Goal: Transaction & Acquisition: Book appointment/travel/reservation

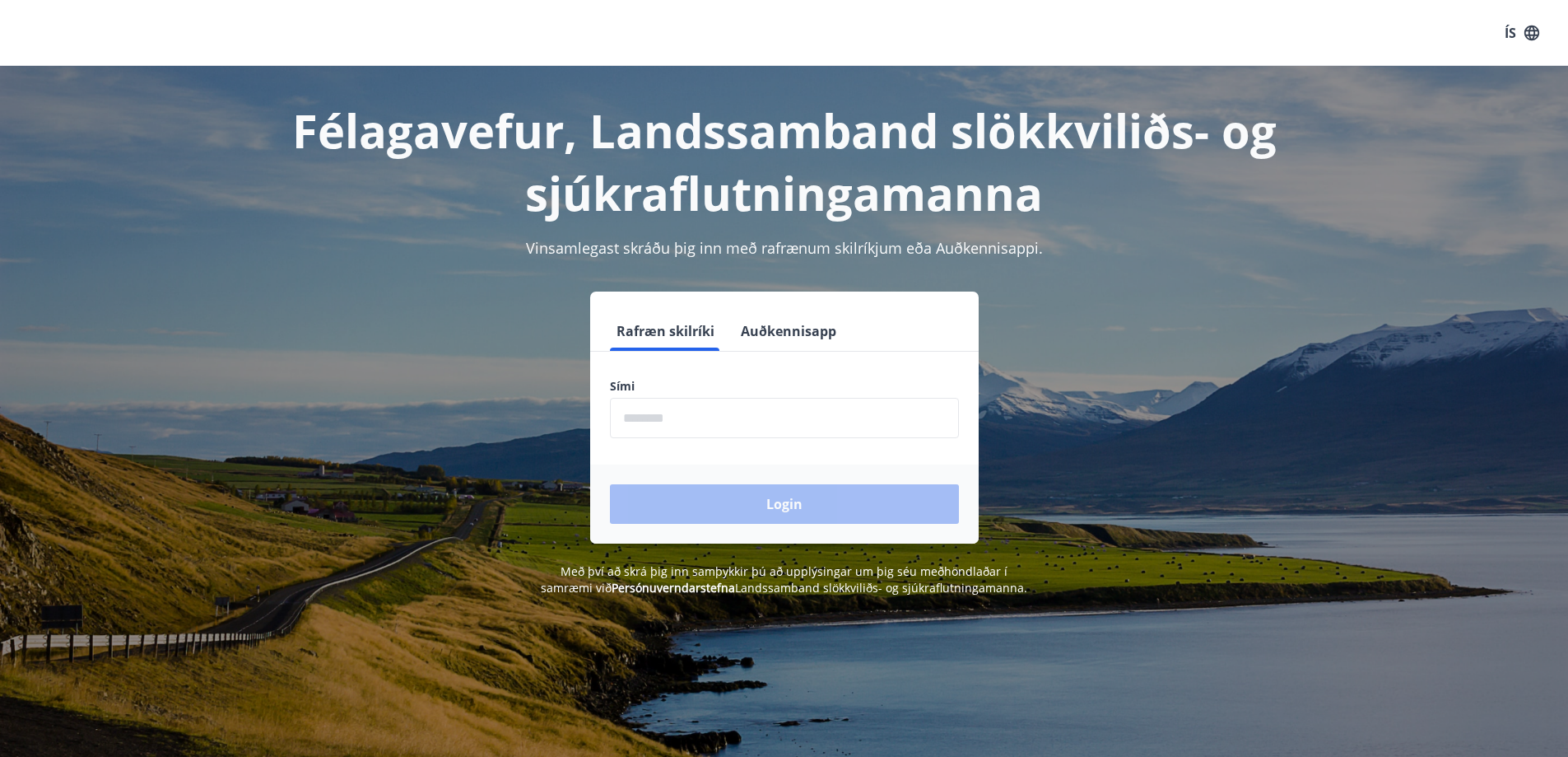
click at [642, 423] on input "phone" at bounding box center [785, 417] width 349 height 41
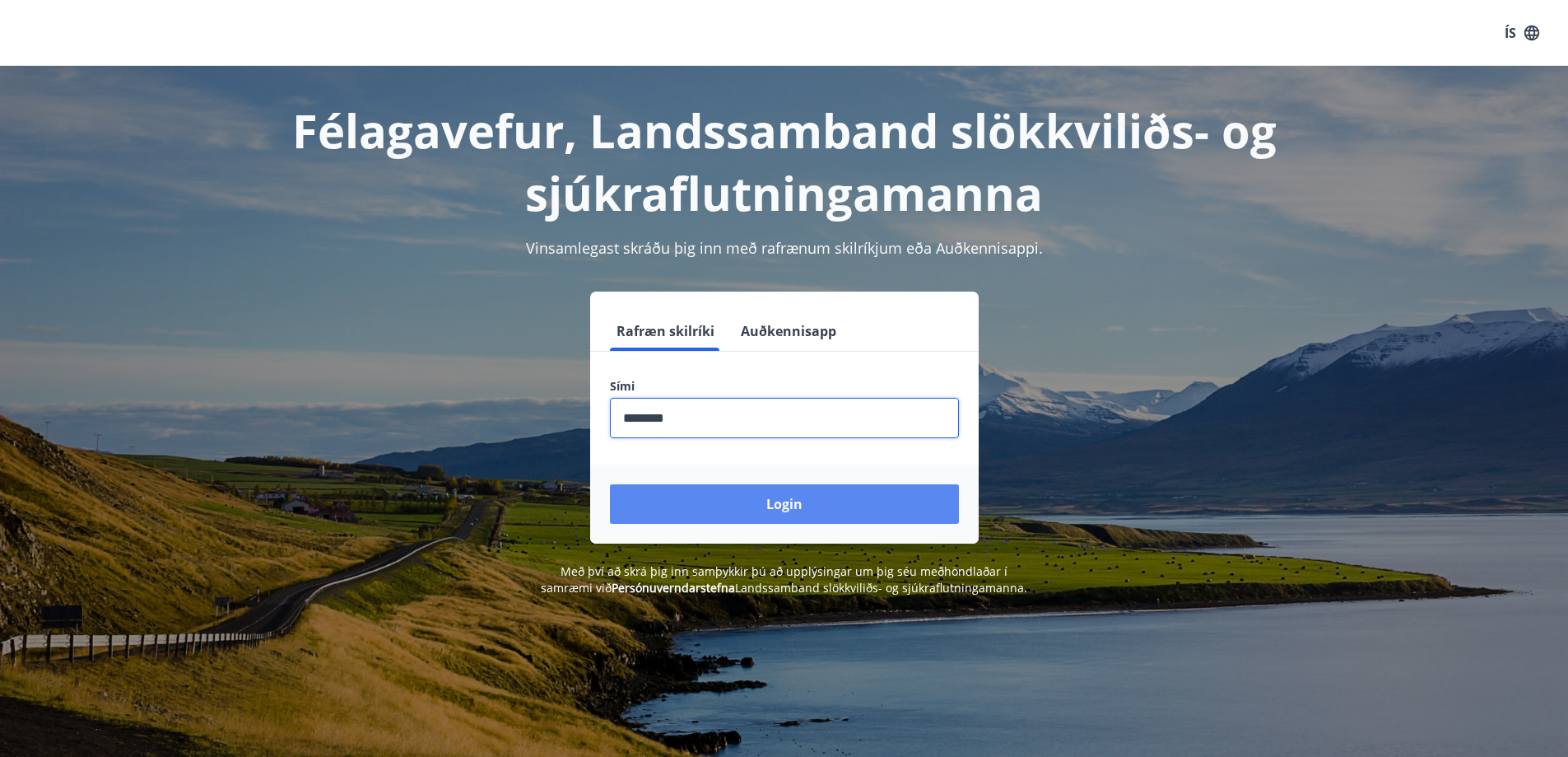
type input "********"
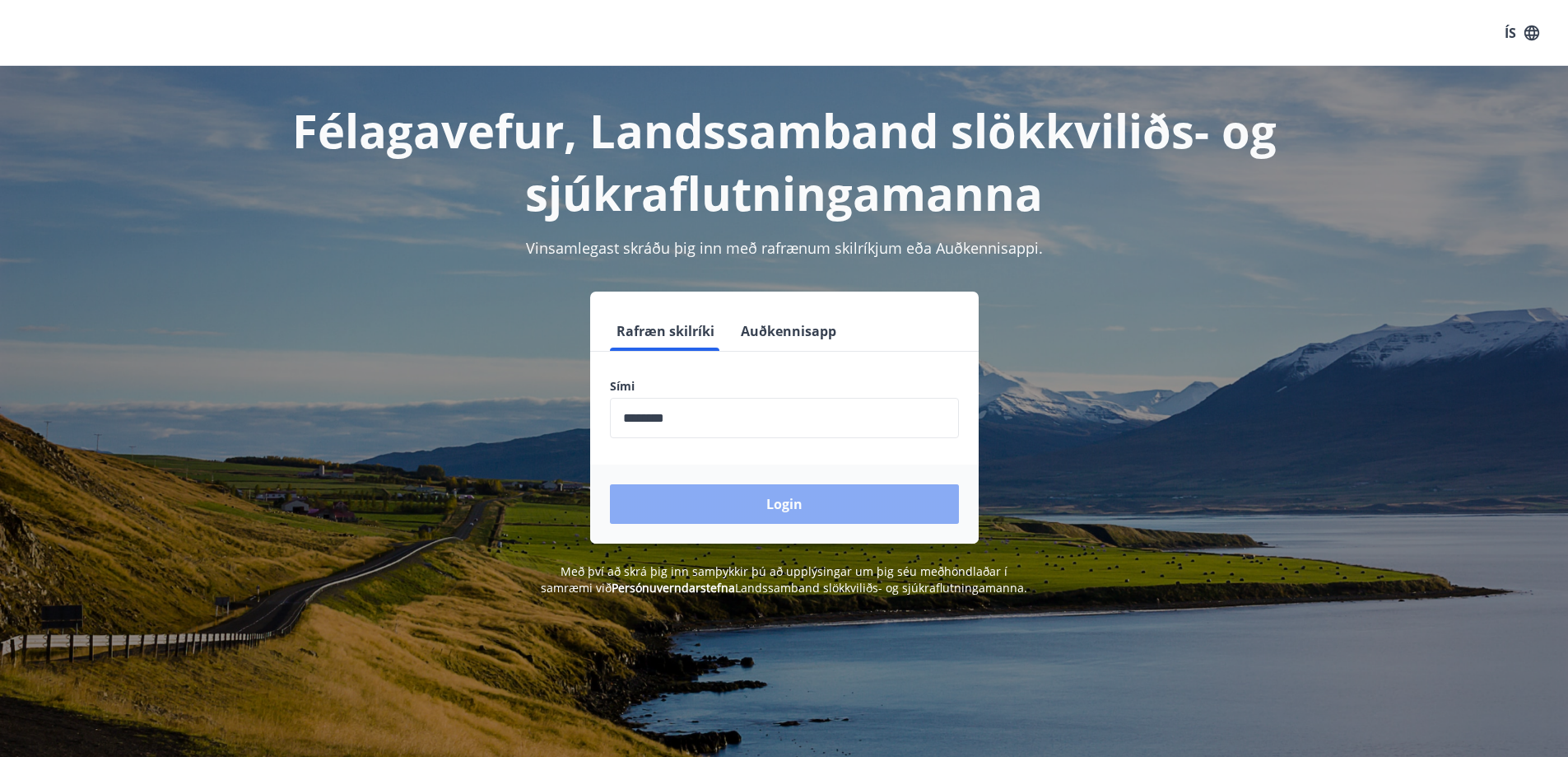
click at [775, 497] on button "Login" at bounding box center [785, 504] width 349 height 40
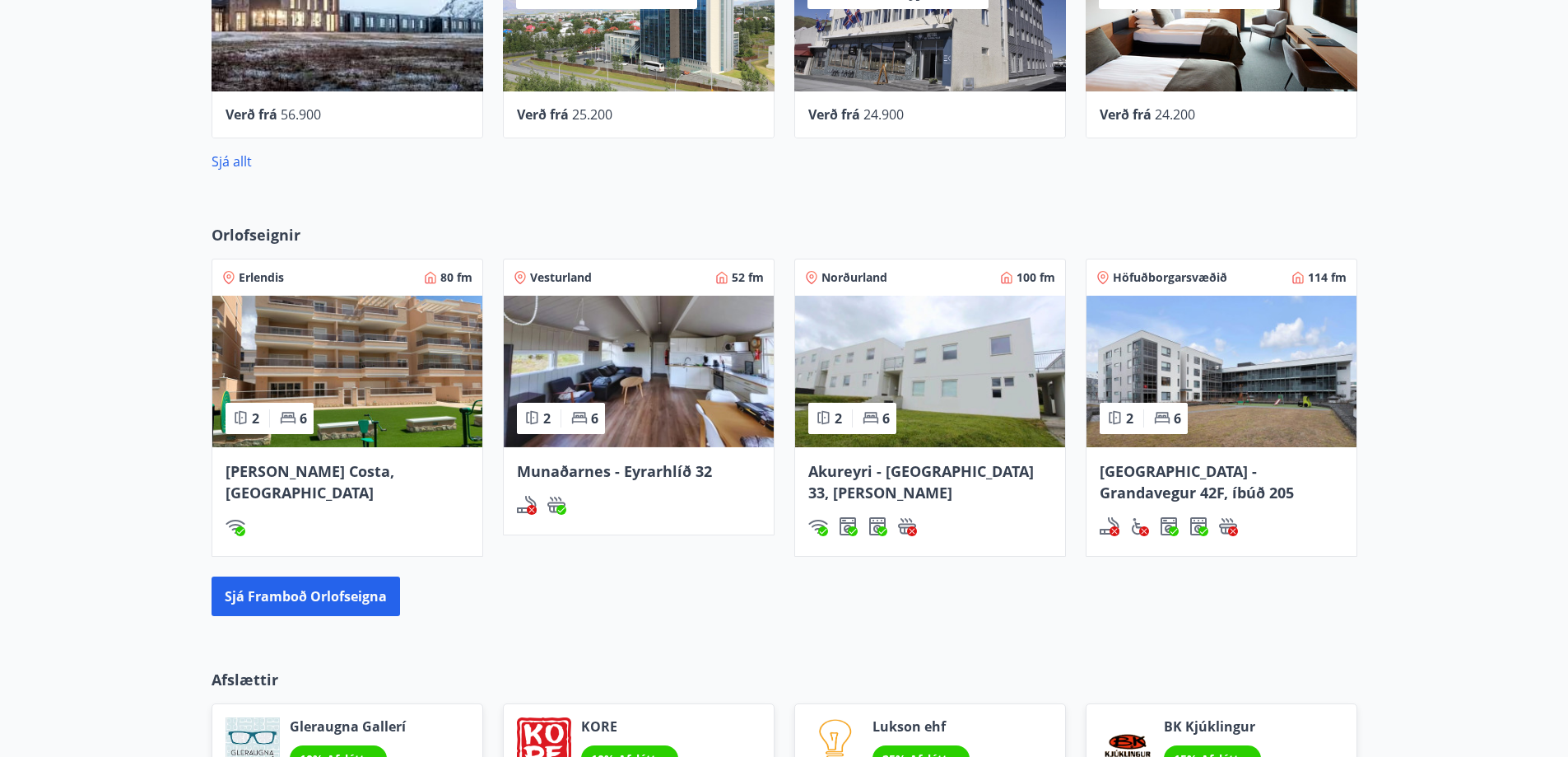
scroll to position [741, 0]
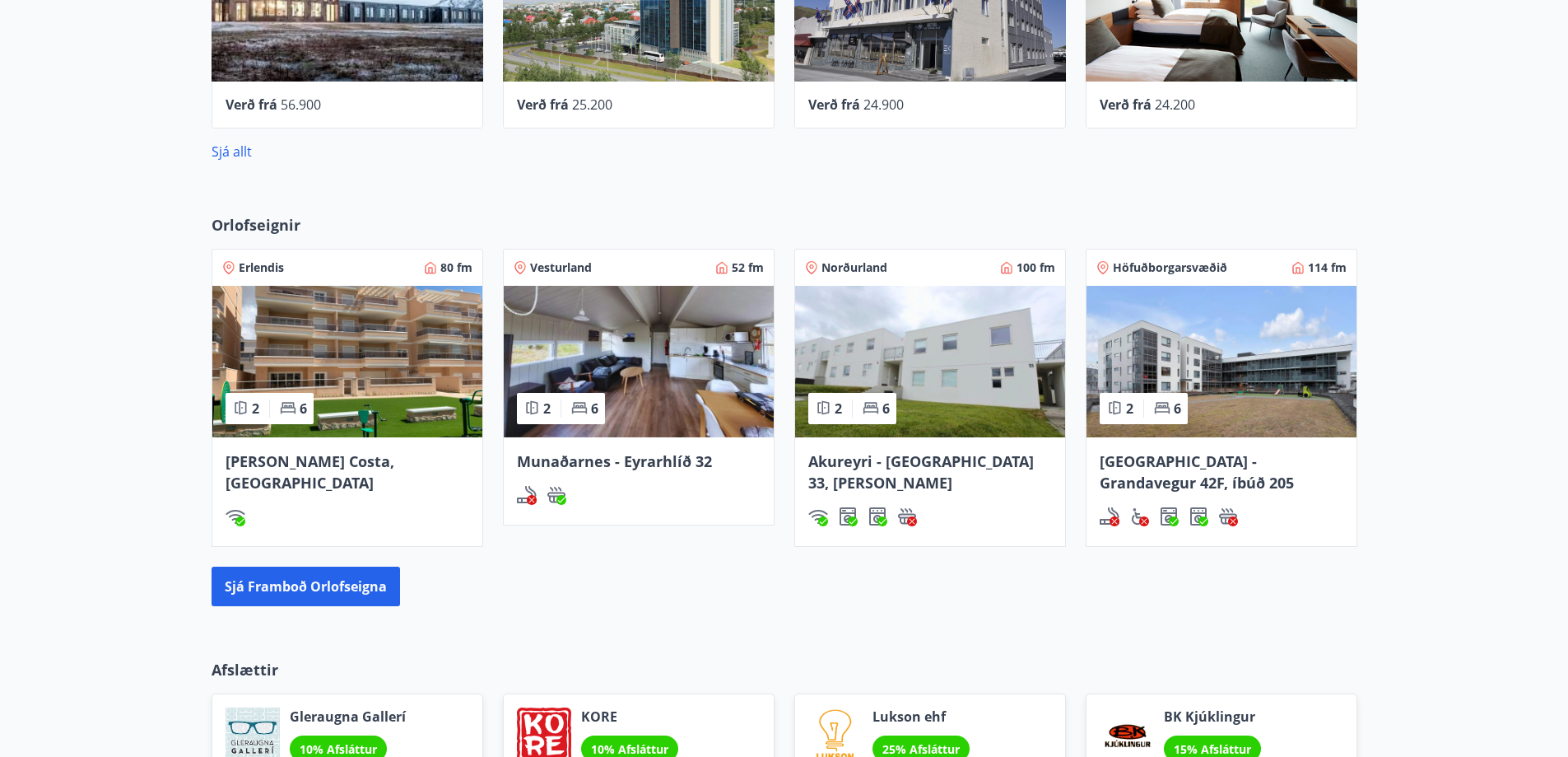
click at [865, 265] on span "Norðurland" at bounding box center [855, 267] width 66 height 16
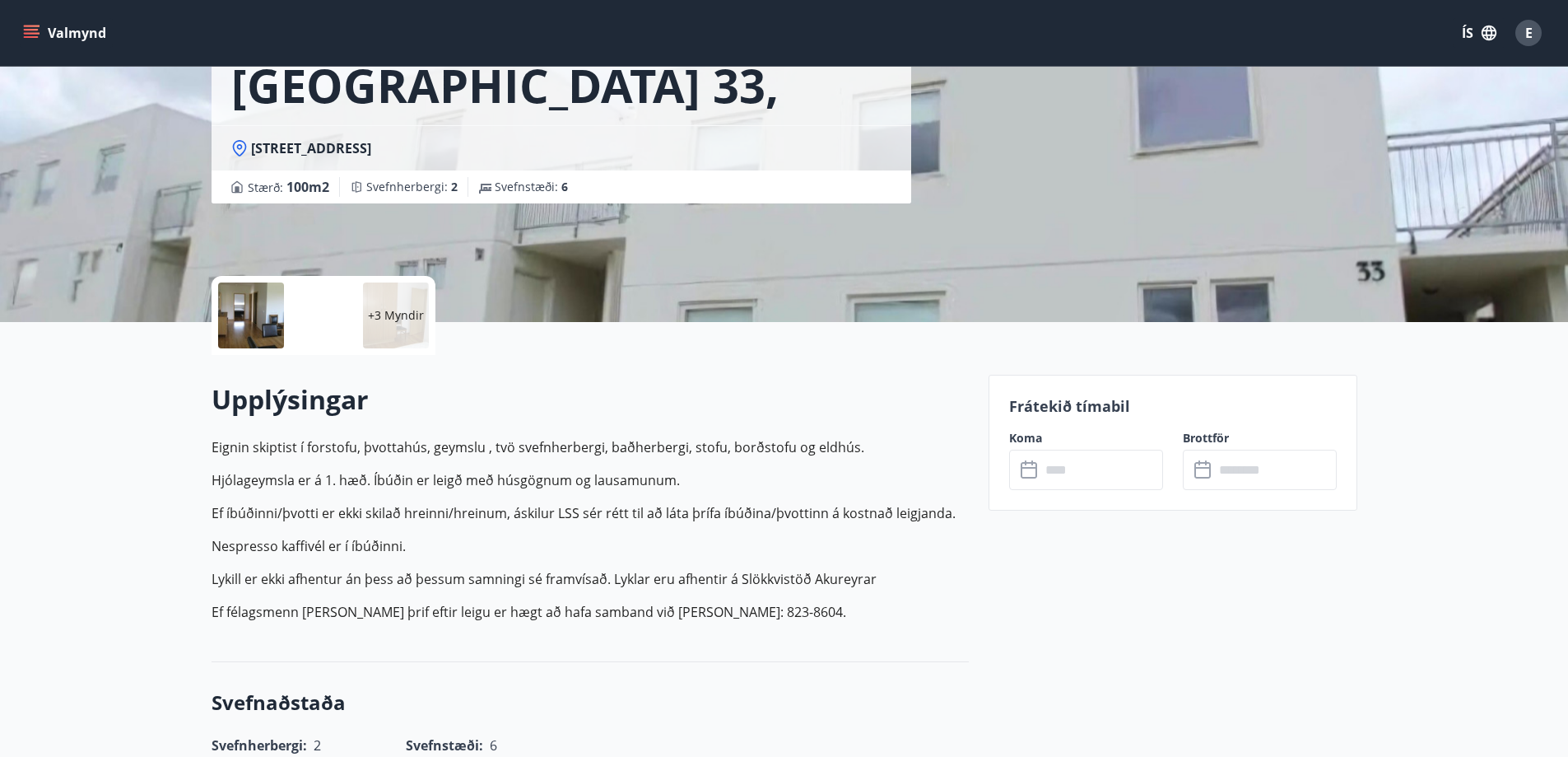
scroll to position [329, 0]
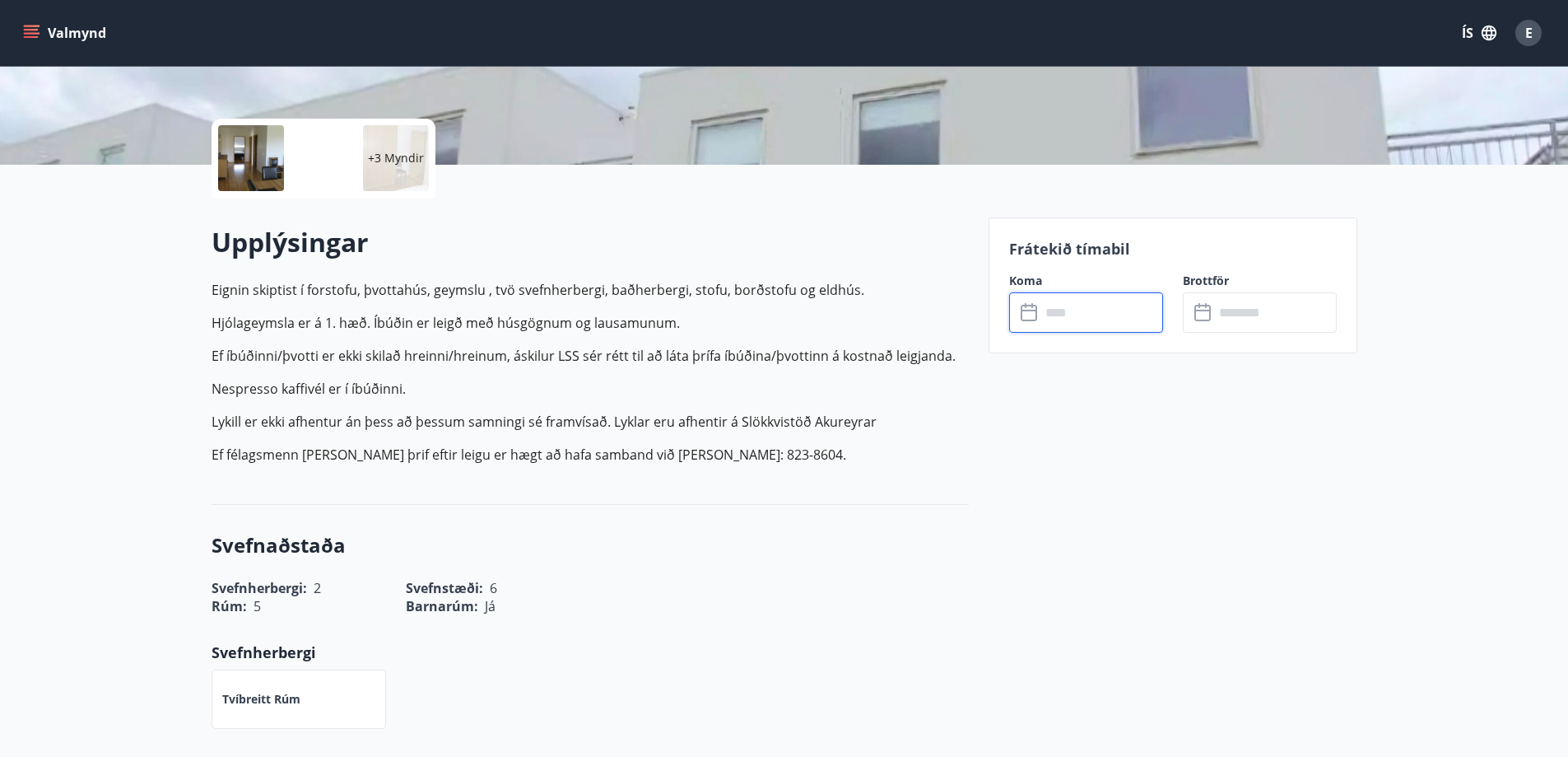
click at [1062, 309] on input "text" at bounding box center [1102, 312] width 123 height 41
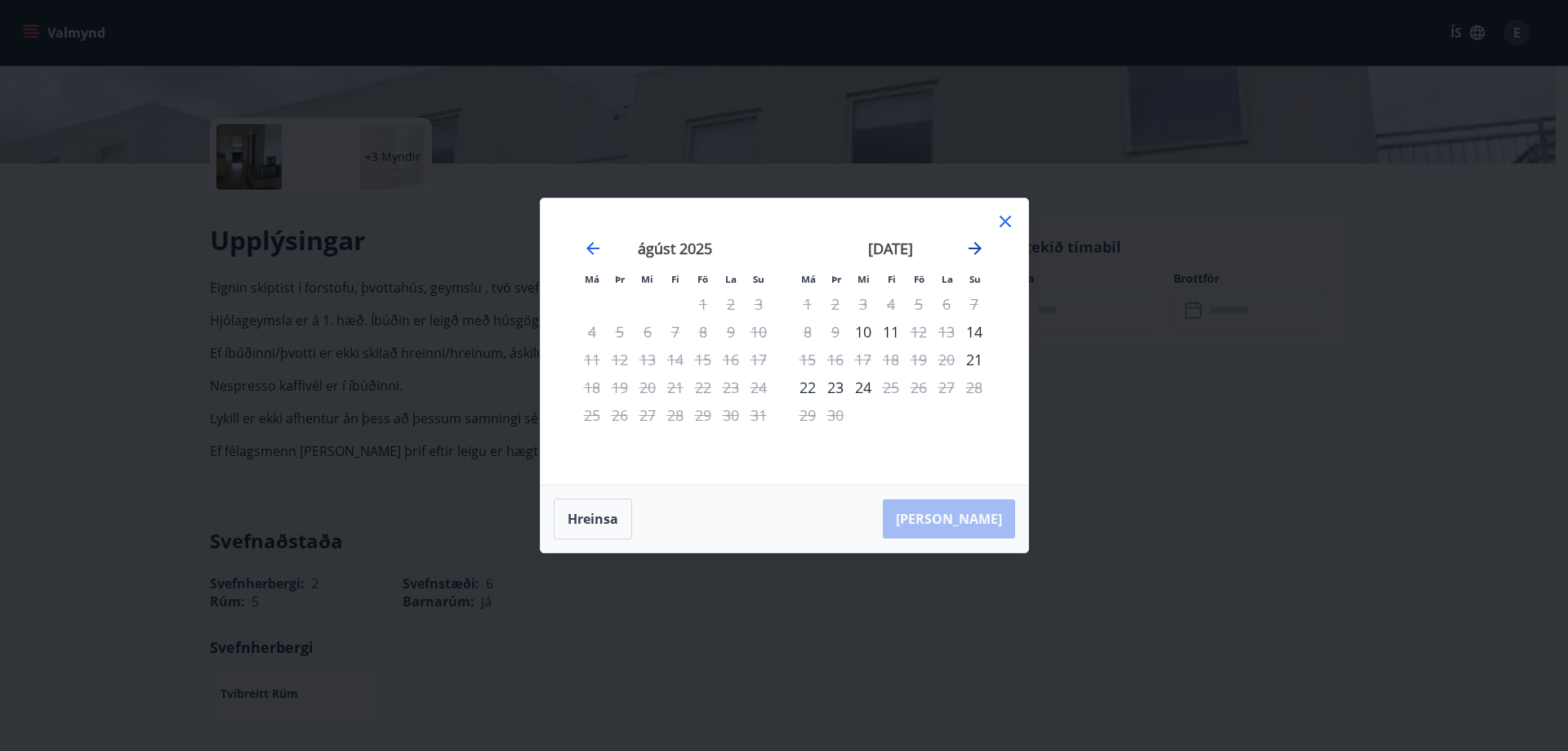
click at [976, 244] on icon "Move forward to switch to the next month." at bounding box center [975, 248] width 13 height 13
click at [1000, 217] on icon at bounding box center [1005, 221] width 20 height 20
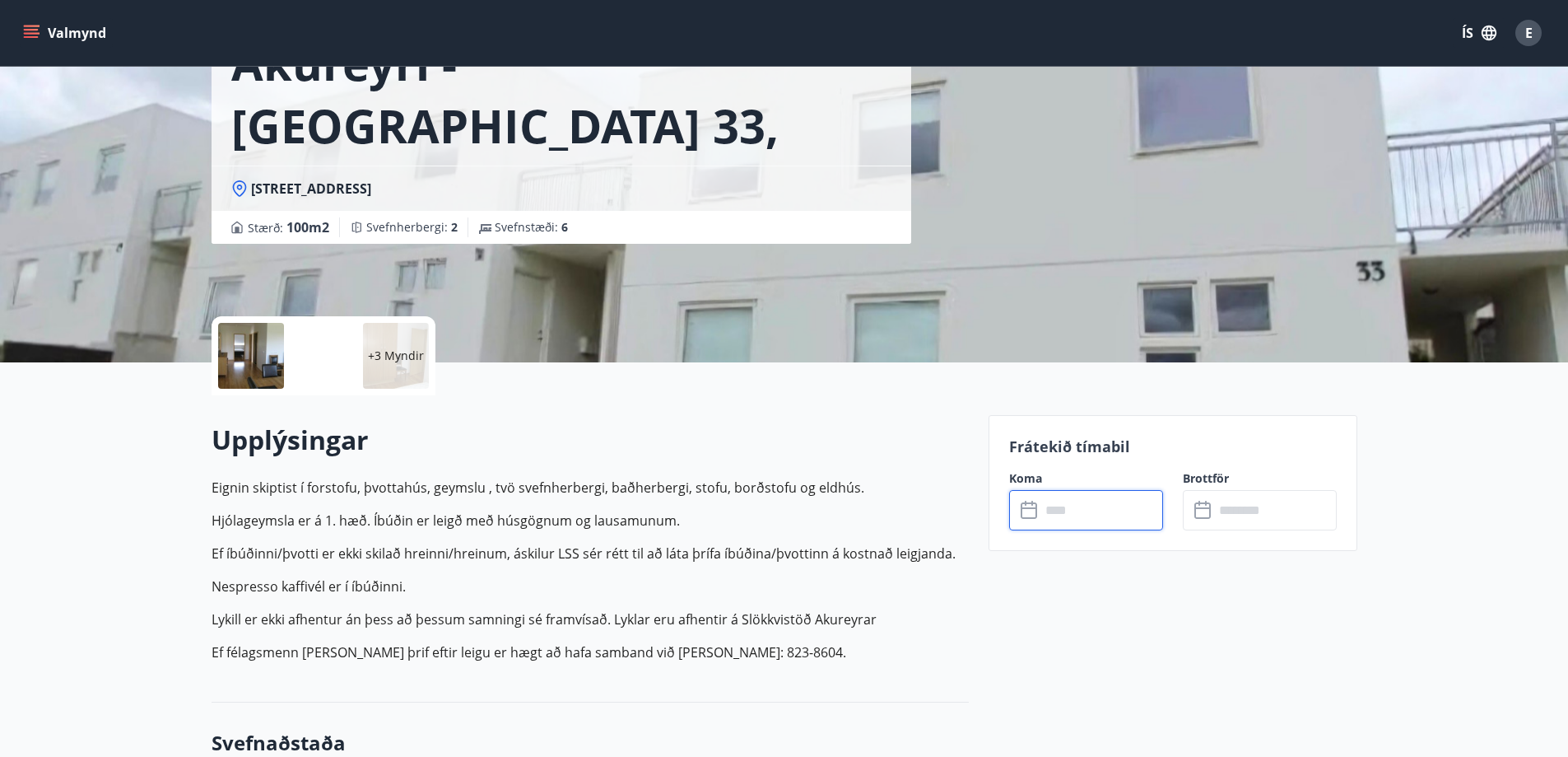
scroll to position [0, 0]
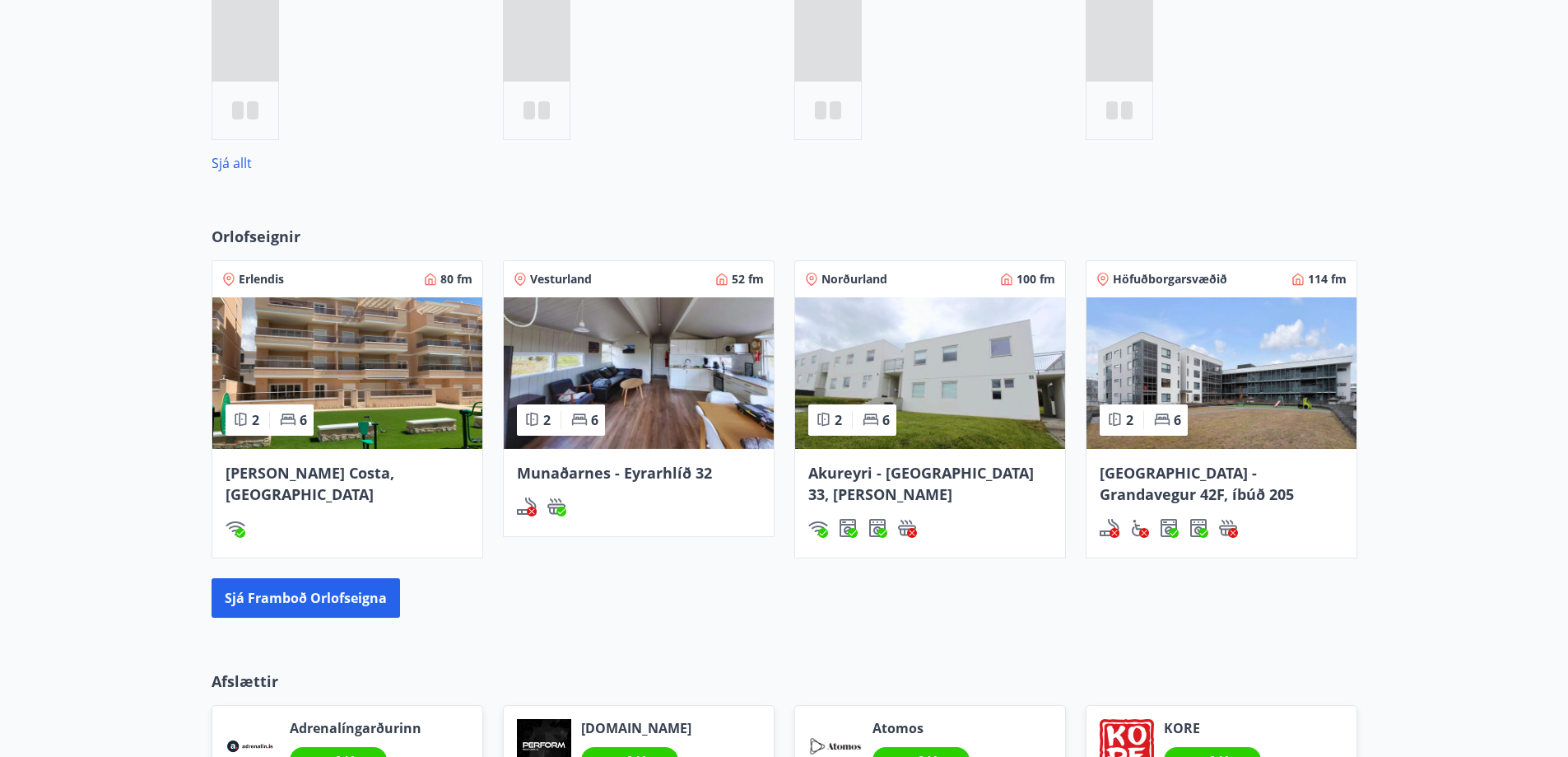
scroll to position [754, 0]
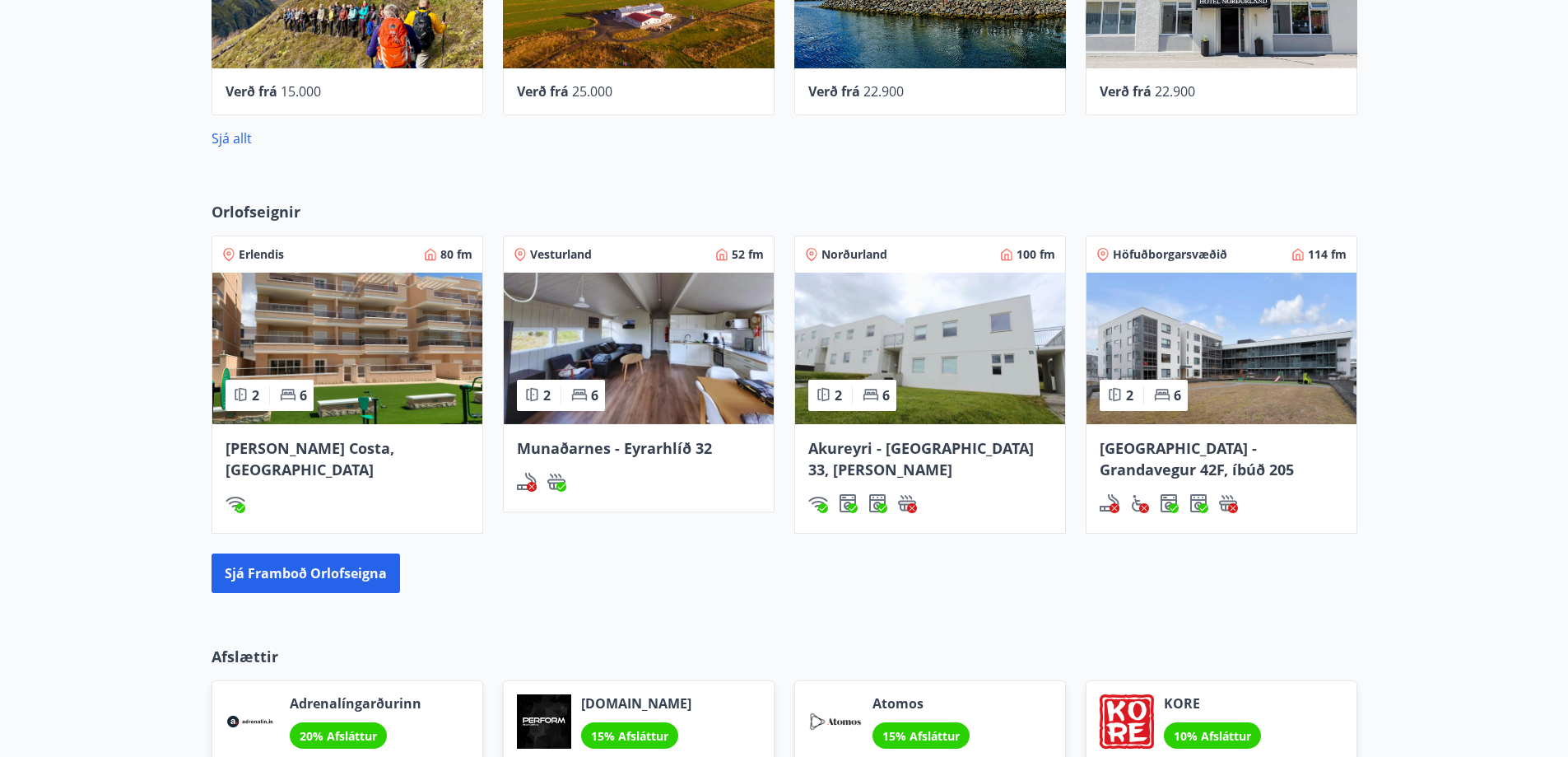
click at [866, 248] on span "Norðurland" at bounding box center [855, 254] width 66 height 16
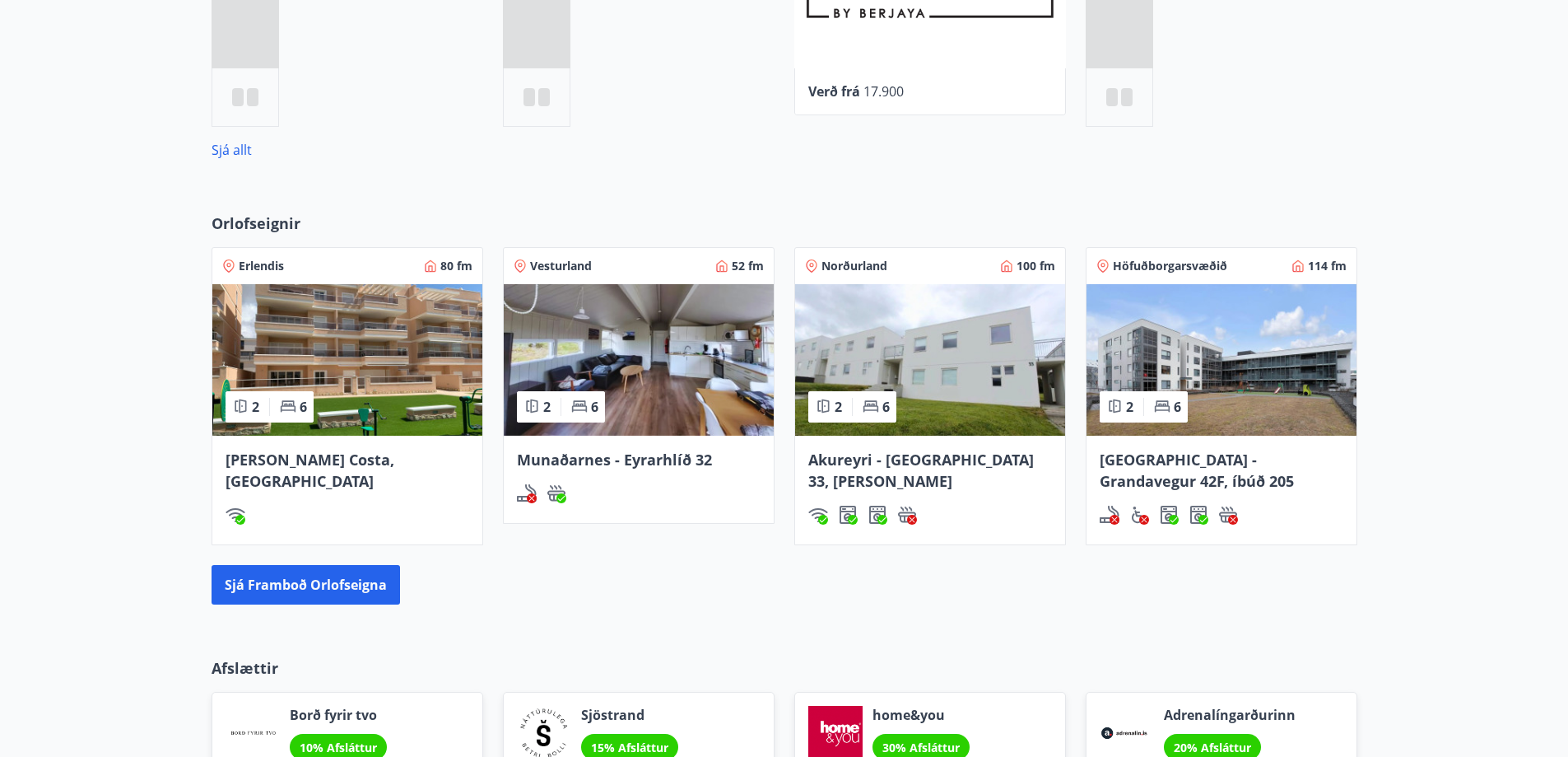
scroll to position [767, 0]
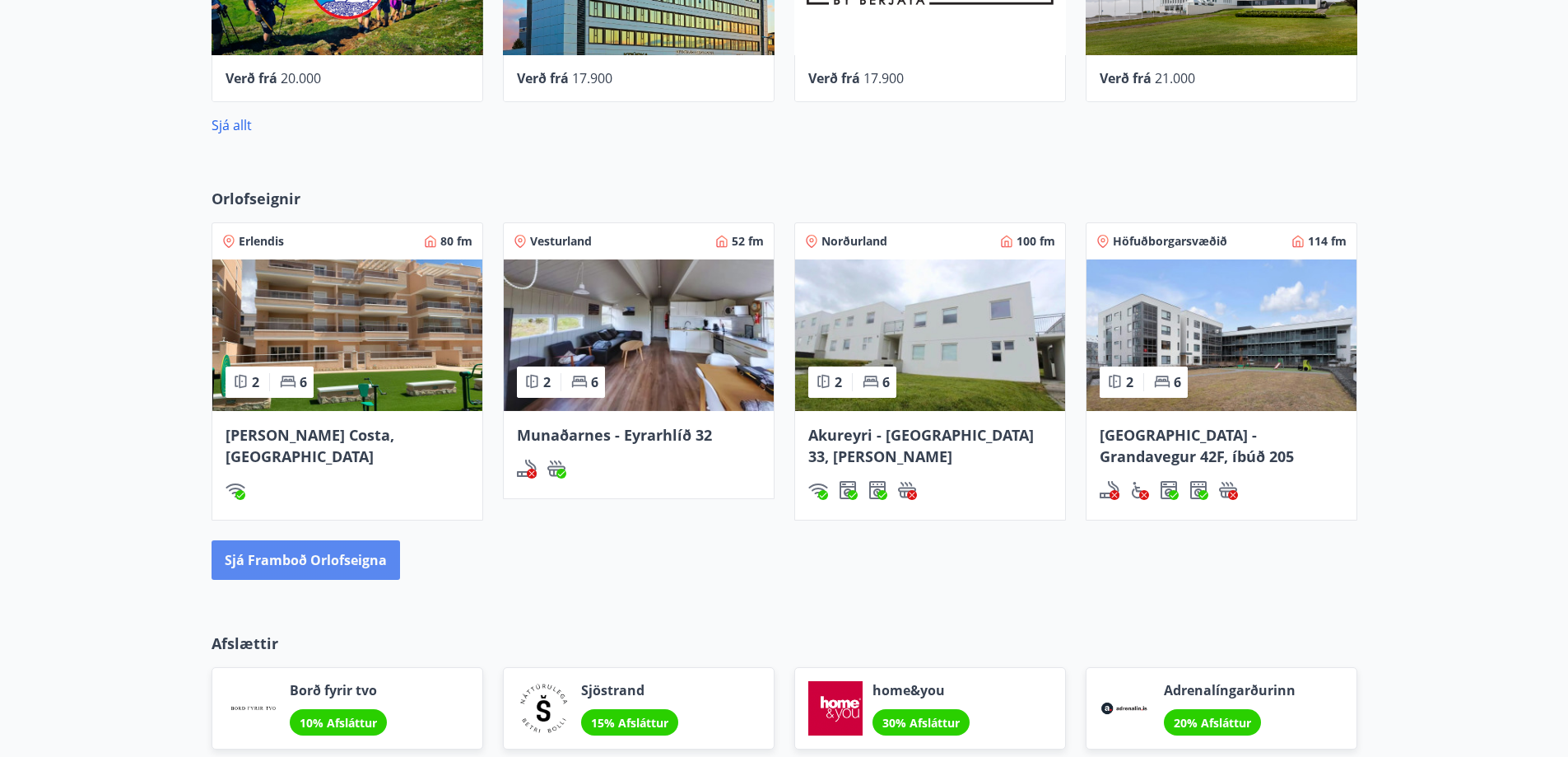
click at [320, 552] on button "Sjá framboð orlofseigna" at bounding box center [306, 560] width 189 height 40
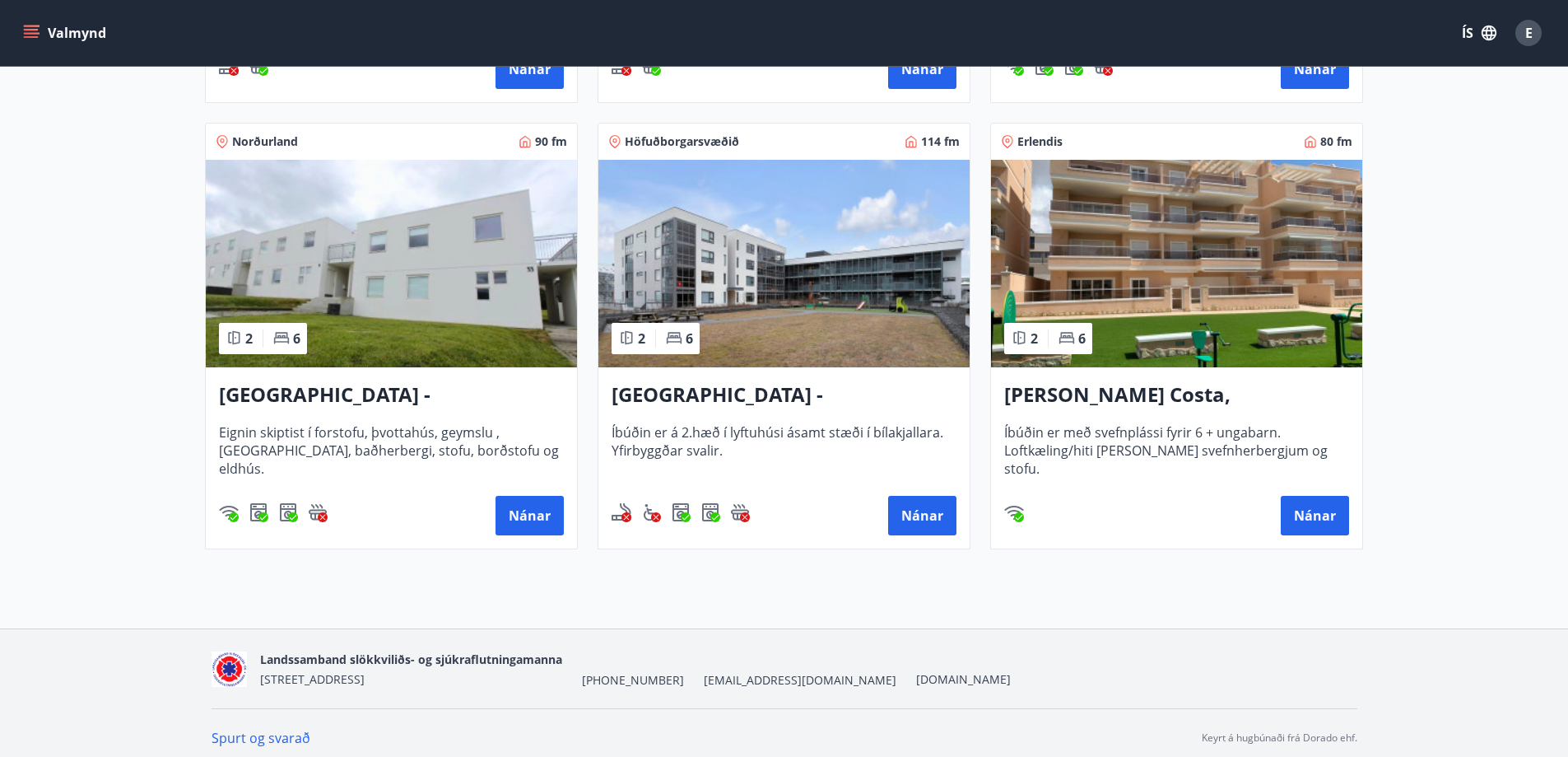
scroll to position [712, 0]
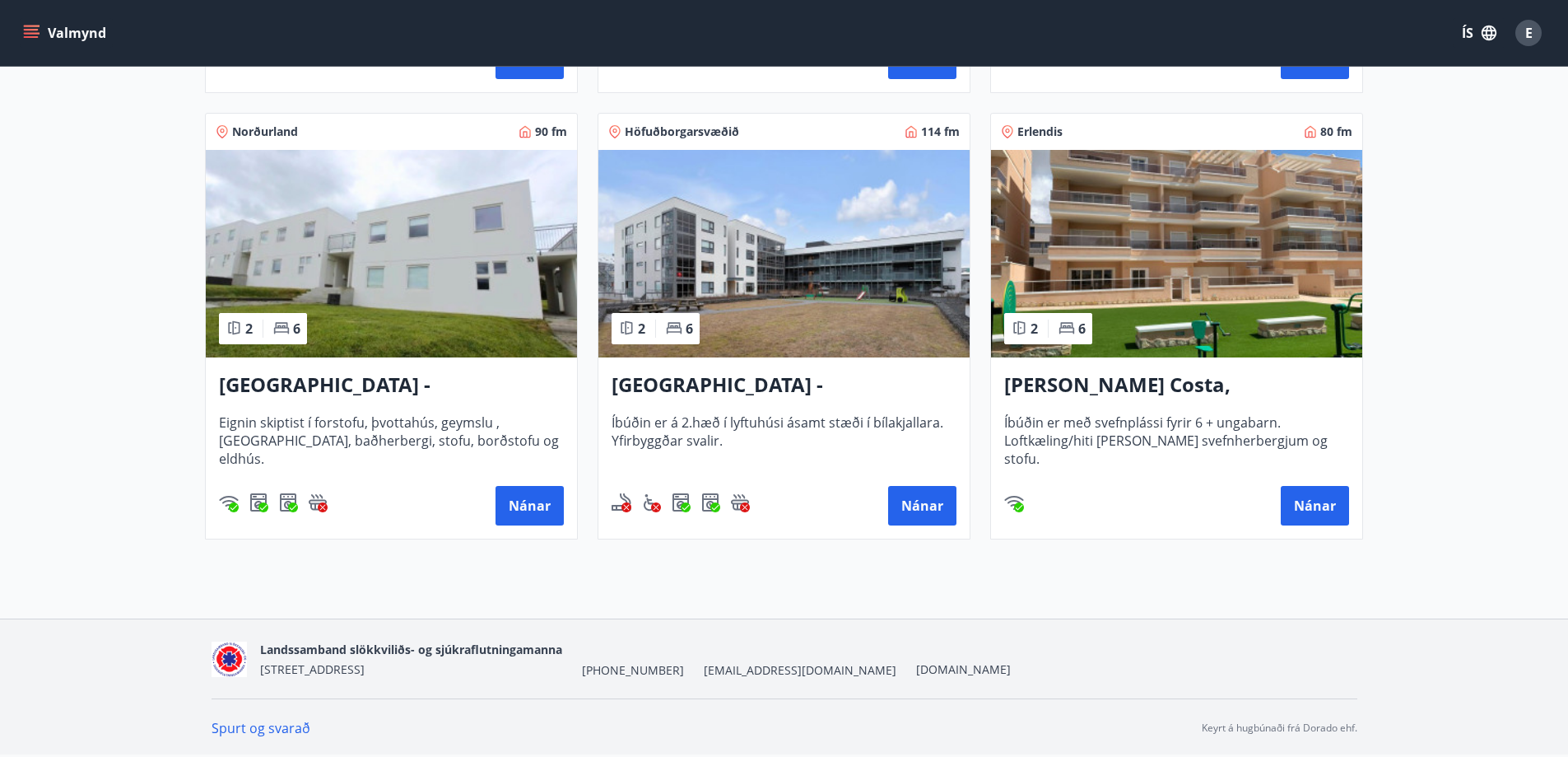
click at [381, 374] on h3 "[GEOGRAPHIC_DATA] - [GEOGRAPHIC_DATA] 33, NEÐRI HÆÐ" at bounding box center [392, 385] width 345 height 29
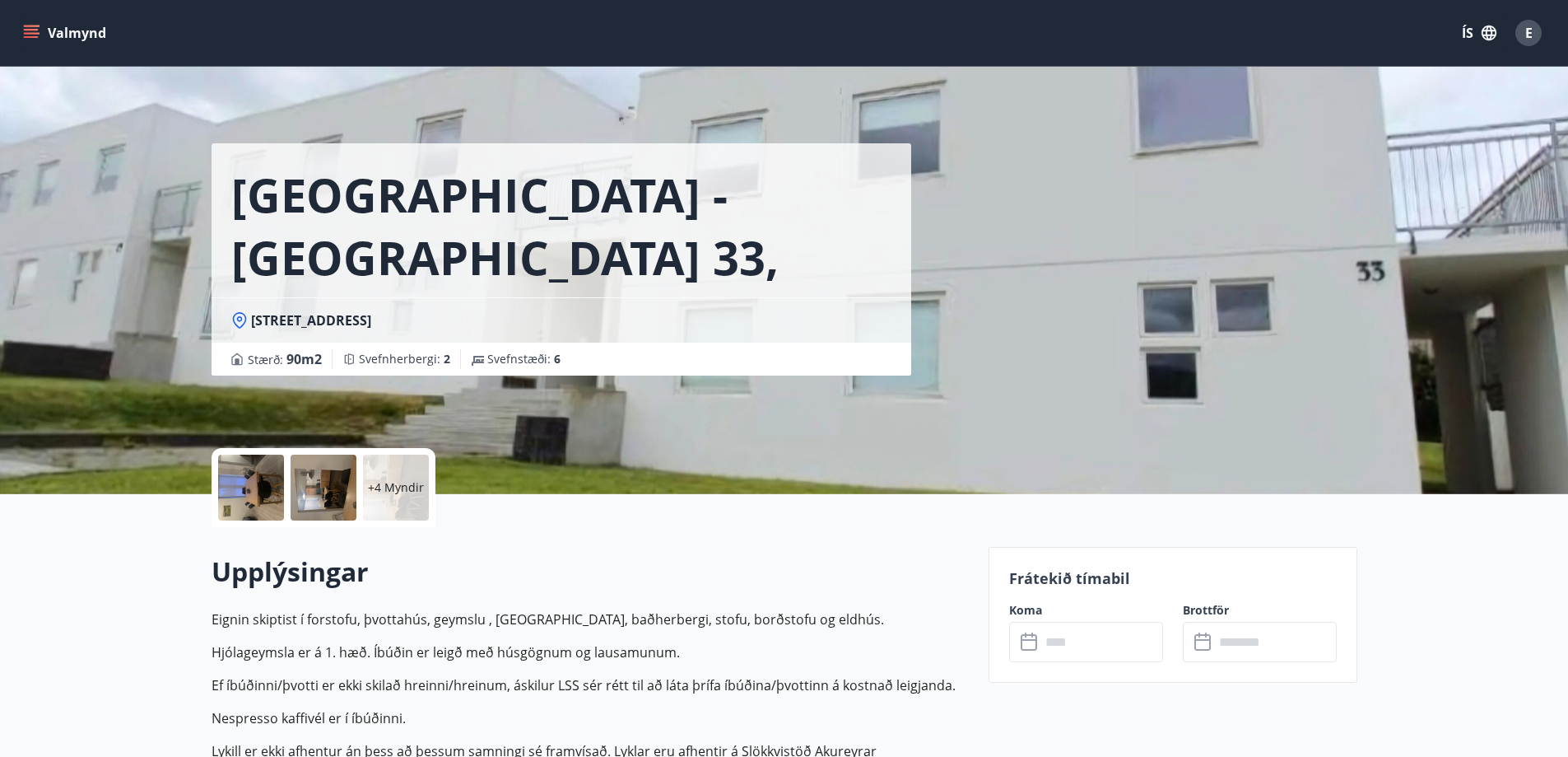
click at [1045, 637] on input "text" at bounding box center [1102, 642] width 123 height 41
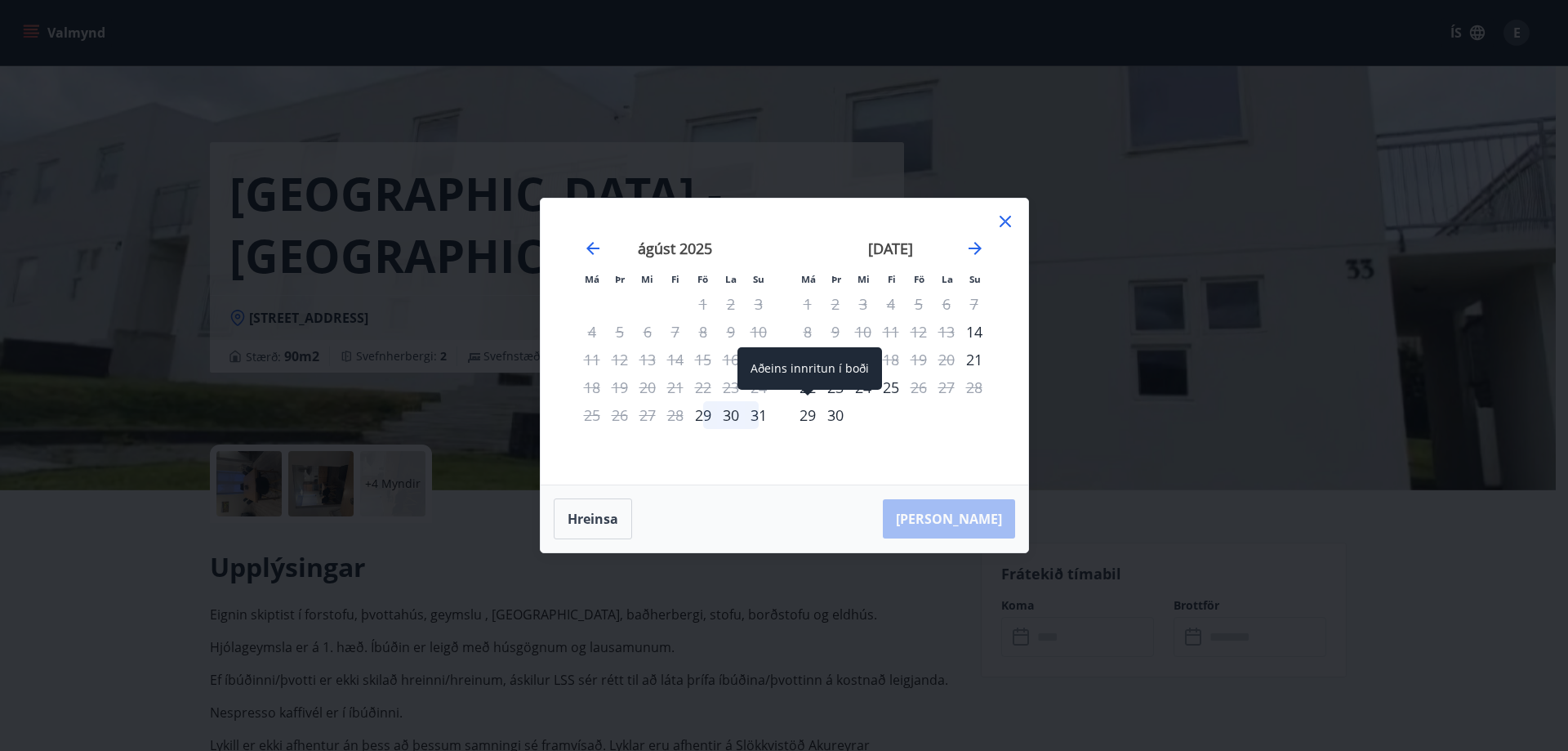
click at [808, 416] on div "29" at bounding box center [808, 415] width 28 height 28
click at [977, 247] on icon "Move forward to switch to the next month." at bounding box center [975, 248] width 13 height 13
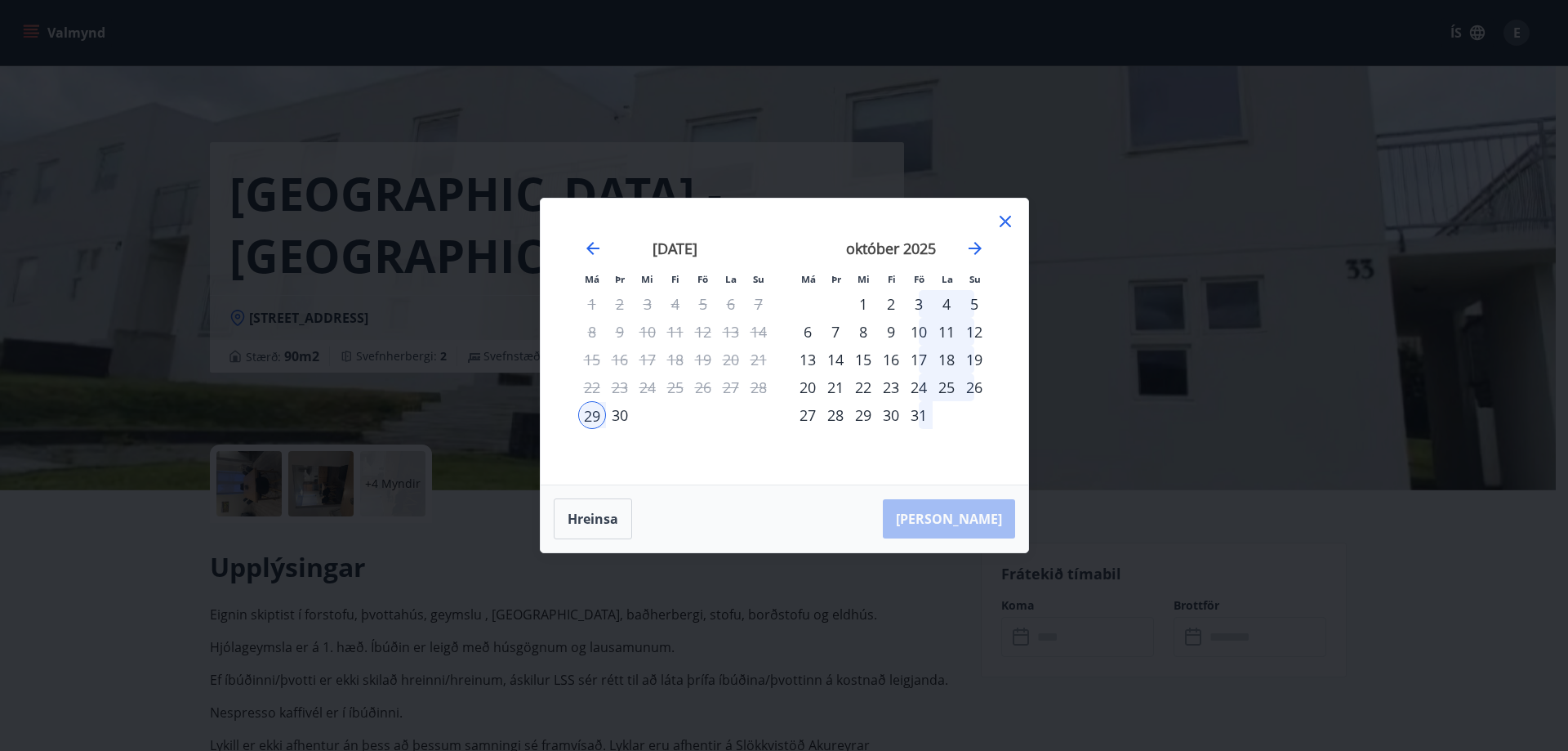
click at [916, 302] on div "3" at bounding box center [919, 304] width 28 height 28
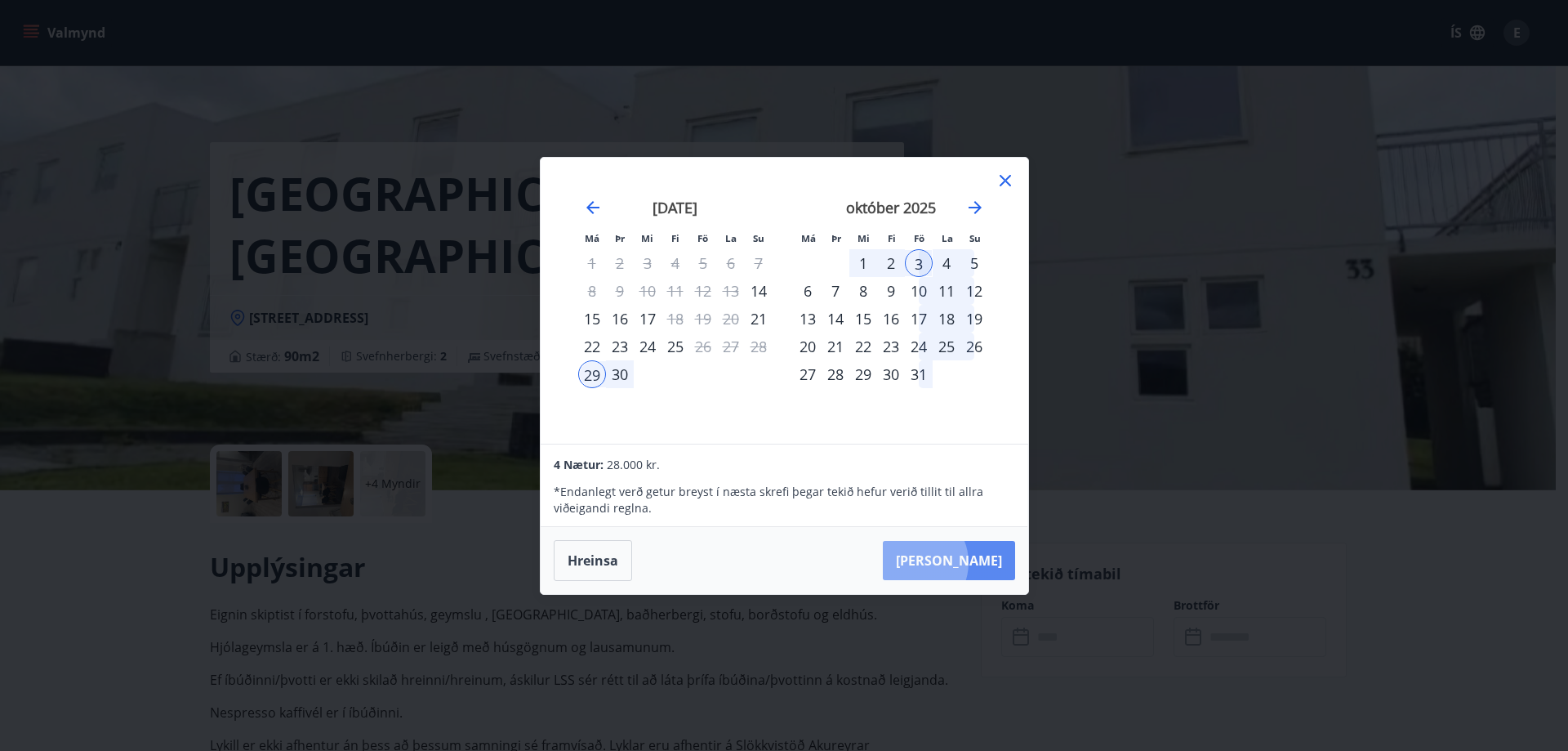
click at [961, 562] on button "Taka Frá" at bounding box center [948, 561] width 132 height 39
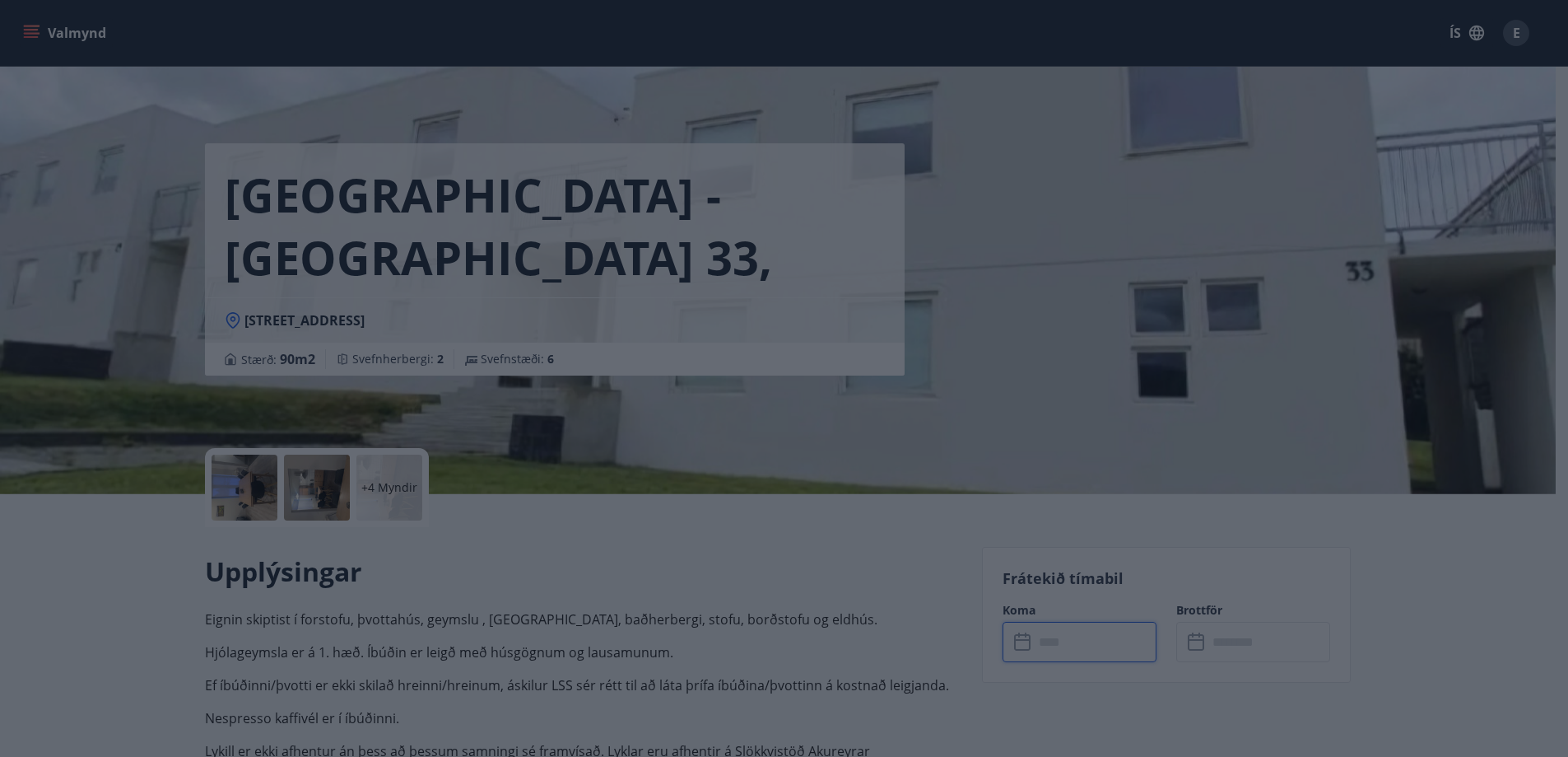
type input "******"
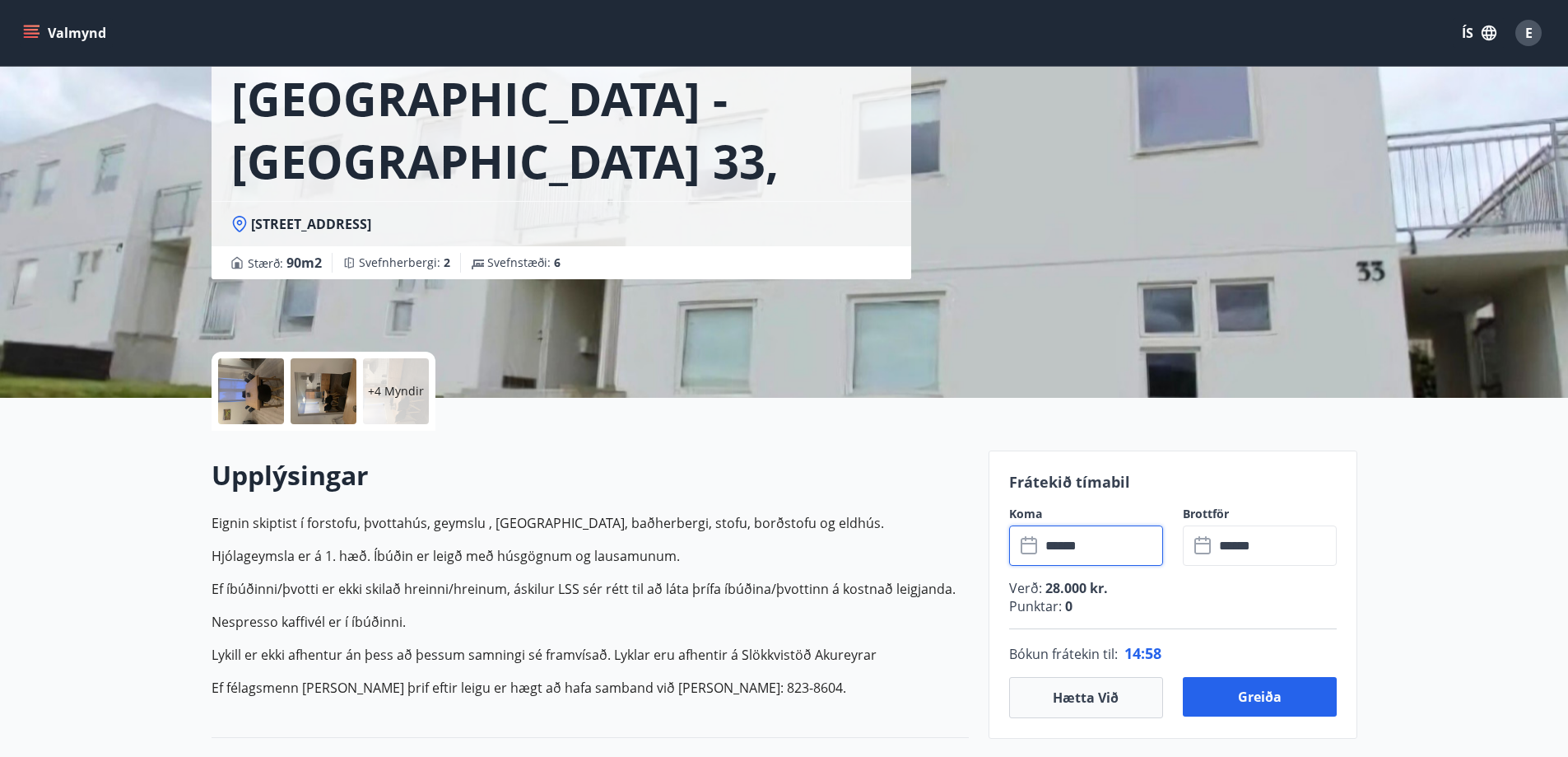
scroll to position [247, 0]
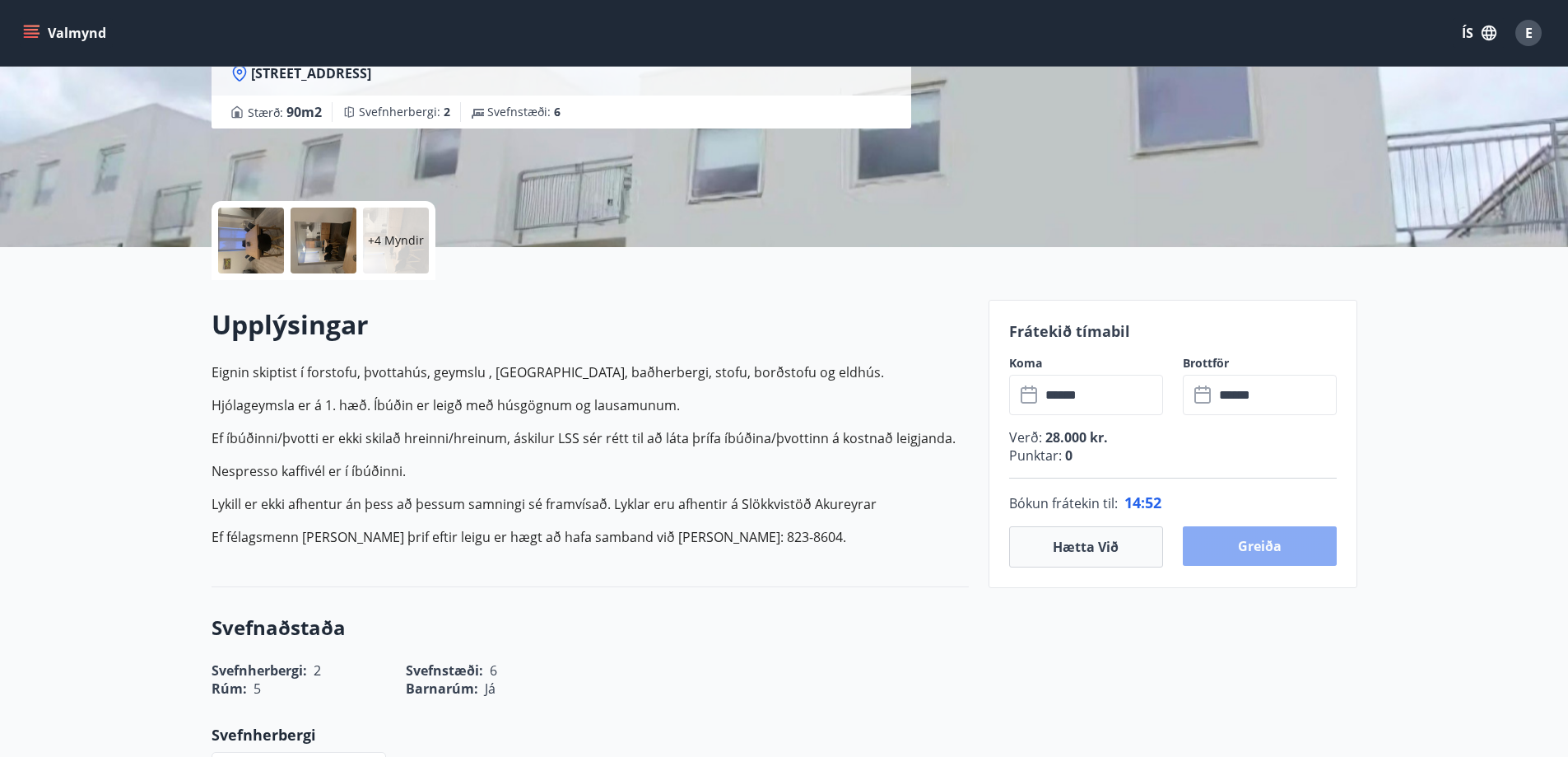
click at [1270, 543] on button "Greiða" at bounding box center [1259, 547] width 154 height 40
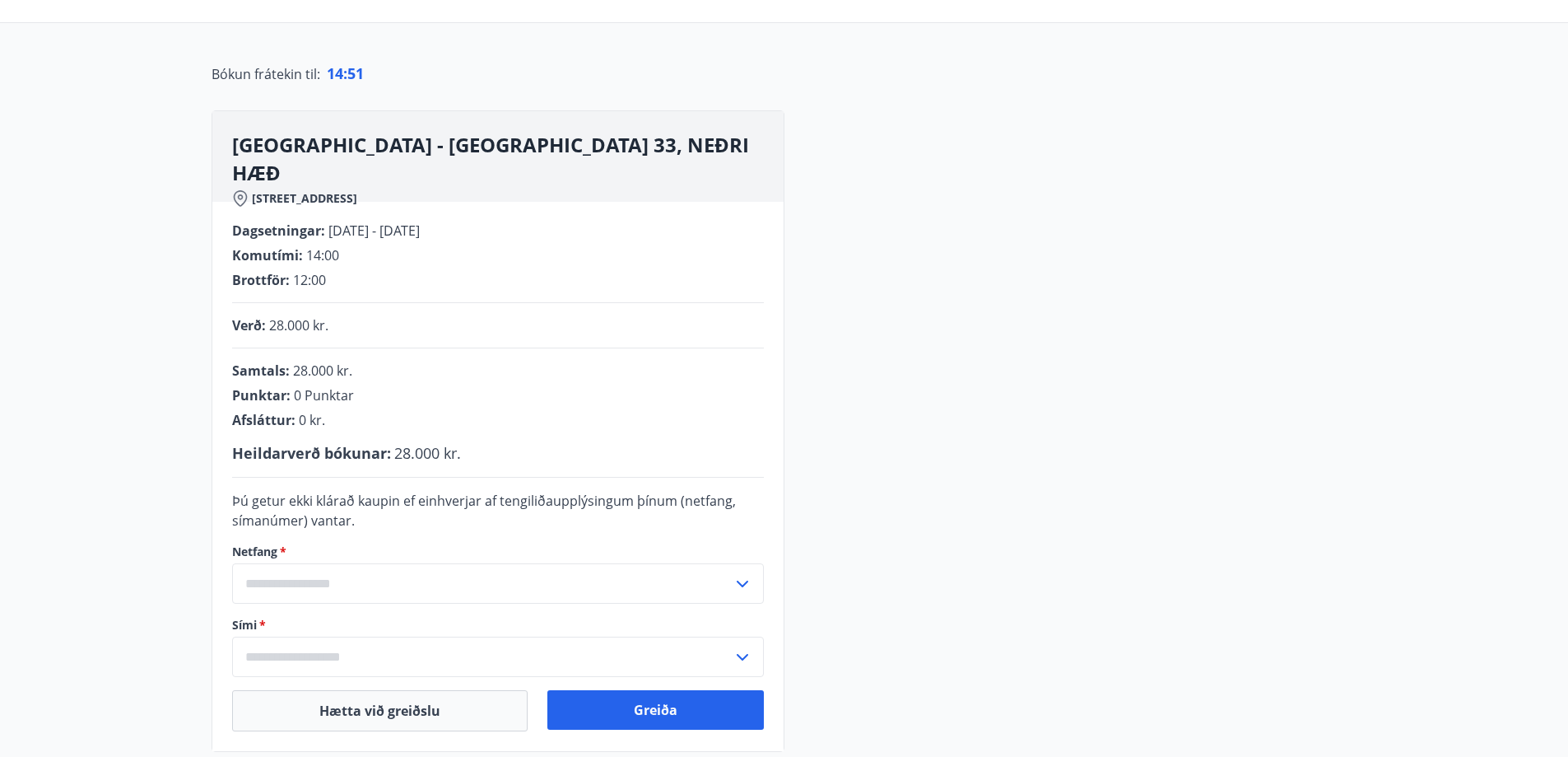
scroll to position [247, 0]
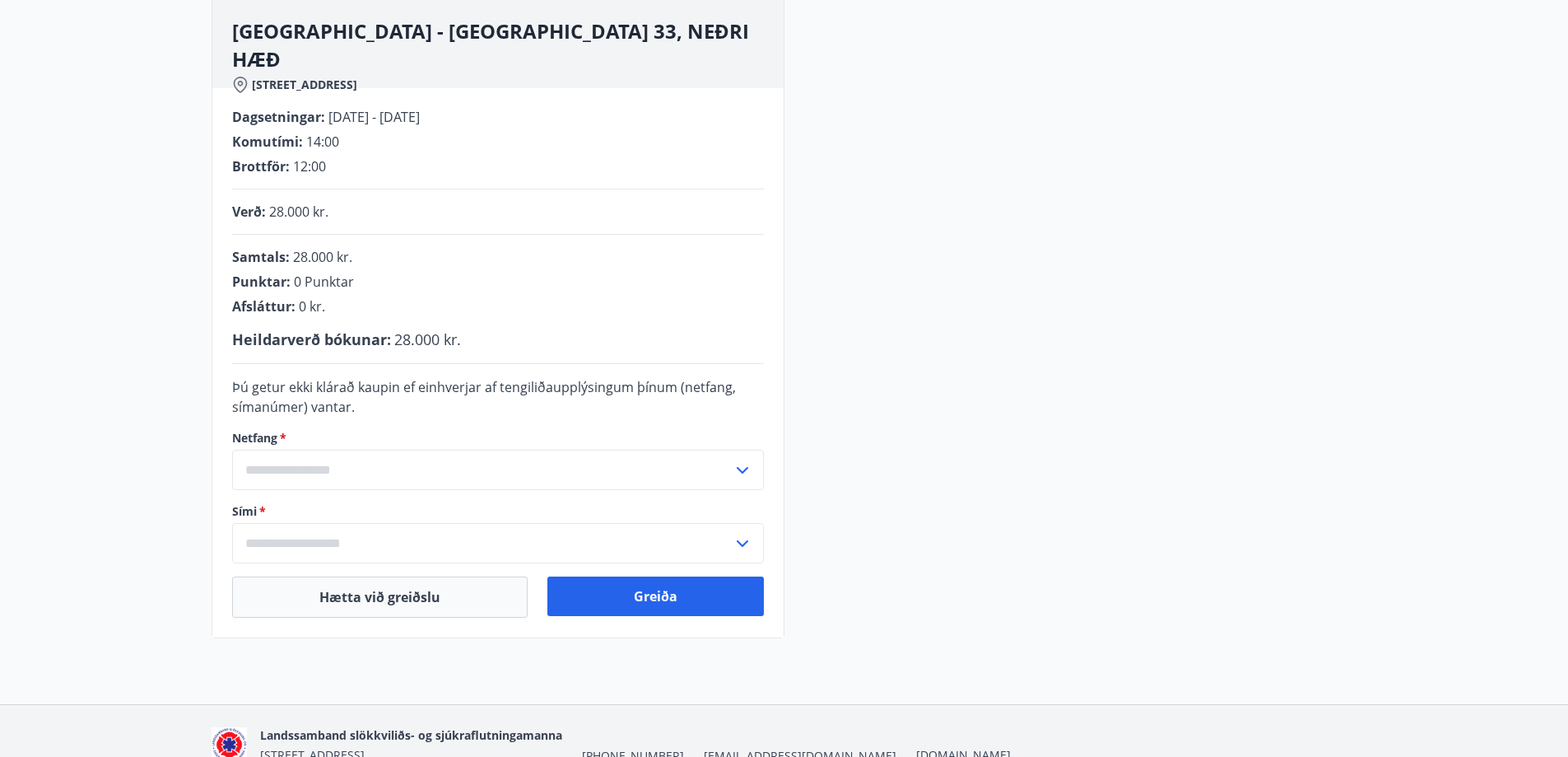
click at [265, 468] on input "text" at bounding box center [482, 469] width 500 height 41
click at [264, 462] on input "text" at bounding box center [482, 469] width 500 height 41
click at [275, 469] on input "text" at bounding box center [482, 469] width 500 height 41
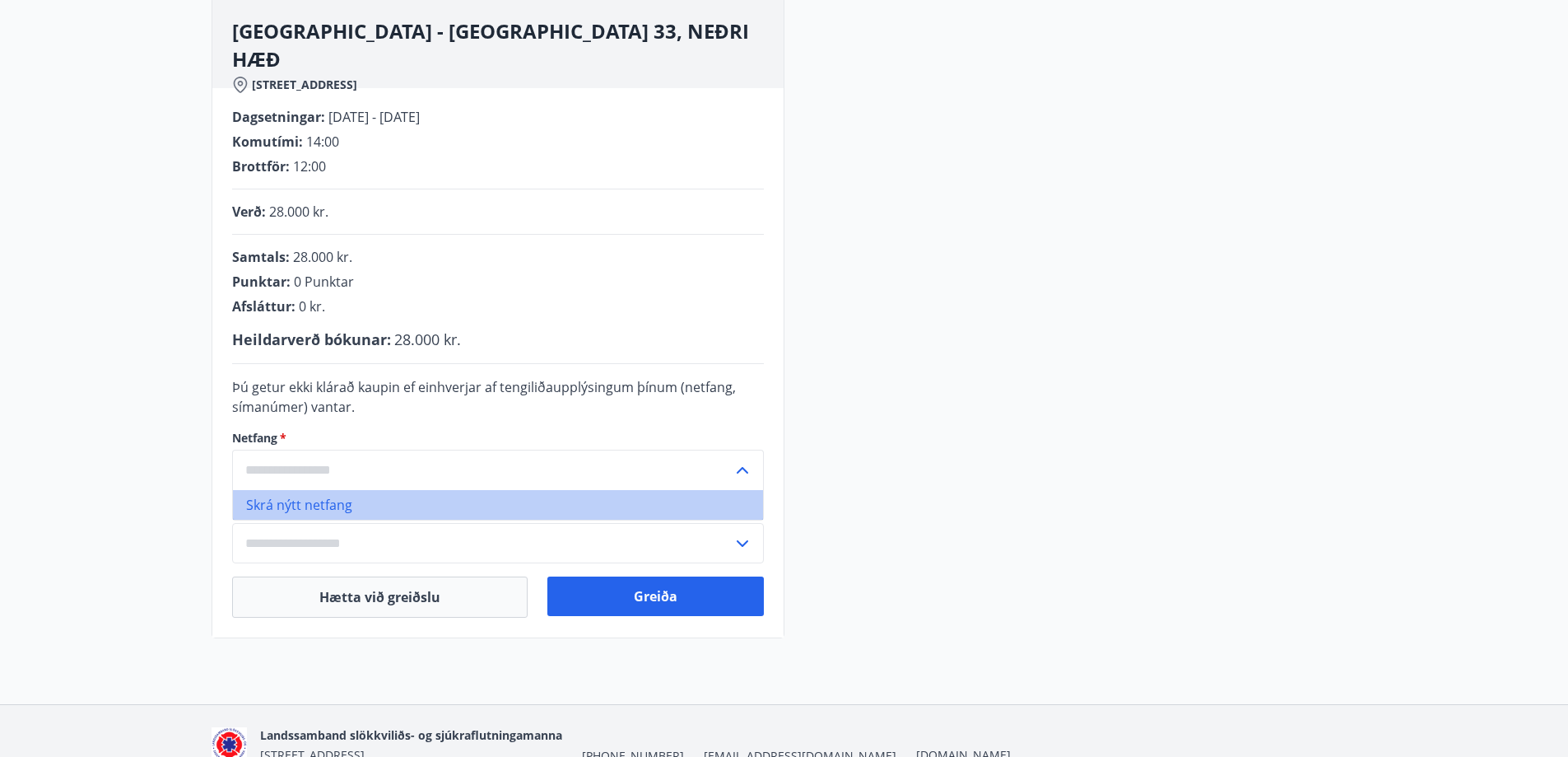
click at [275, 500] on li "Skrá nýtt netfang" at bounding box center [498, 504] width 530 height 29
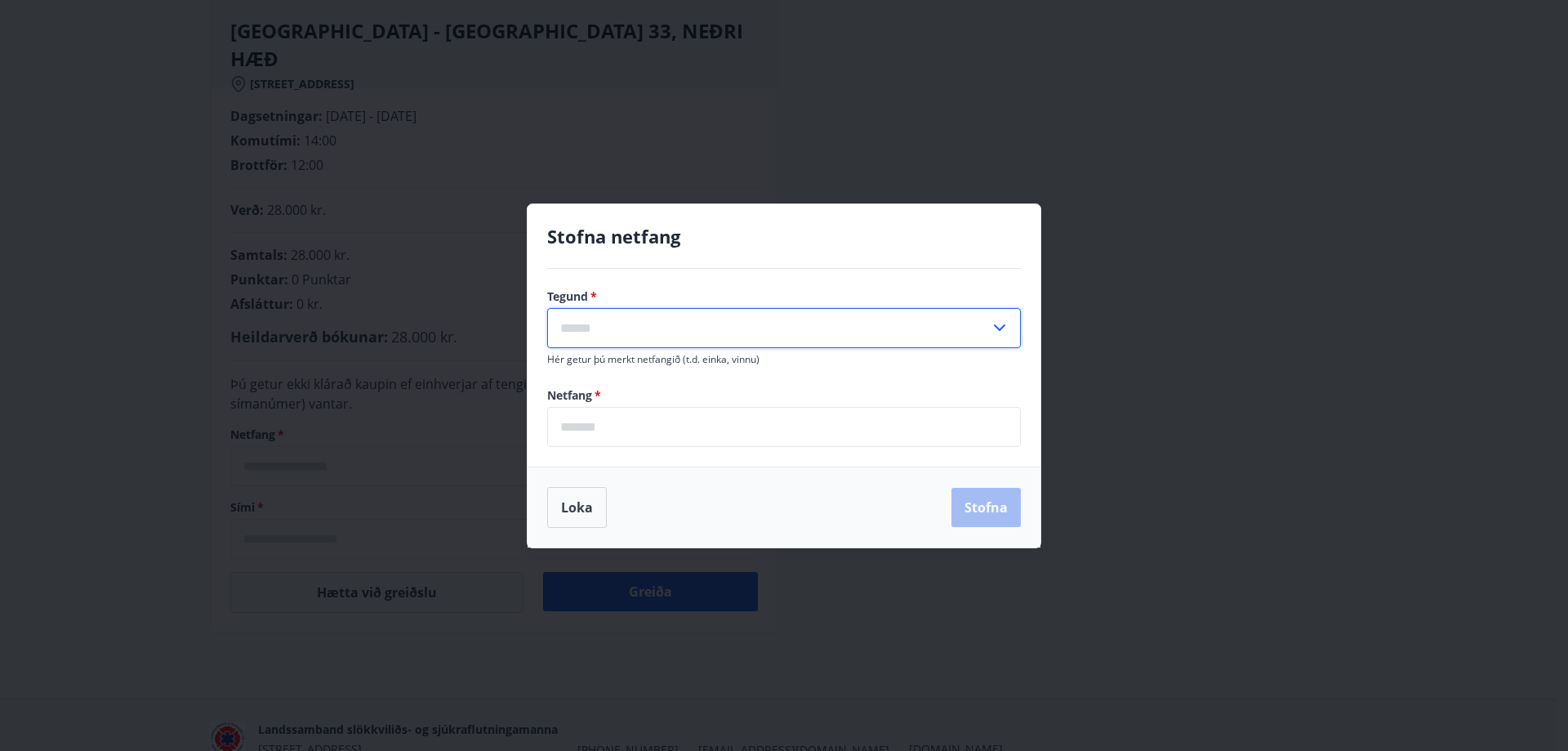
click at [574, 324] on input "text" at bounding box center [769, 328] width 443 height 40
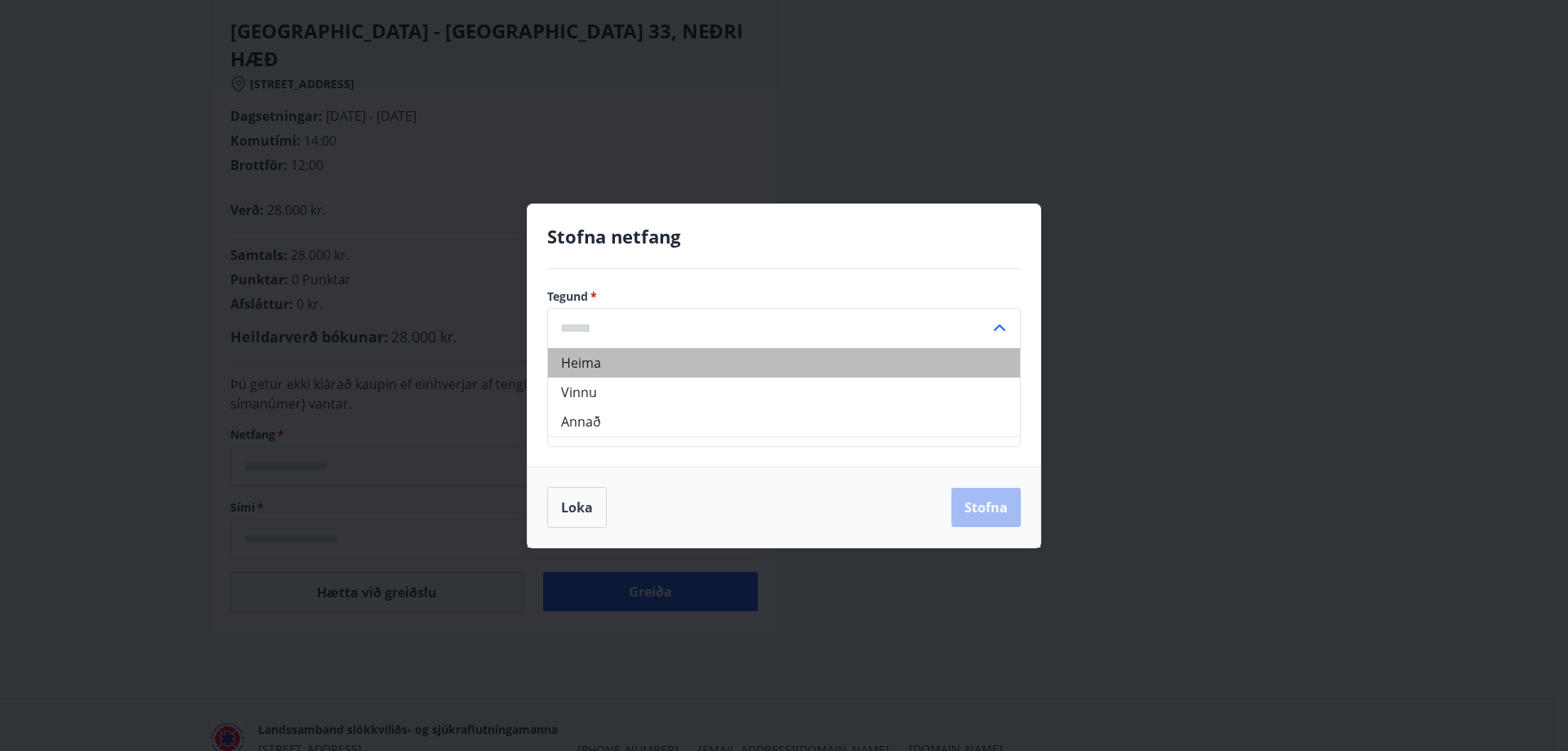
click at [579, 360] on li "Heima" at bounding box center [784, 362] width 472 height 29
type input "*****"
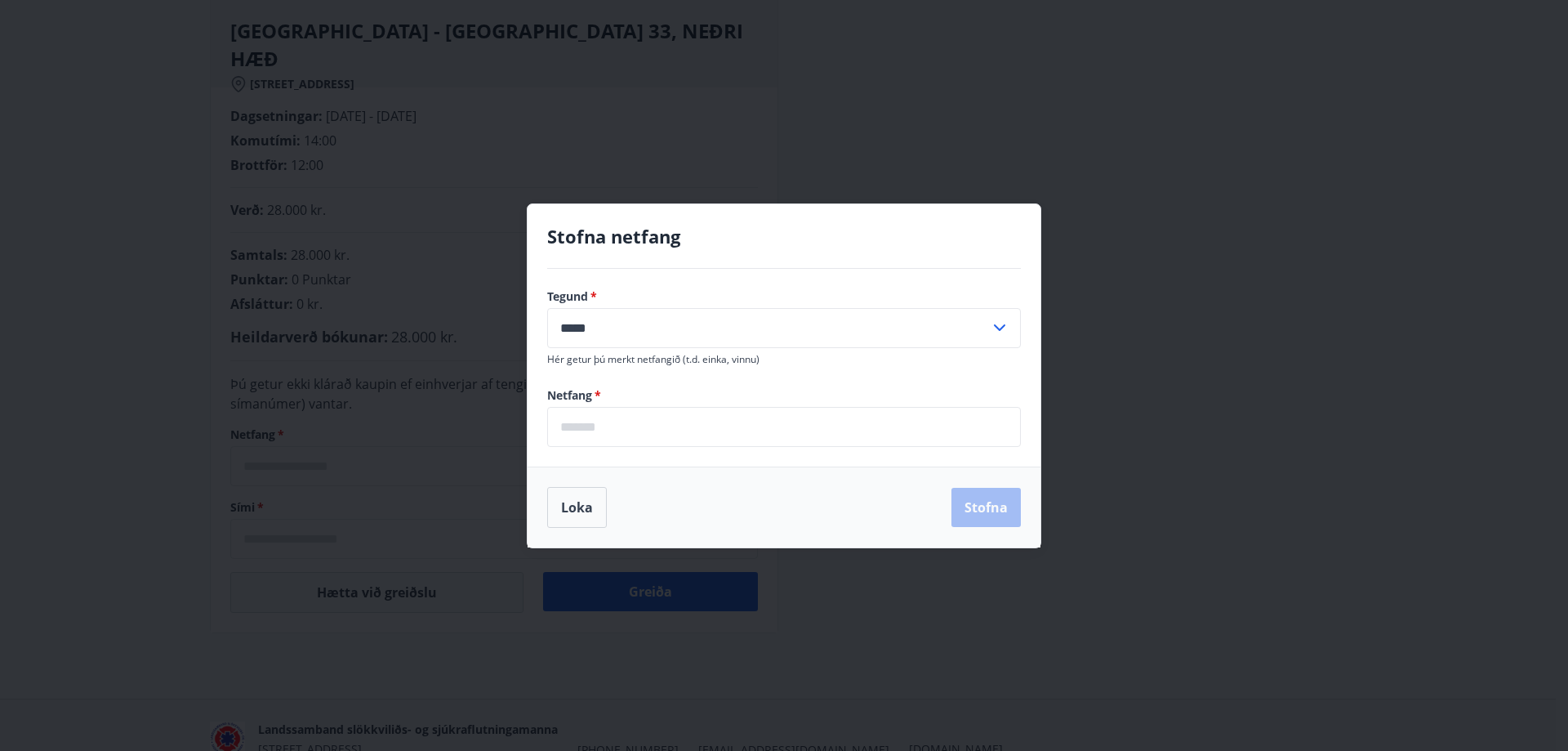
click at [579, 422] on input "email" at bounding box center [784, 427] width 474 height 40
type input "**********"
click at [975, 504] on button "Stofna" at bounding box center [986, 508] width 69 height 39
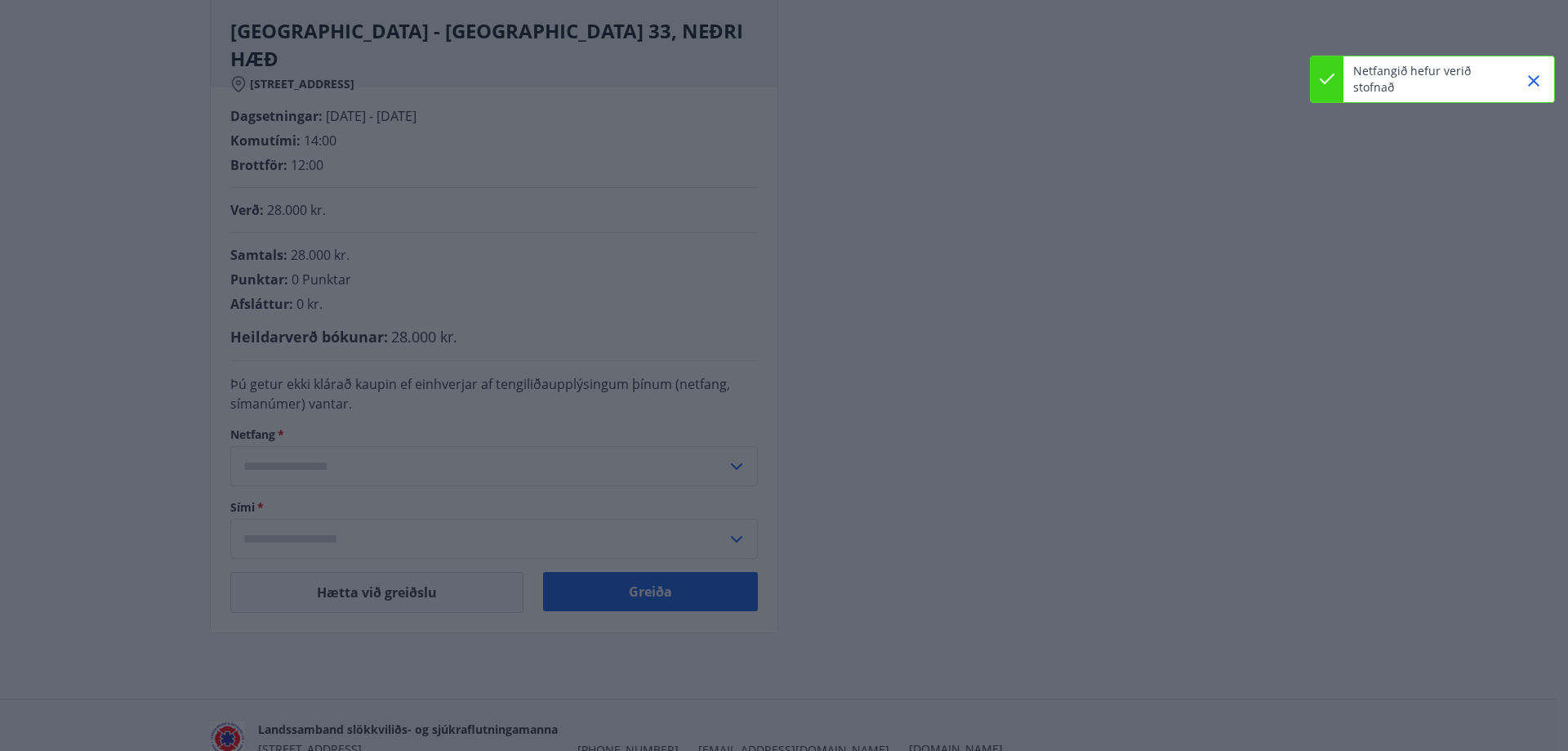
type input "**********"
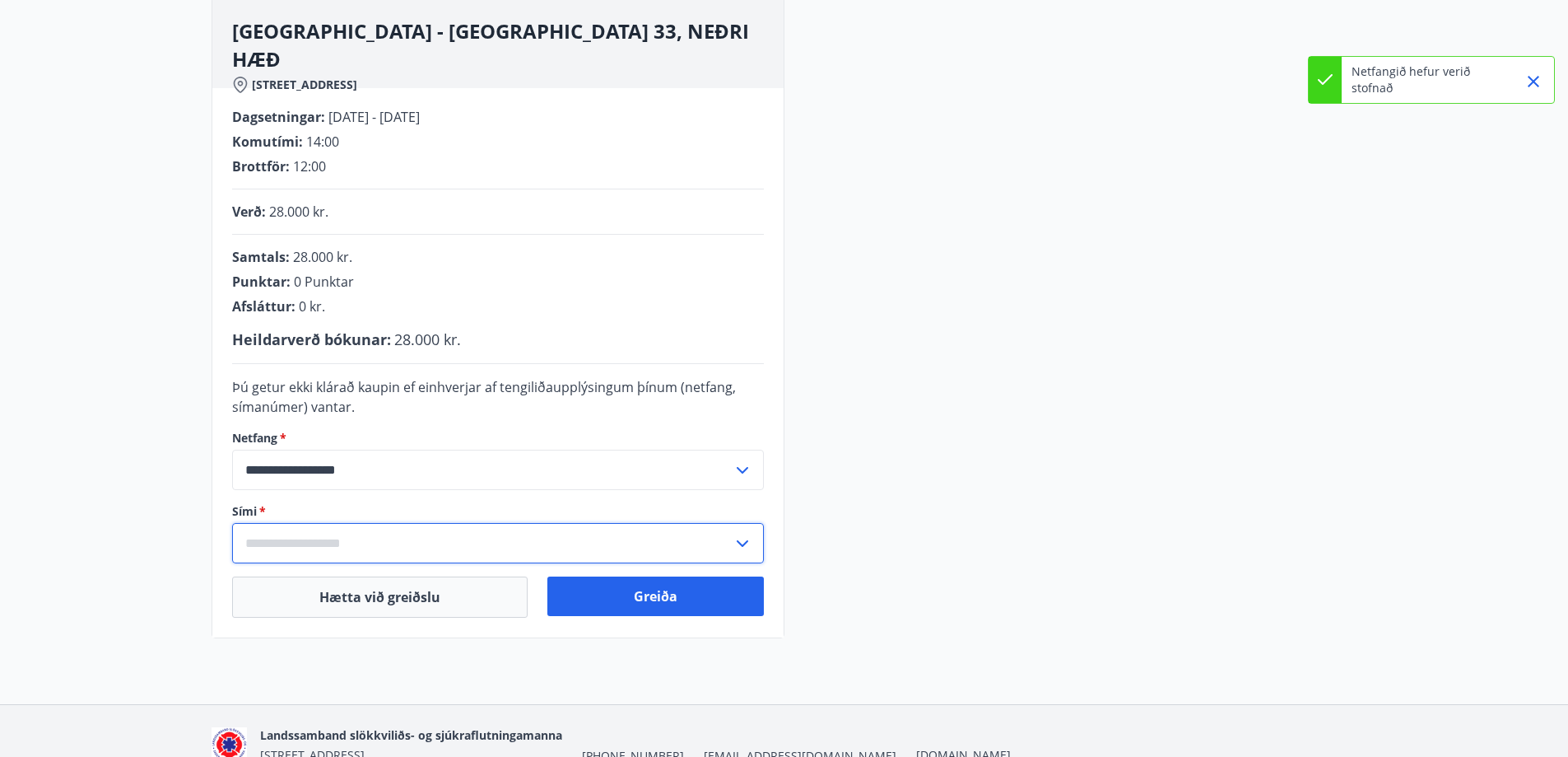
click at [295, 539] on input "text" at bounding box center [482, 543] width 500 height 41
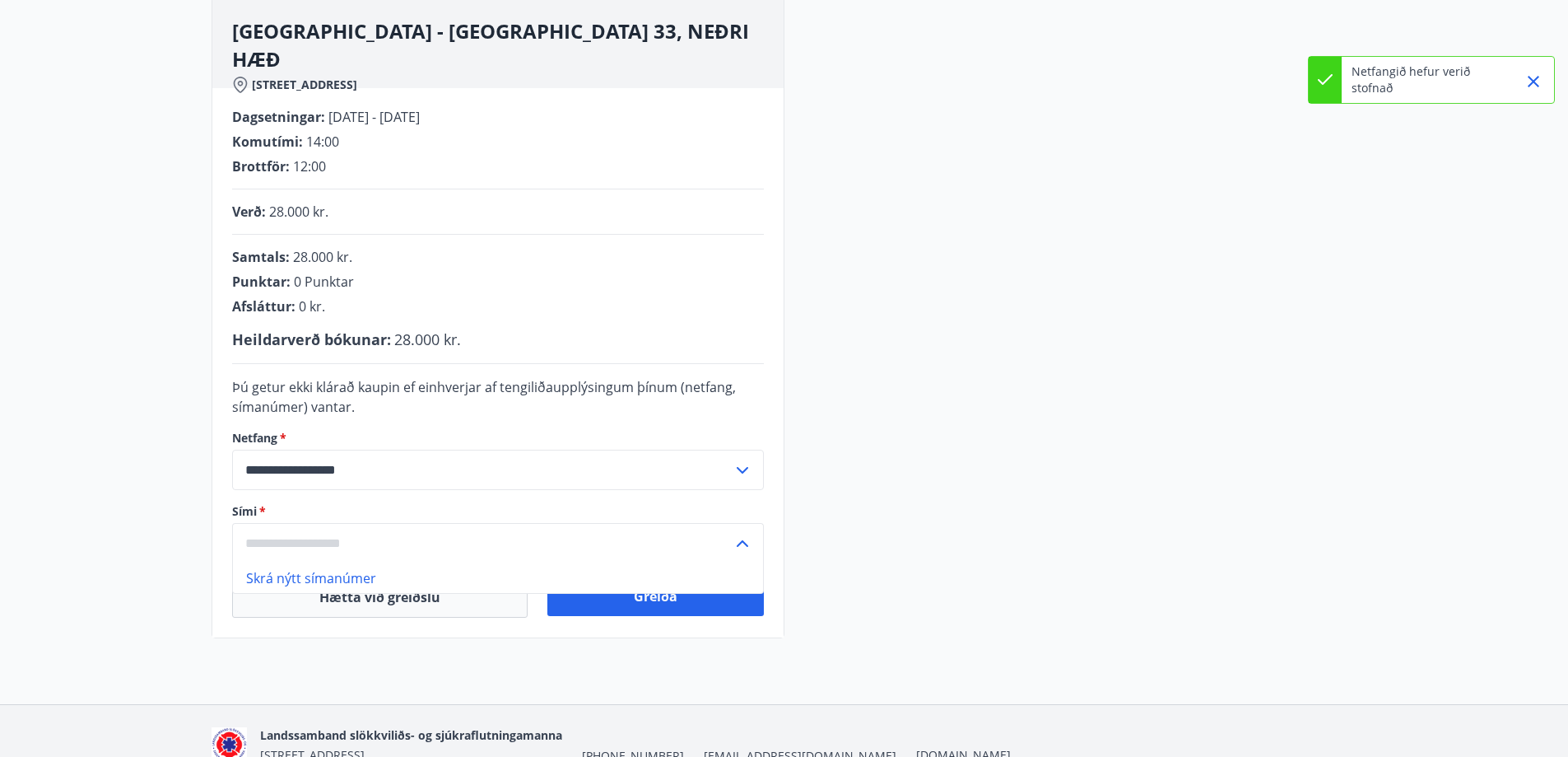
click at [325, 578] on li "Skrá nýtt símanúmer" at bounding box center [498, 578] width 530 height 29
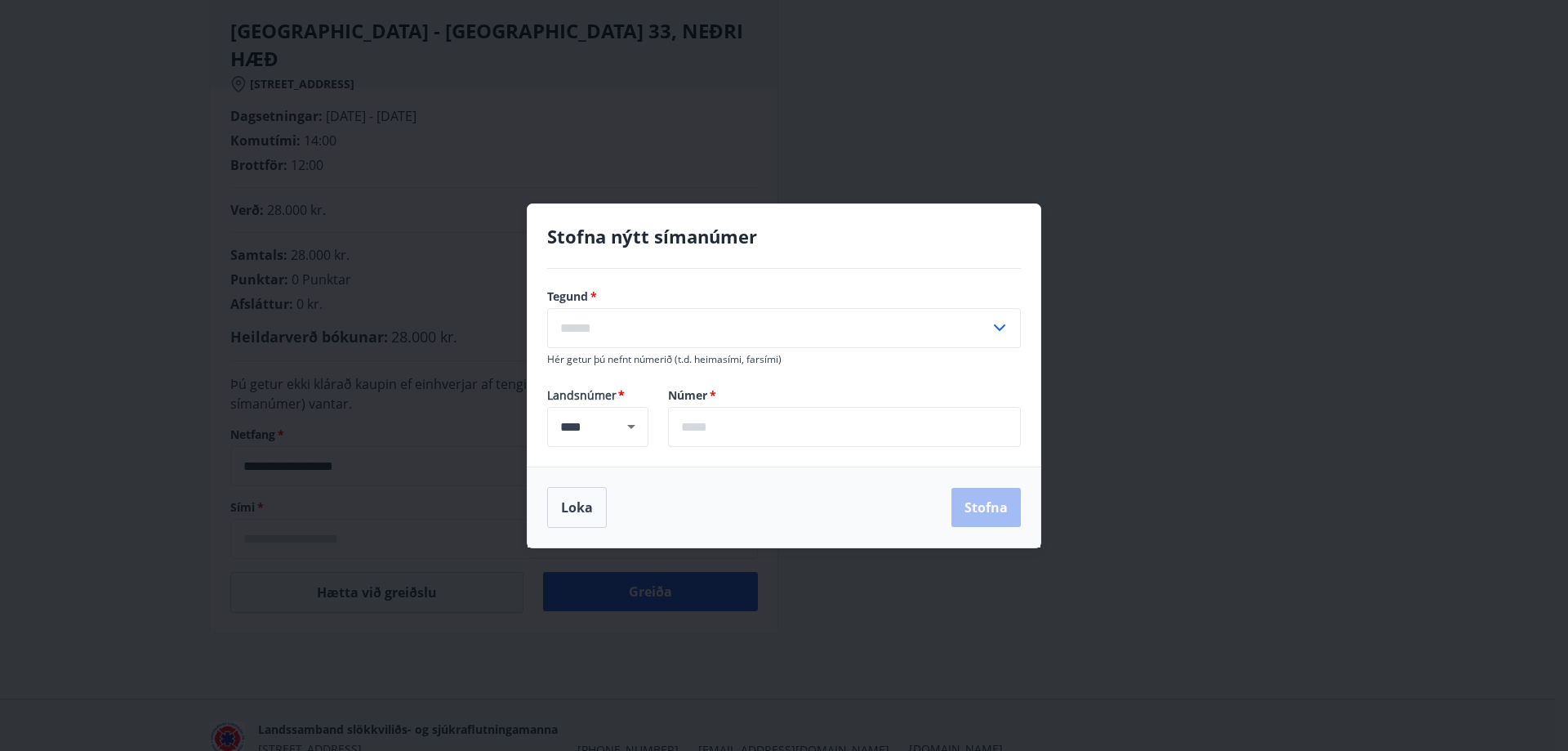
click at [996, 321] on icon at bounding box center [999, 327] width 20 height 20
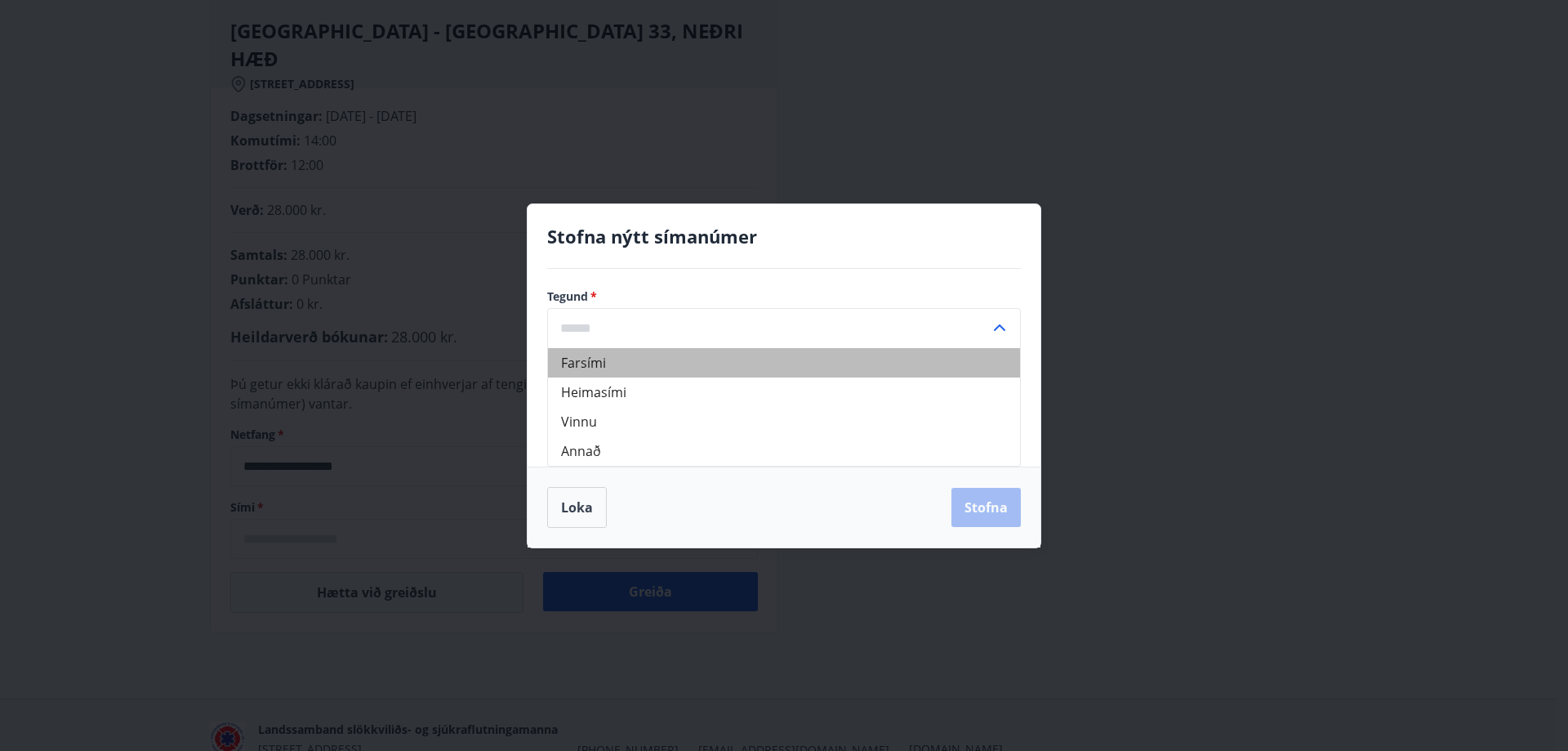
click at [601, 367] on li "Farsími" at bounding box center [784, 362] width 472 height 29
type input "*******"
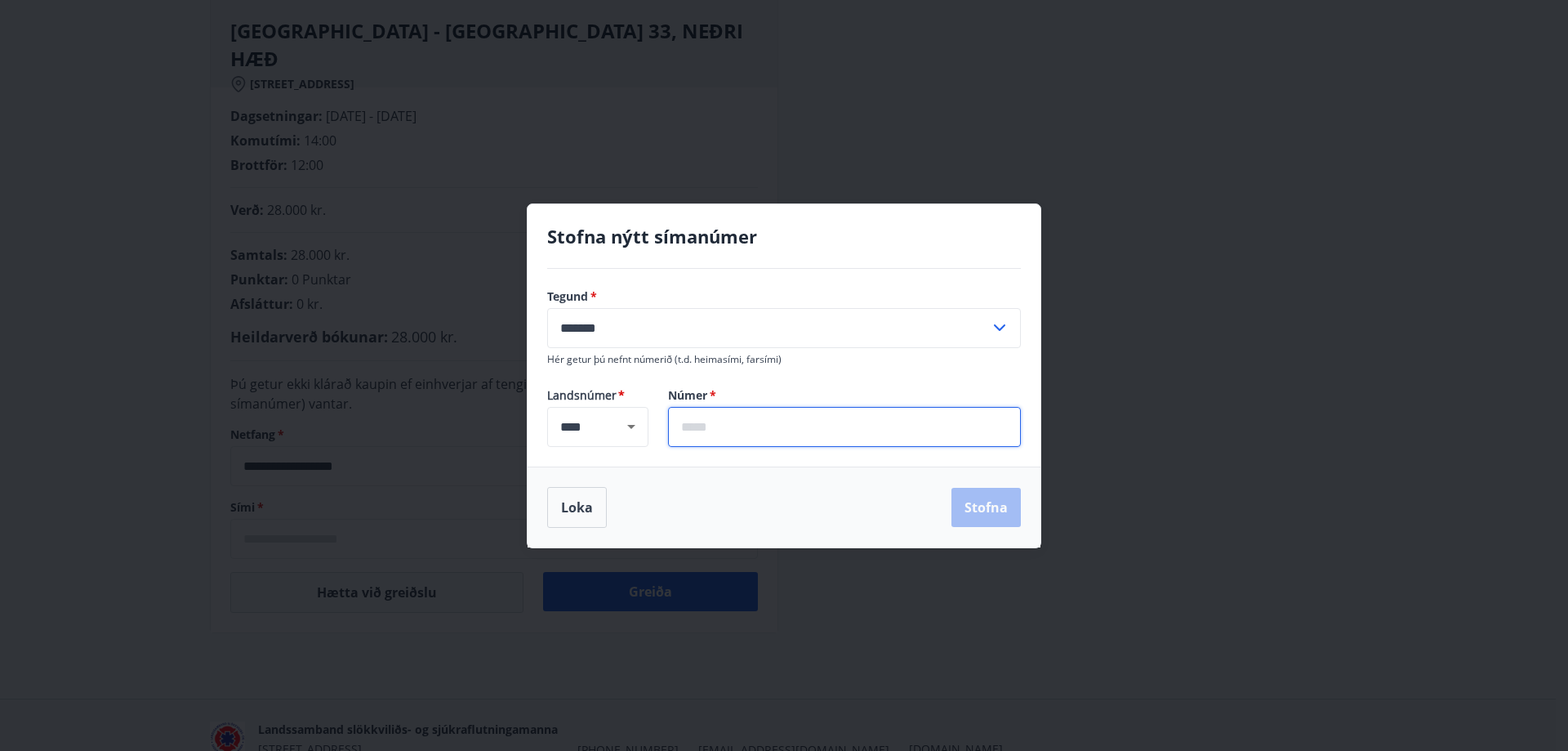
click at [726, 430] on input "text" at bounding box center [844, 427] width 353 height 40
type input "*******"
click at [975, 509] on button "Stofna" at bounding box center [986, 508] width 69 height 39
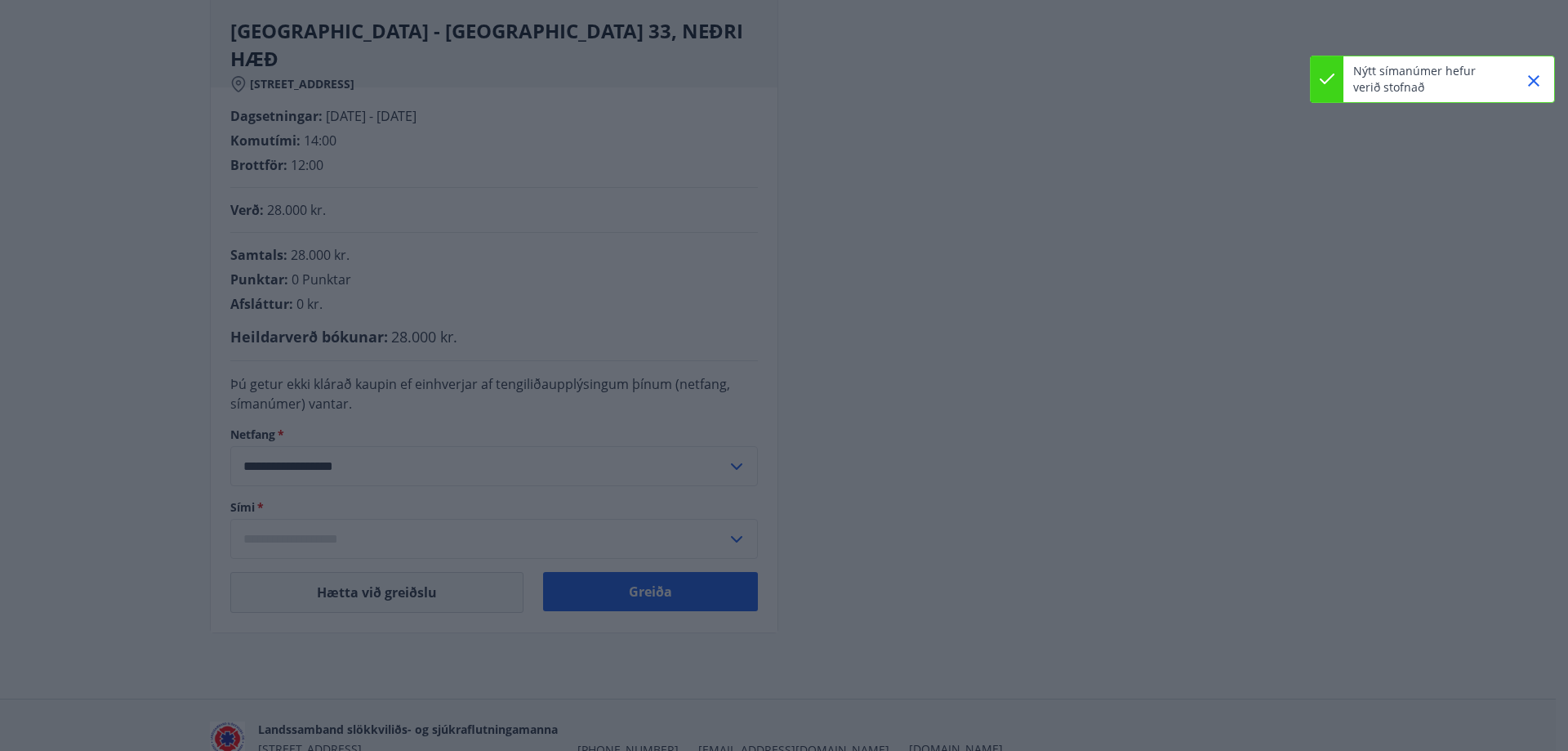
type input "**********"
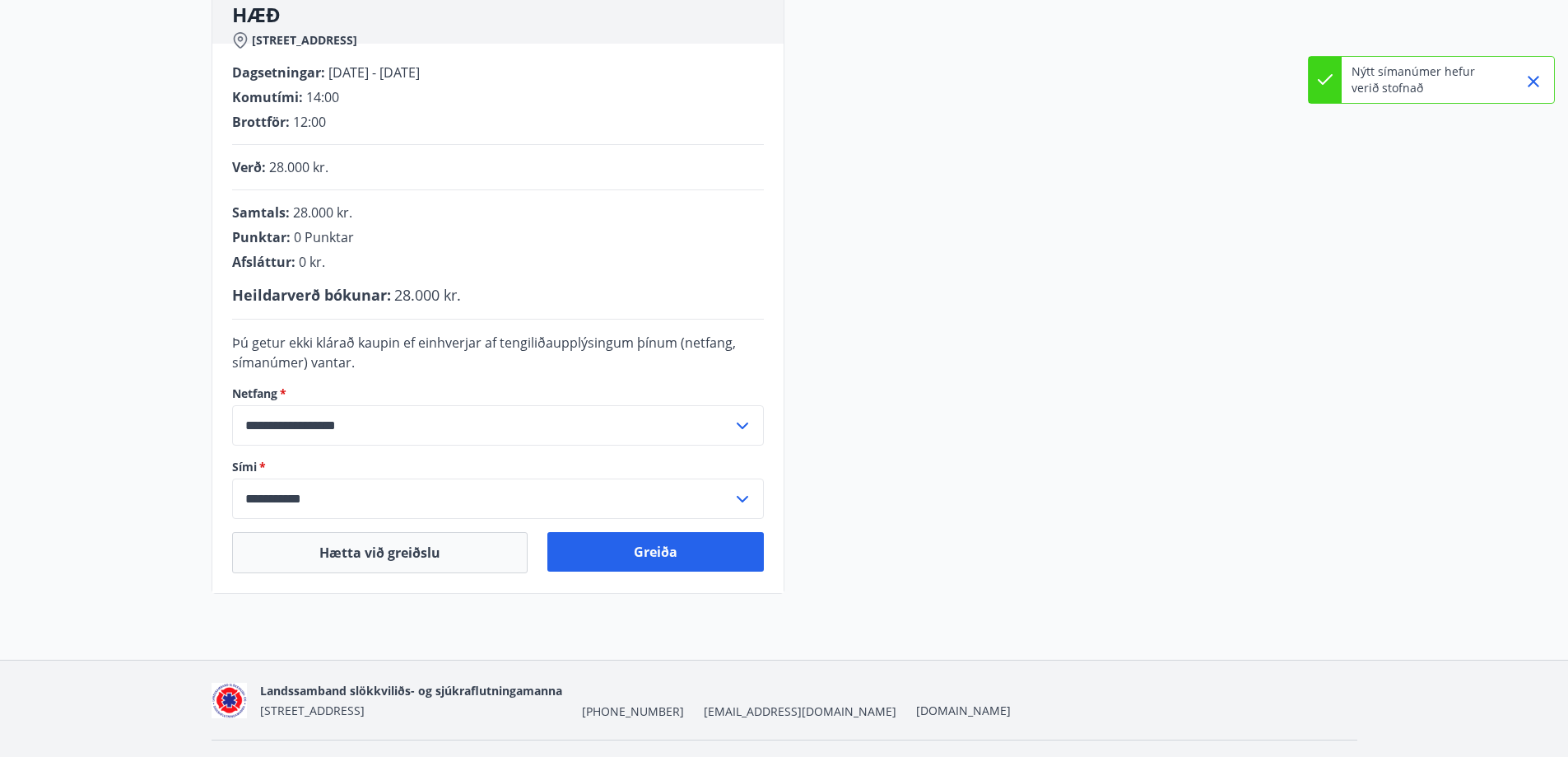
scroll to position [329, 0]
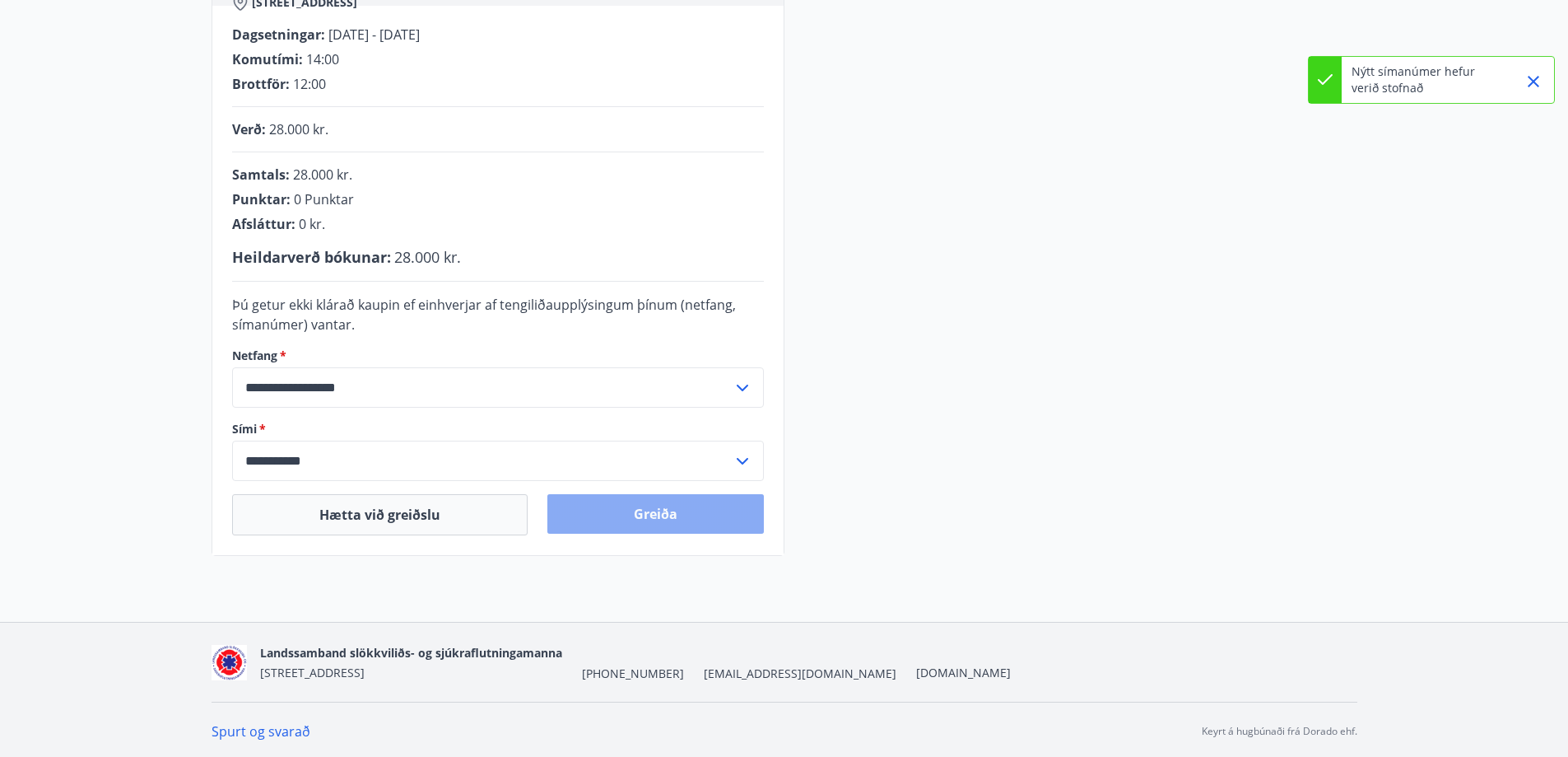
click at [650, 512] on button "Greiða" at bounding box center [655, 514] width 216 height 40
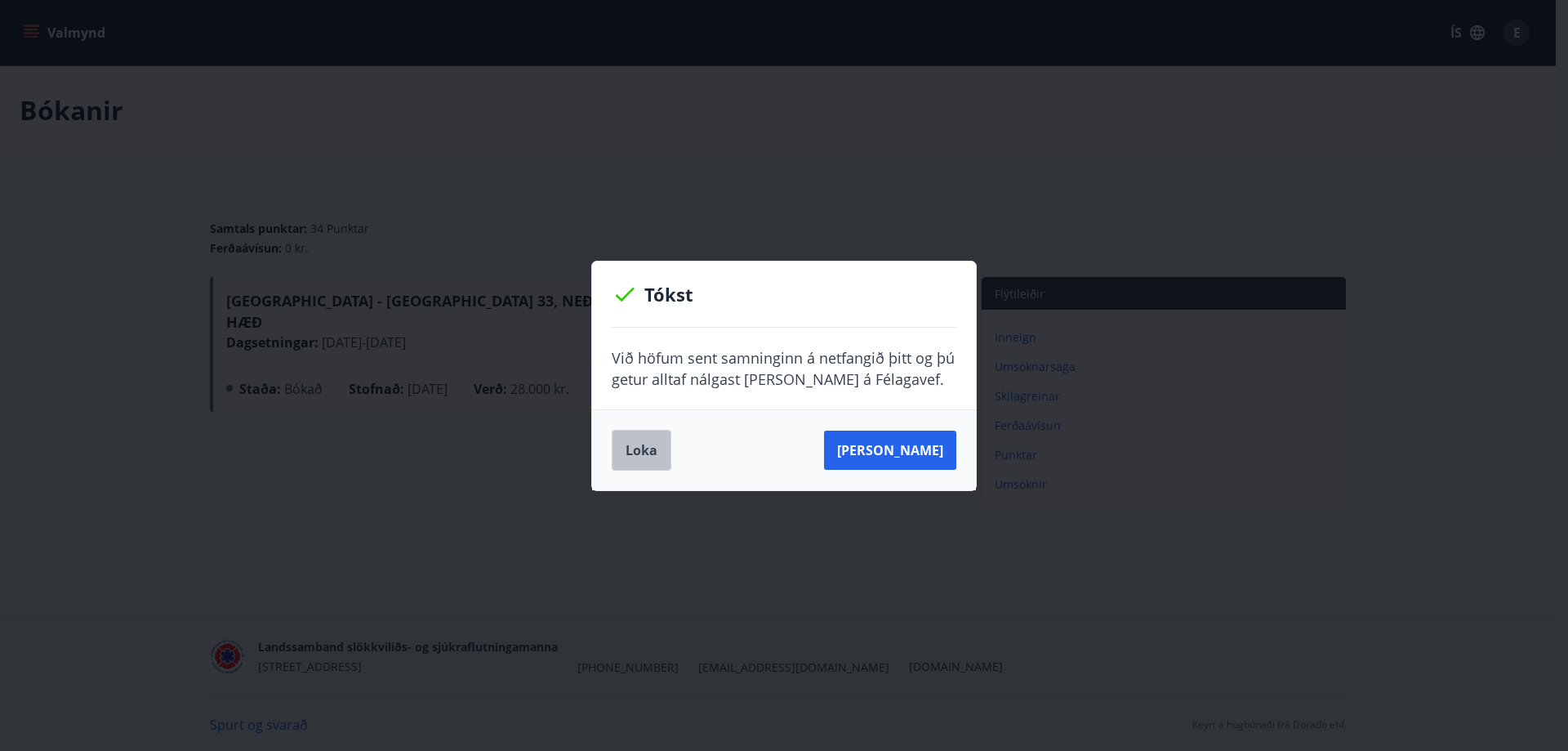
click at [624, 450] on button "Loka" at bounding box center [642, 450] width 60 height 41
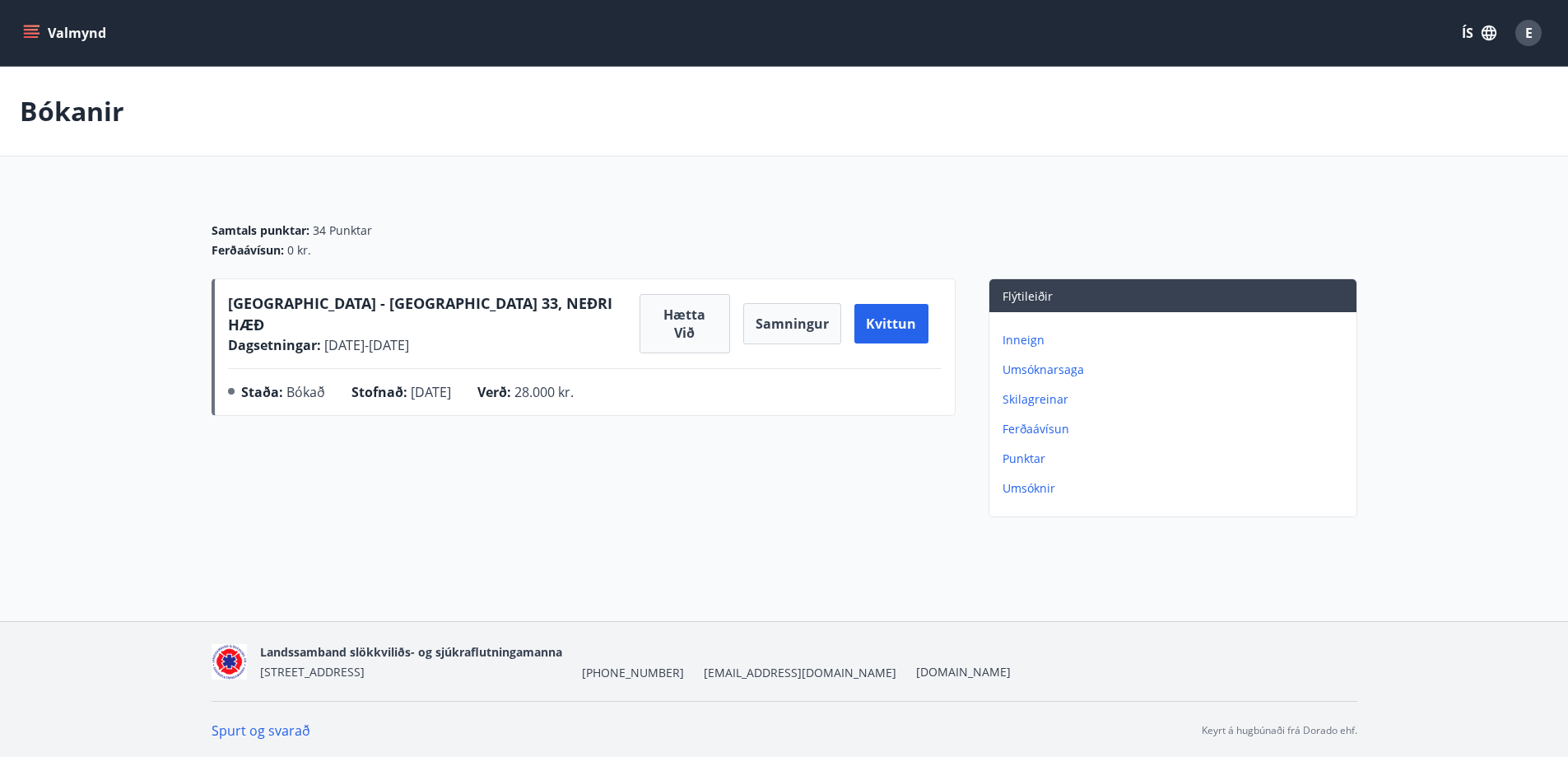
click at [1024, 336] on p "Inneign" at bounding box center [1176, 340] width 347 height 16
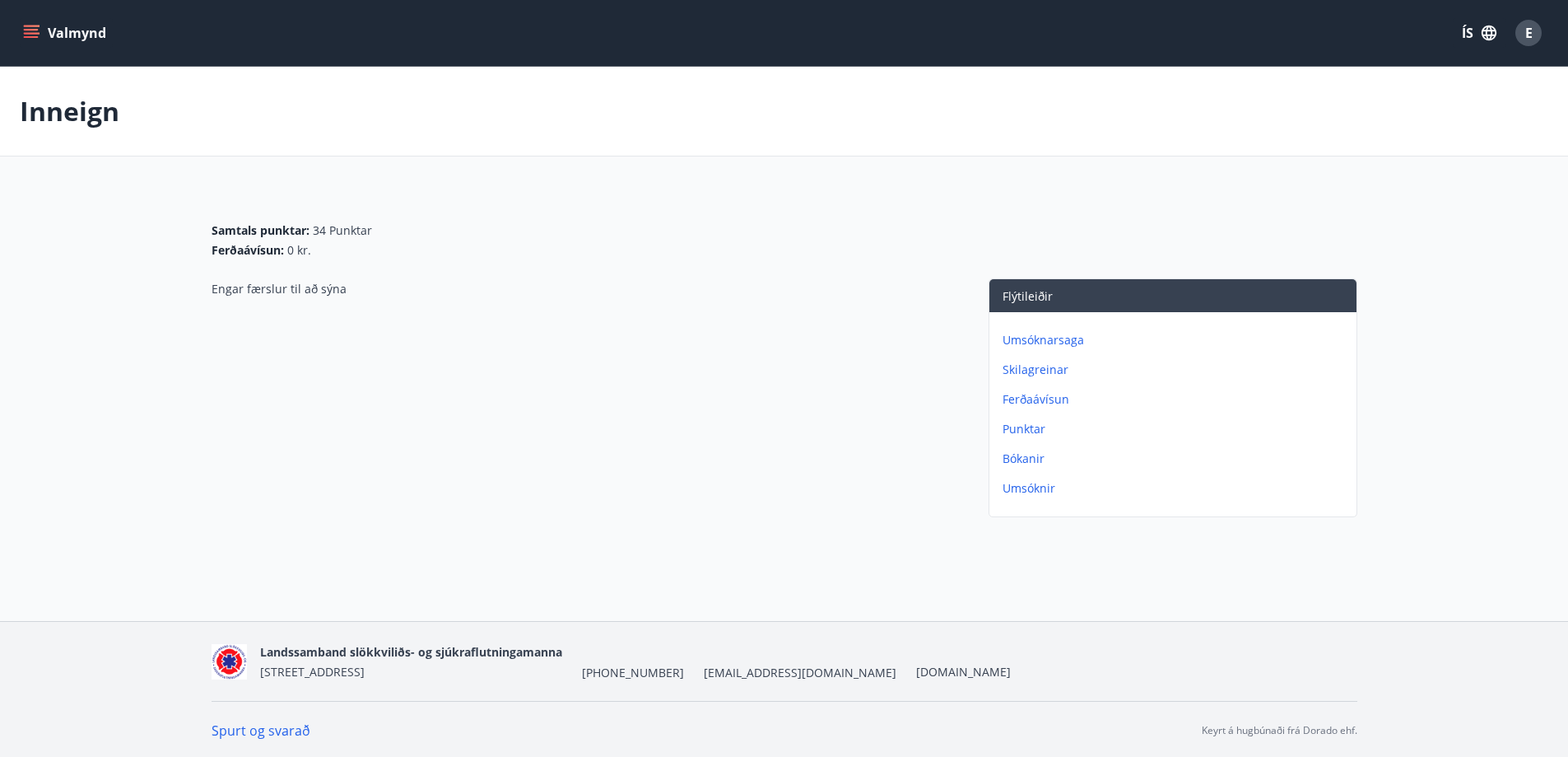
click at [72, 29] on button "Valmynd" at bounding box center [66, 32] width 93 height 29
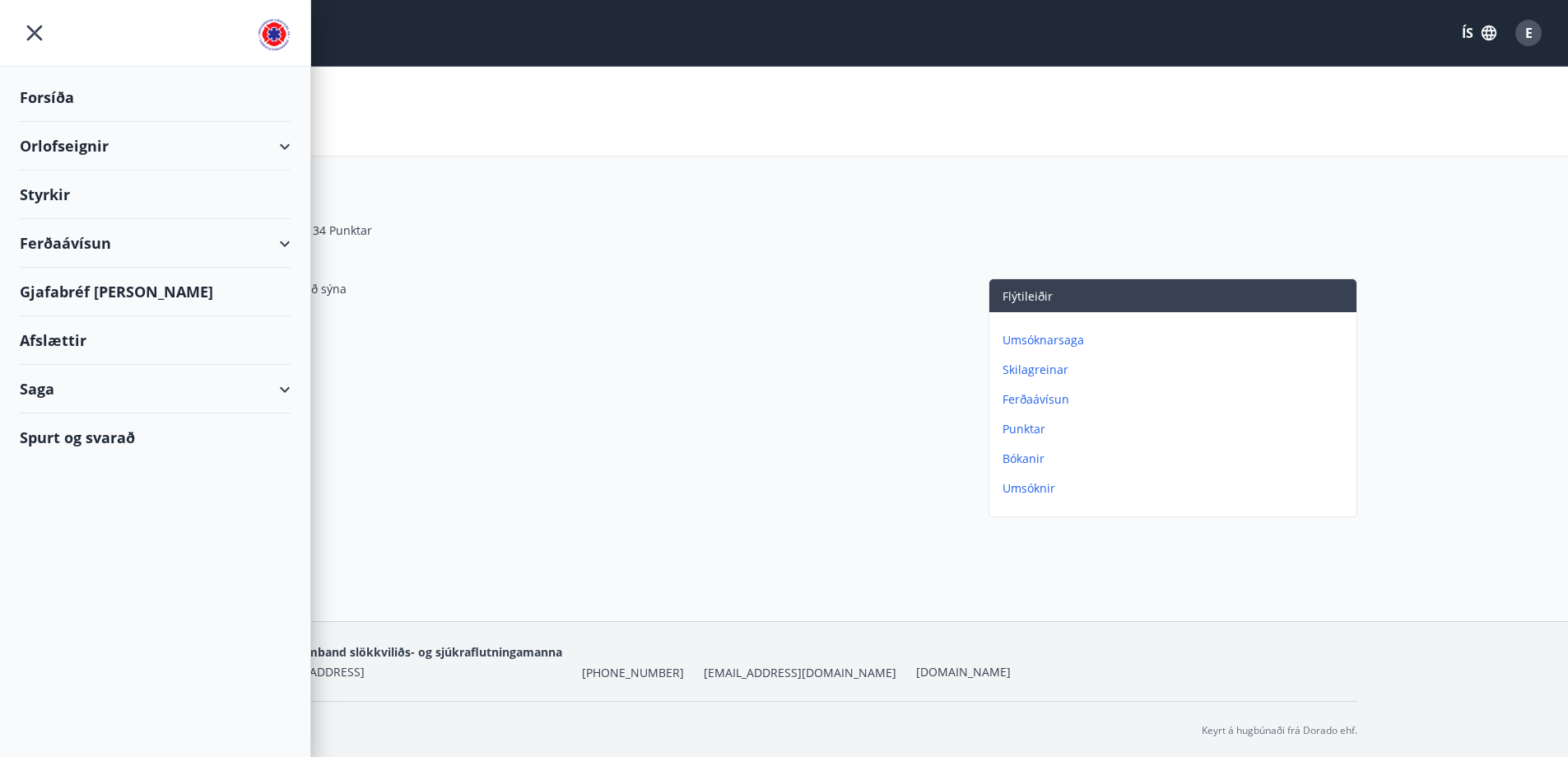
click at [80, 138] on div "Orlofseignir" at bounding box center [155, 145] width 271 height 48
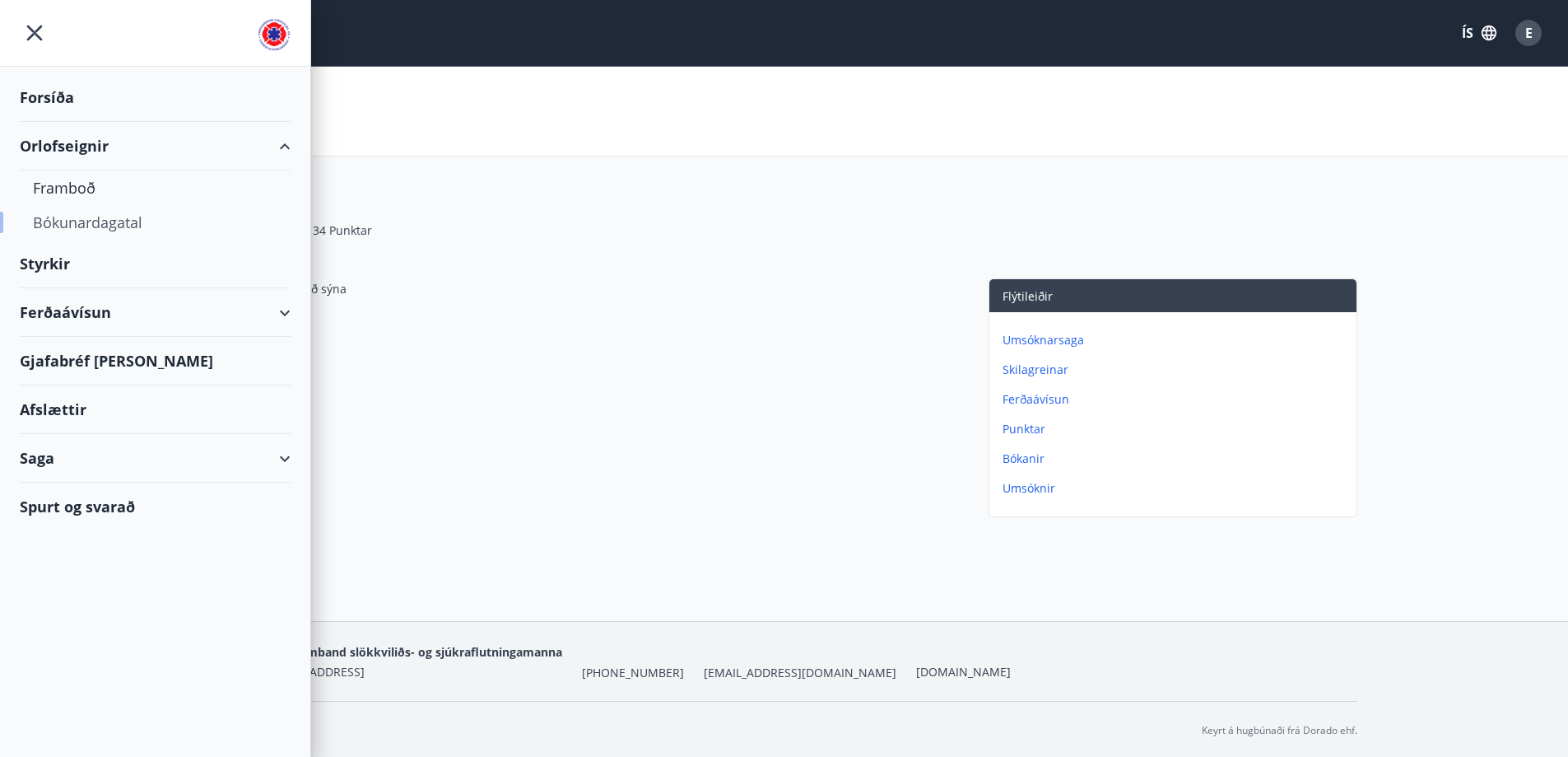
click at [87, 223] on div "Bókunardagatal" at bounding box center [155, 222] width 244 height 35
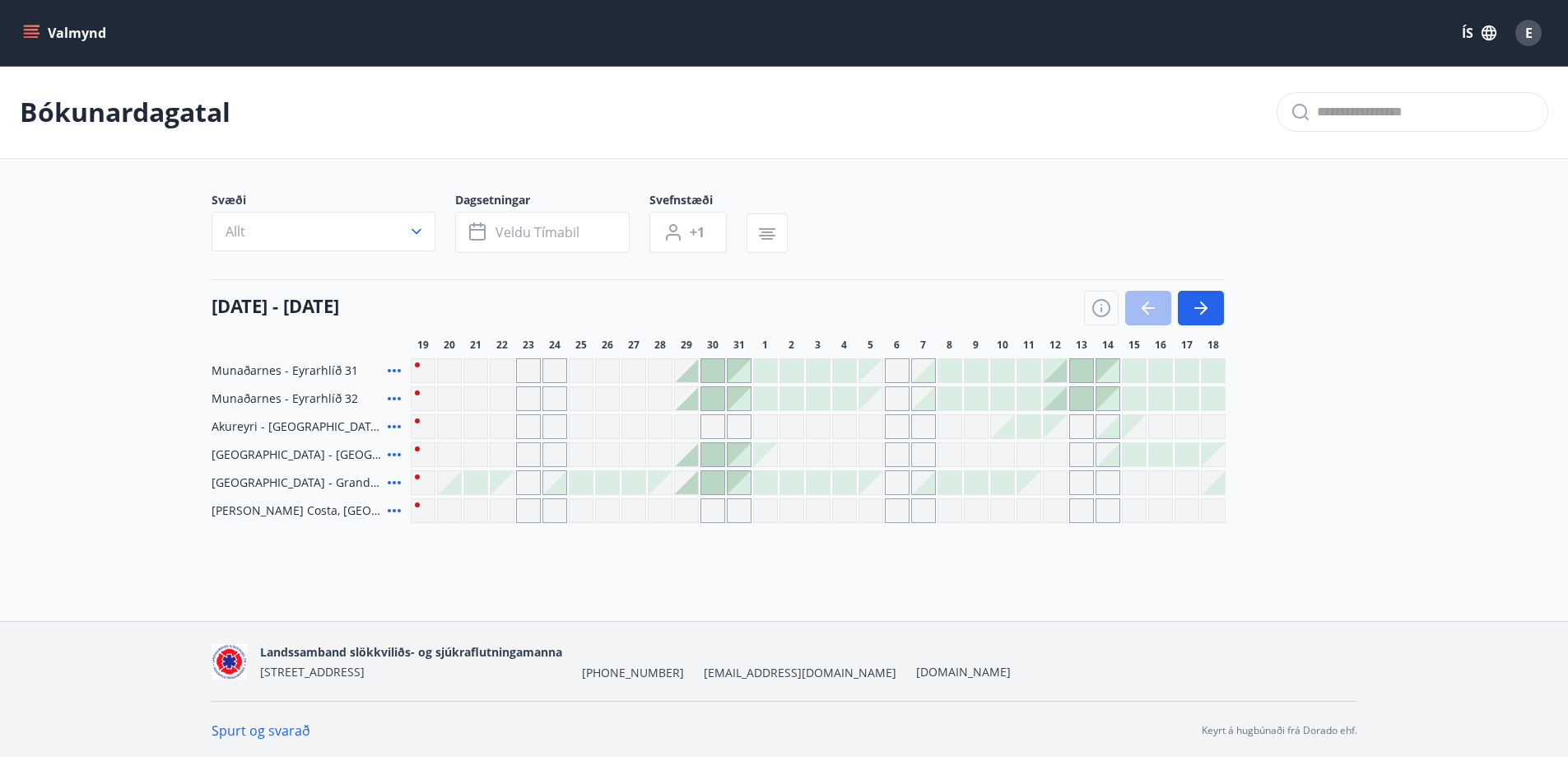
click at [36, 25] on icon "menu" at bounding box center [32, 26] width 18 height 2
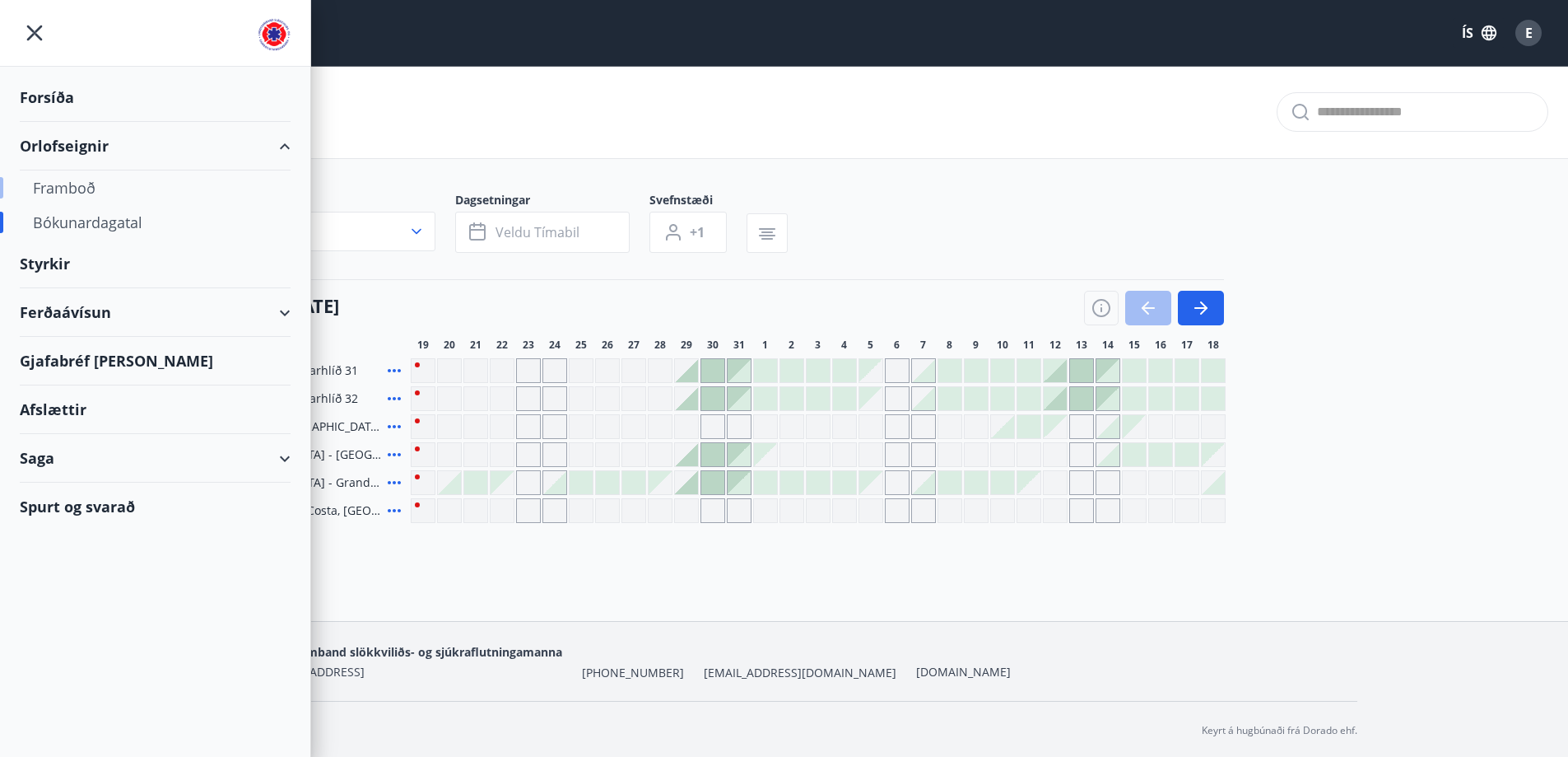
click at [72, 188] on div "Framboð" at bounding box center [155, 188] width 244 height 35
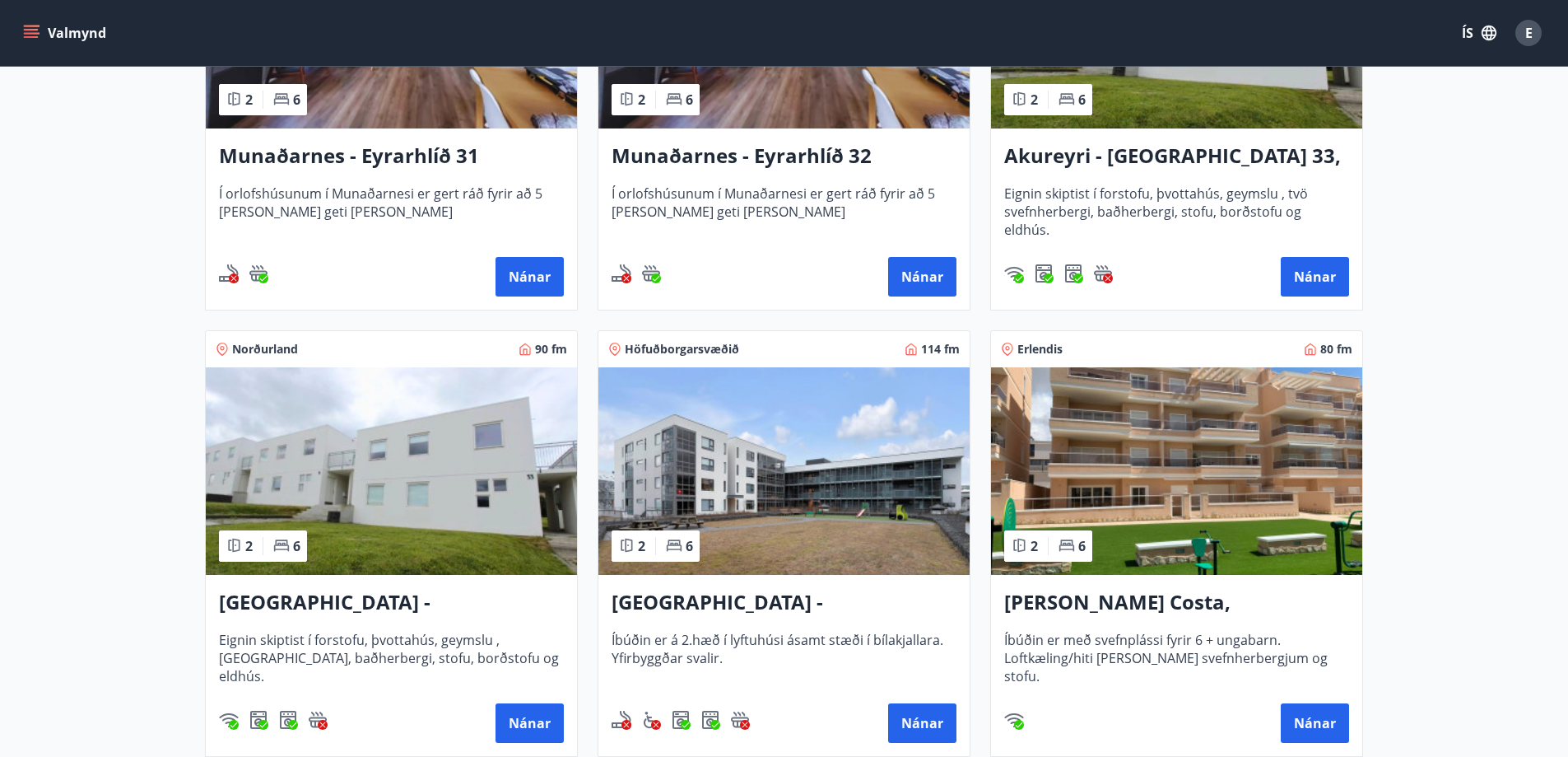
click at [448, 504] on img at bounding box center [391, 471] width 371 height 208
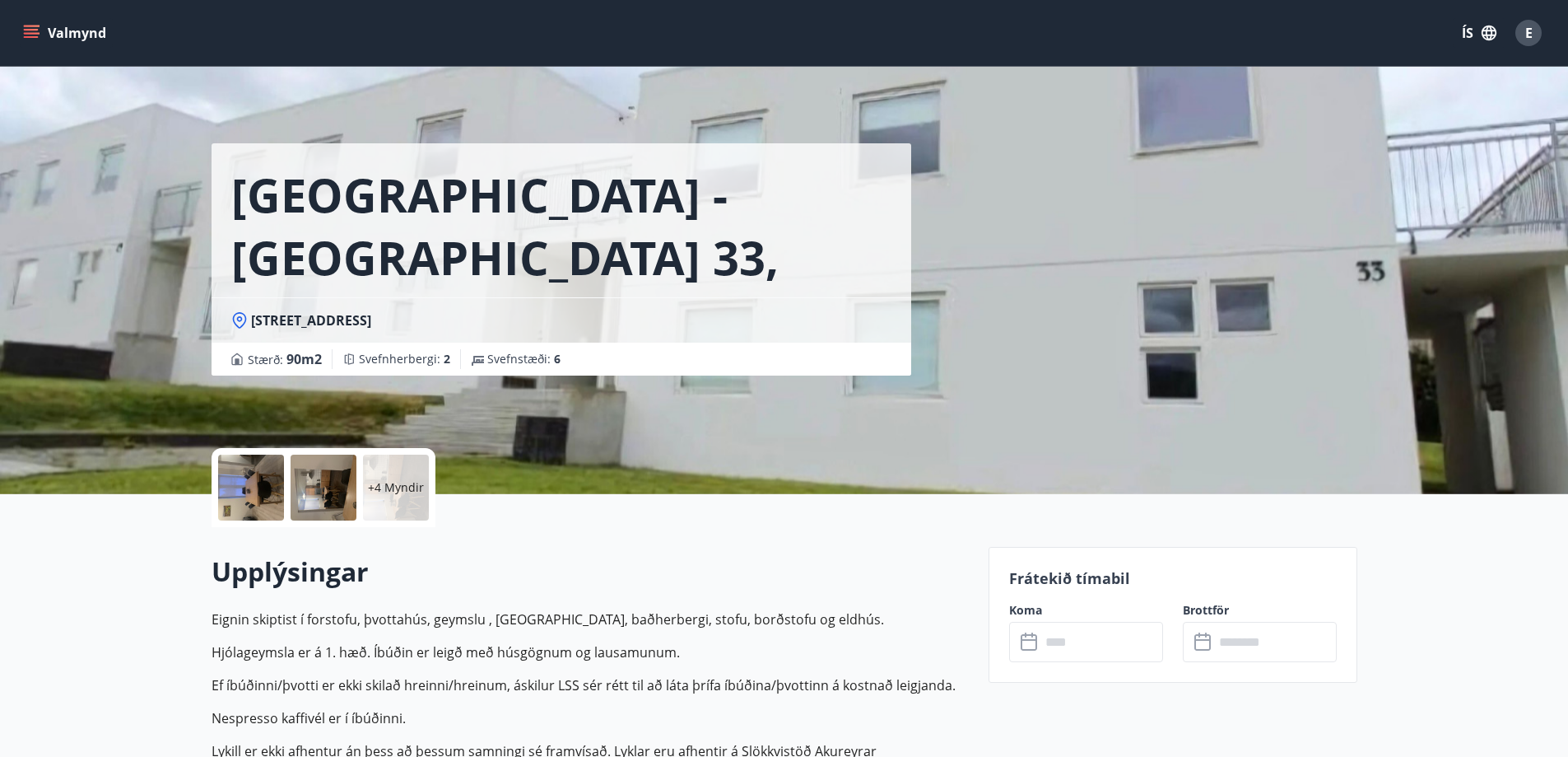
click at [248, 488] on div at bounding box center [251, 488] width 66 height 66
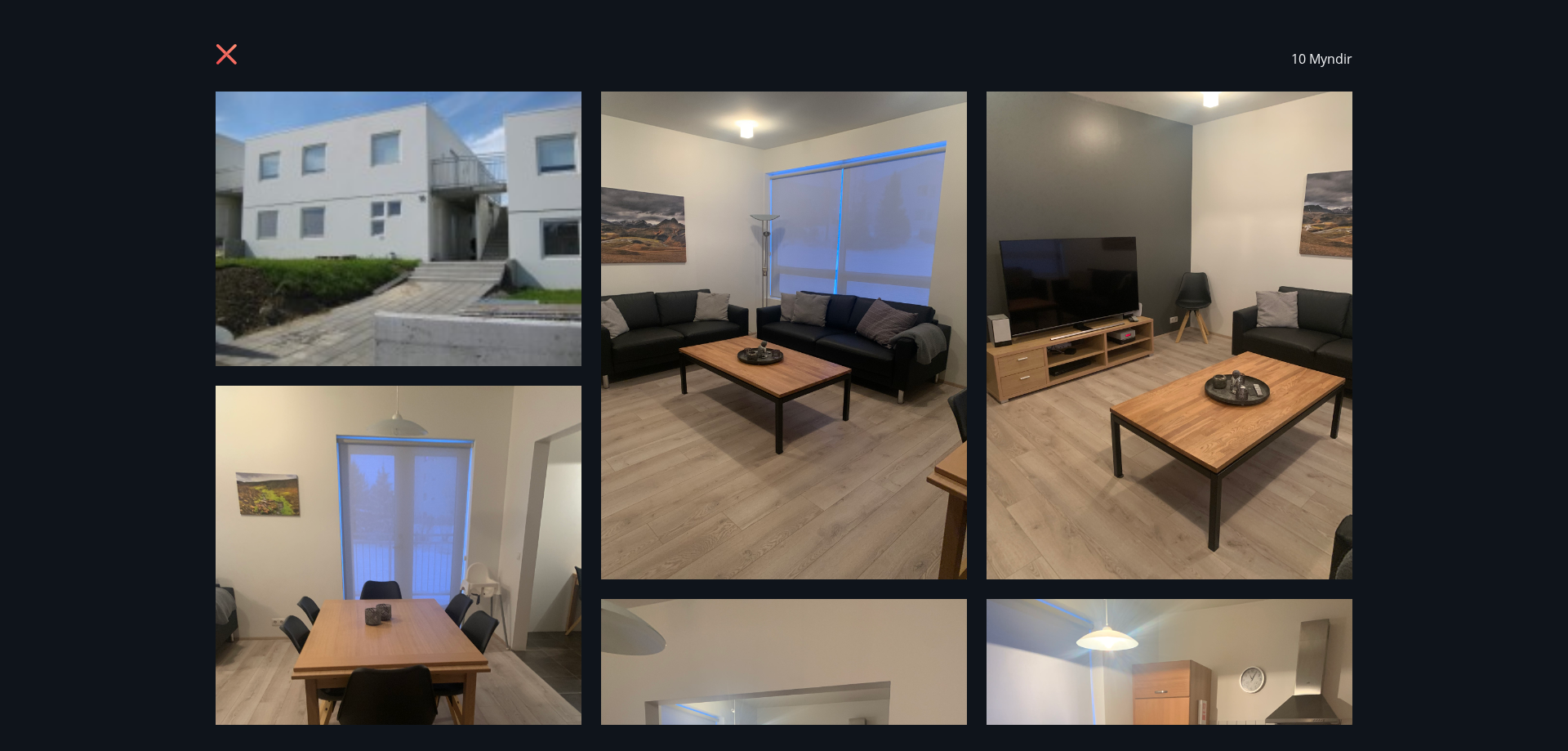
click at [469, 278] on img at bounding box center [398, 228] width 366 height 274
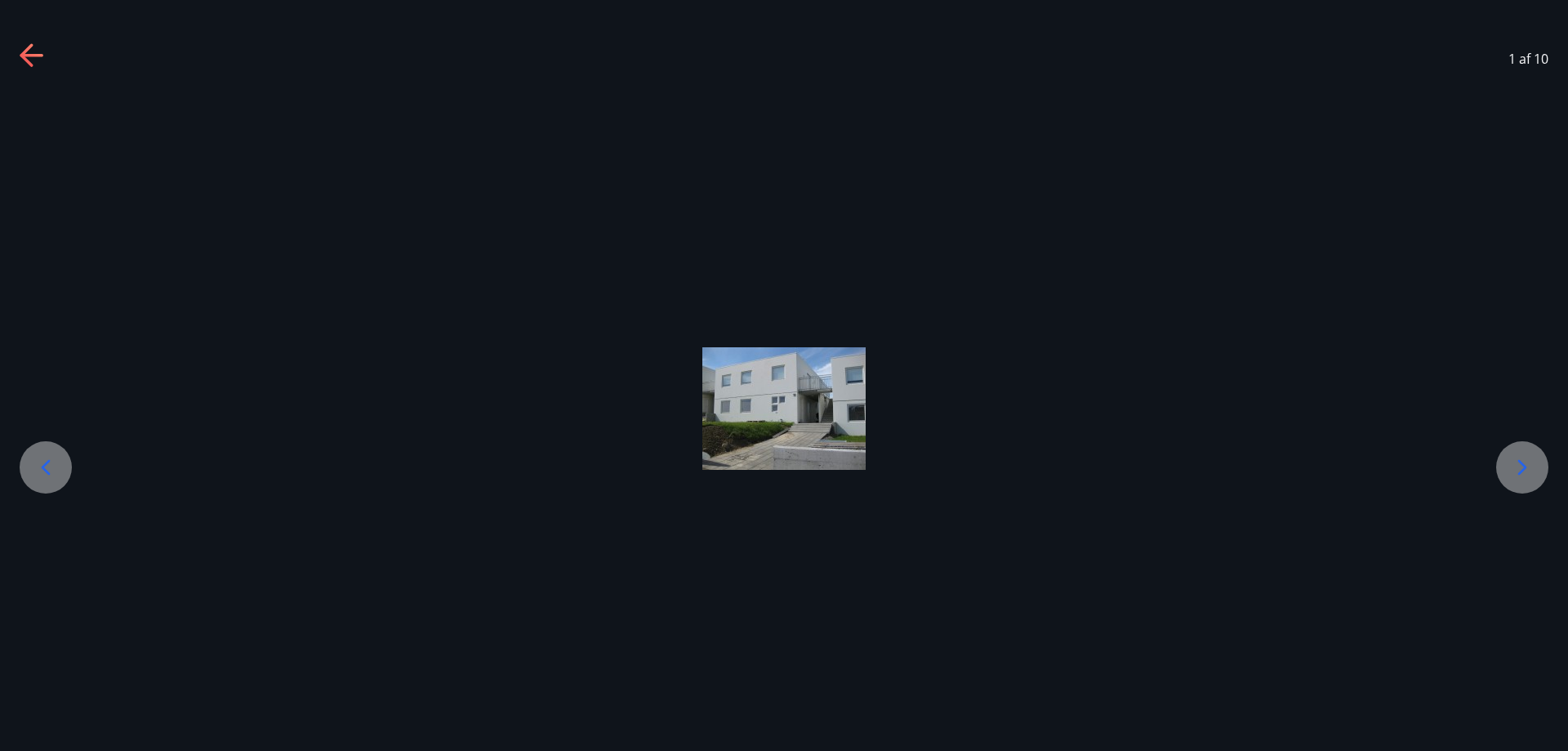
click at [1524, 464] on icon at bounding box center [1522, 467] width 26 height 26
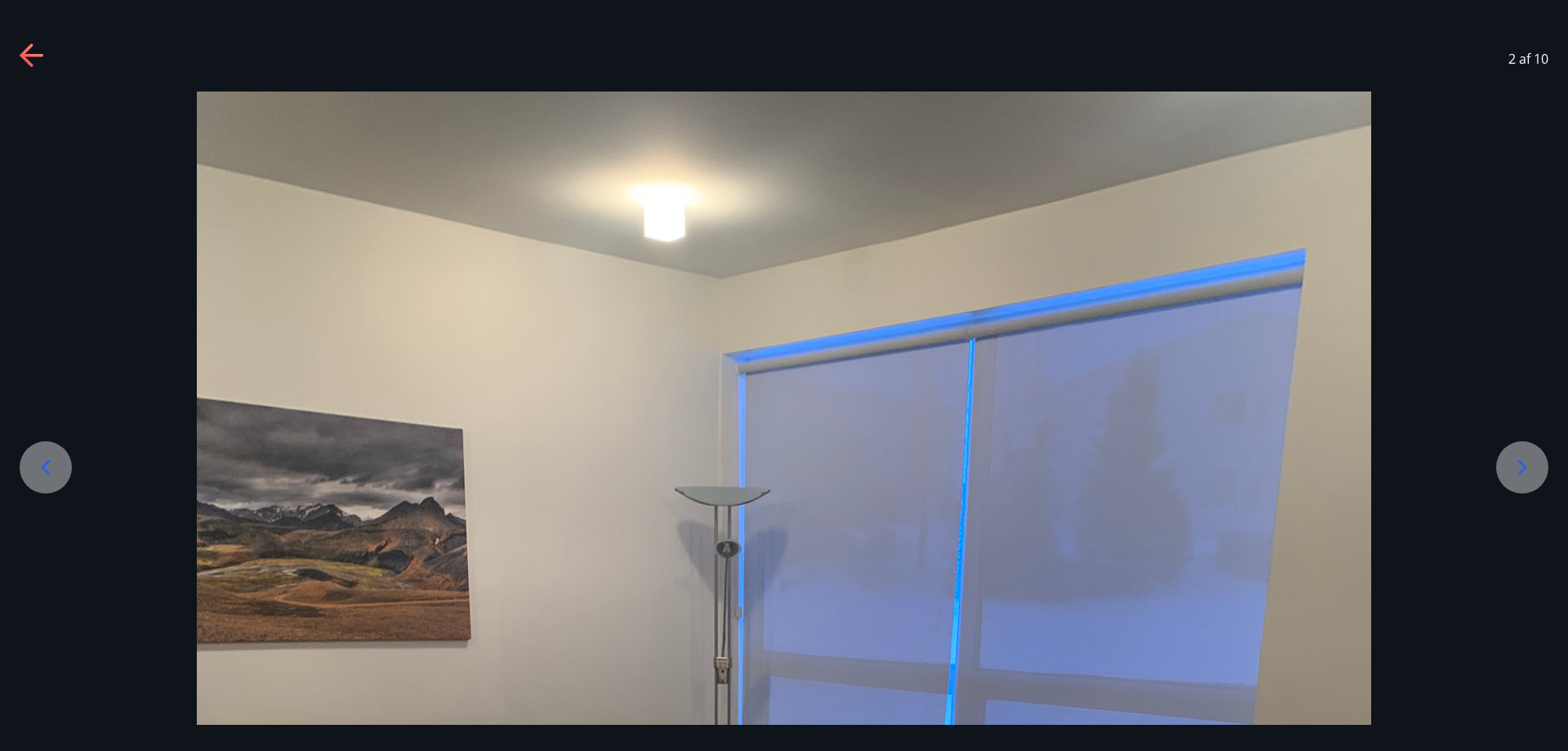
click at [1521, 466] on icon at bounding box center [1522, 467] width 26 height 26
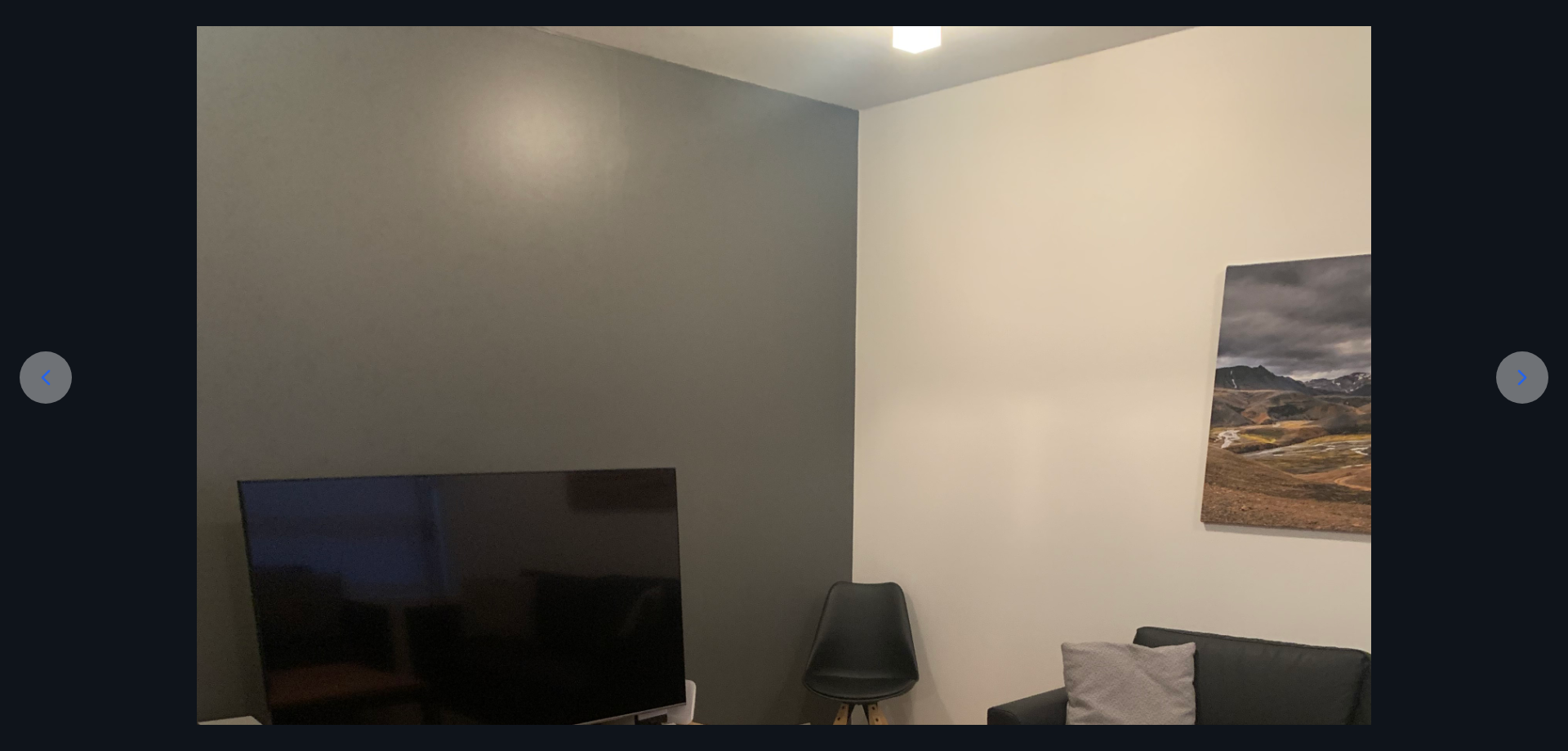
scroll to position [81, 0]
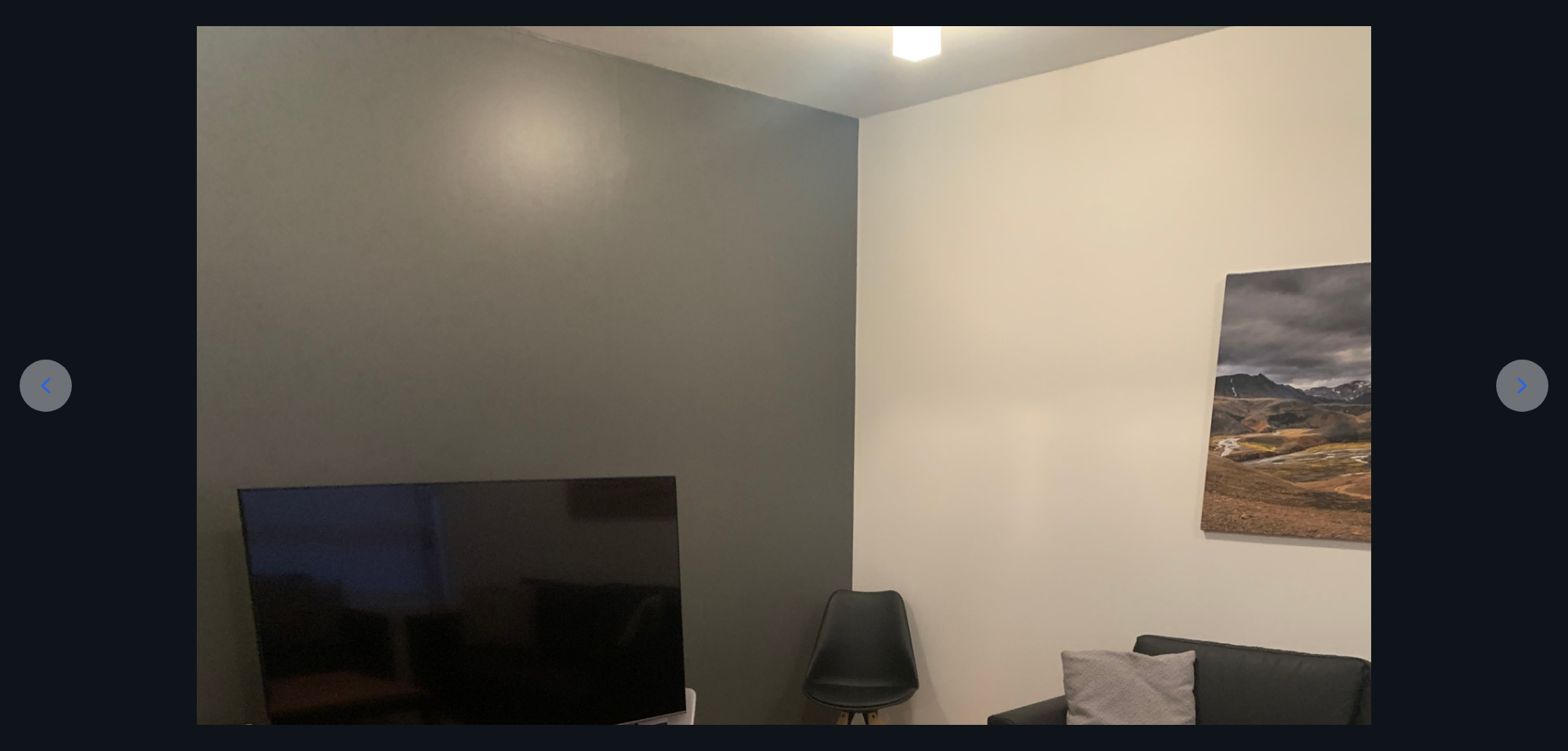
click at [1531, 383] on icon at bounding box center [1522, 386] width 26 height 26
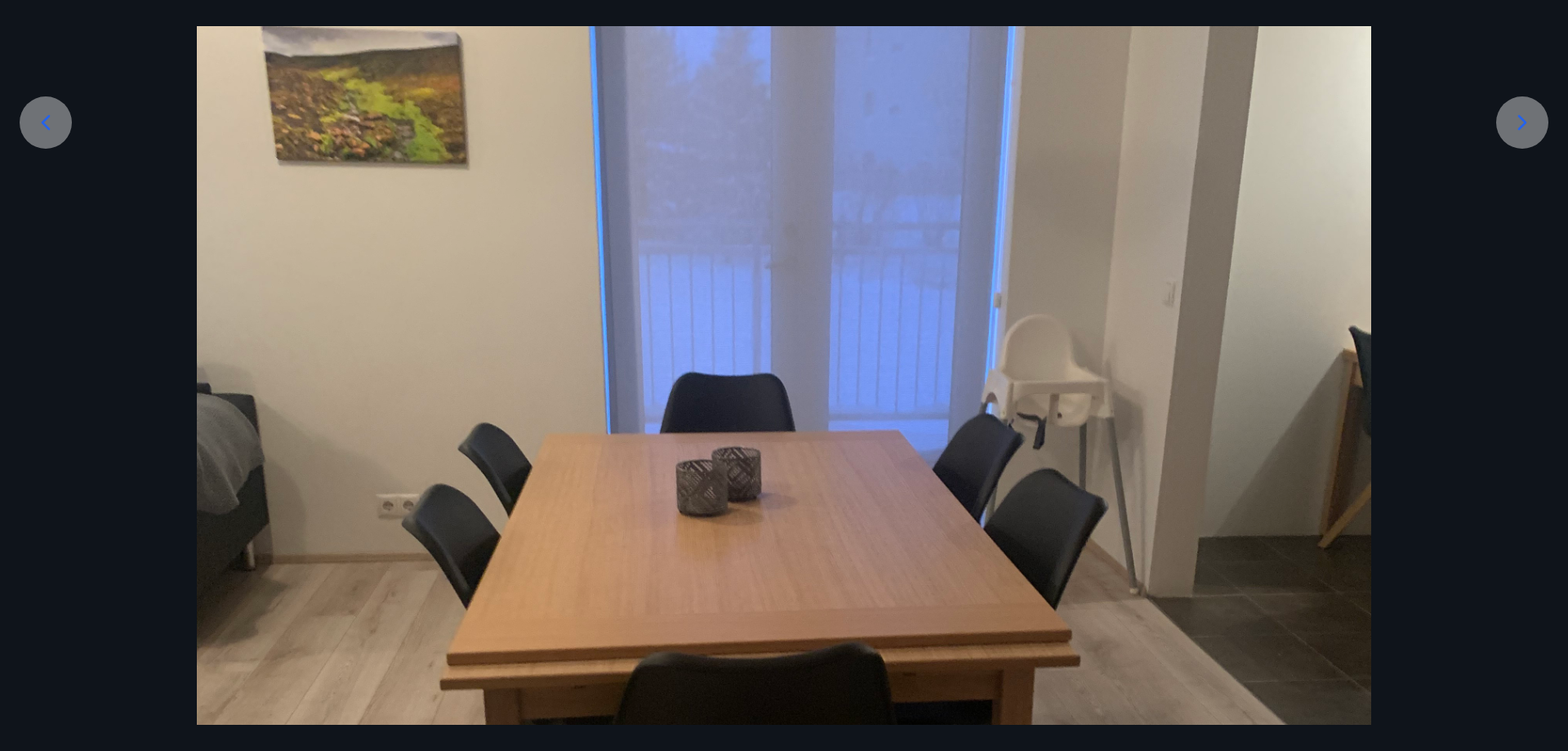
scroll to position [408, 0]
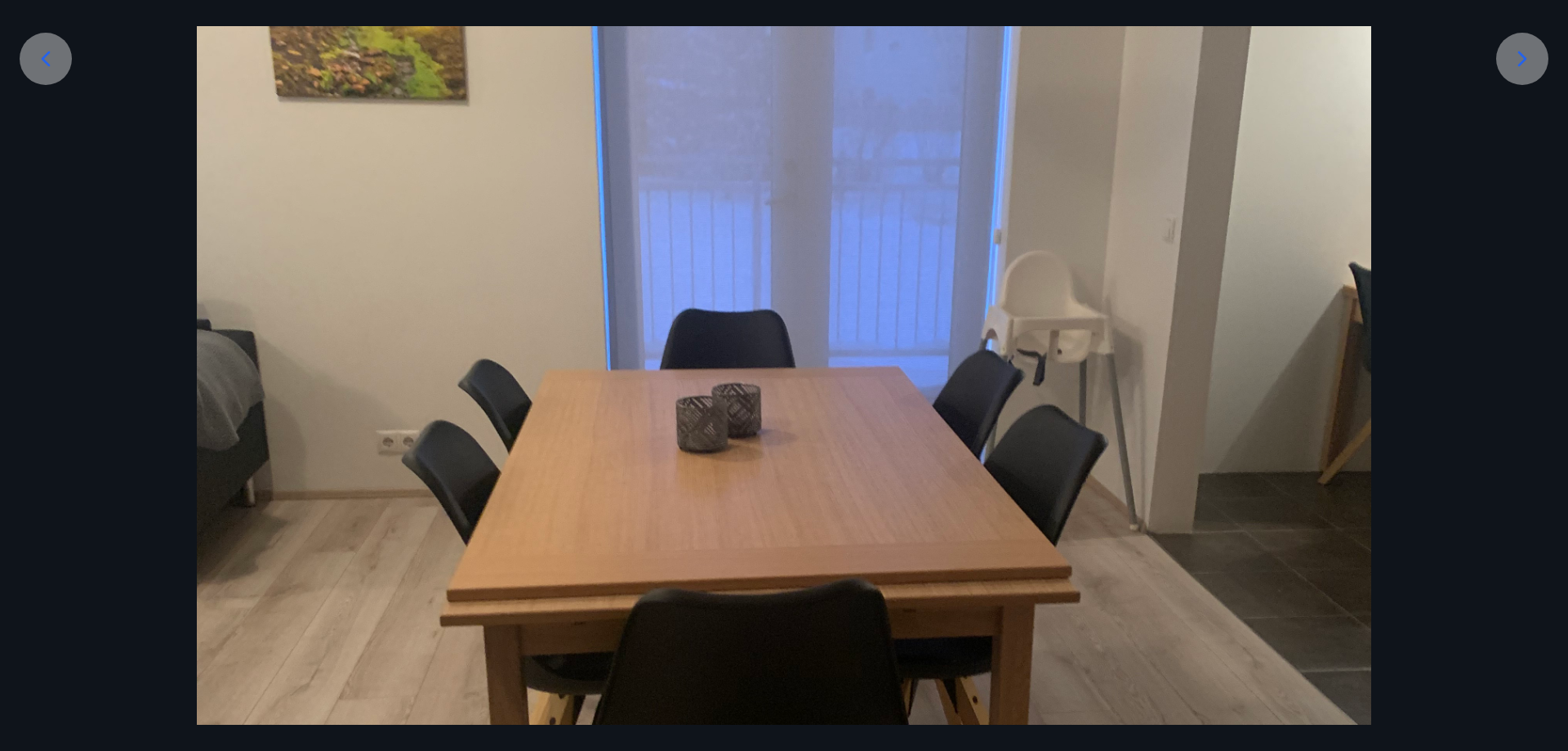
click at [1525, 63] on icon at bounding box center [1522, 59] width 26 height 26
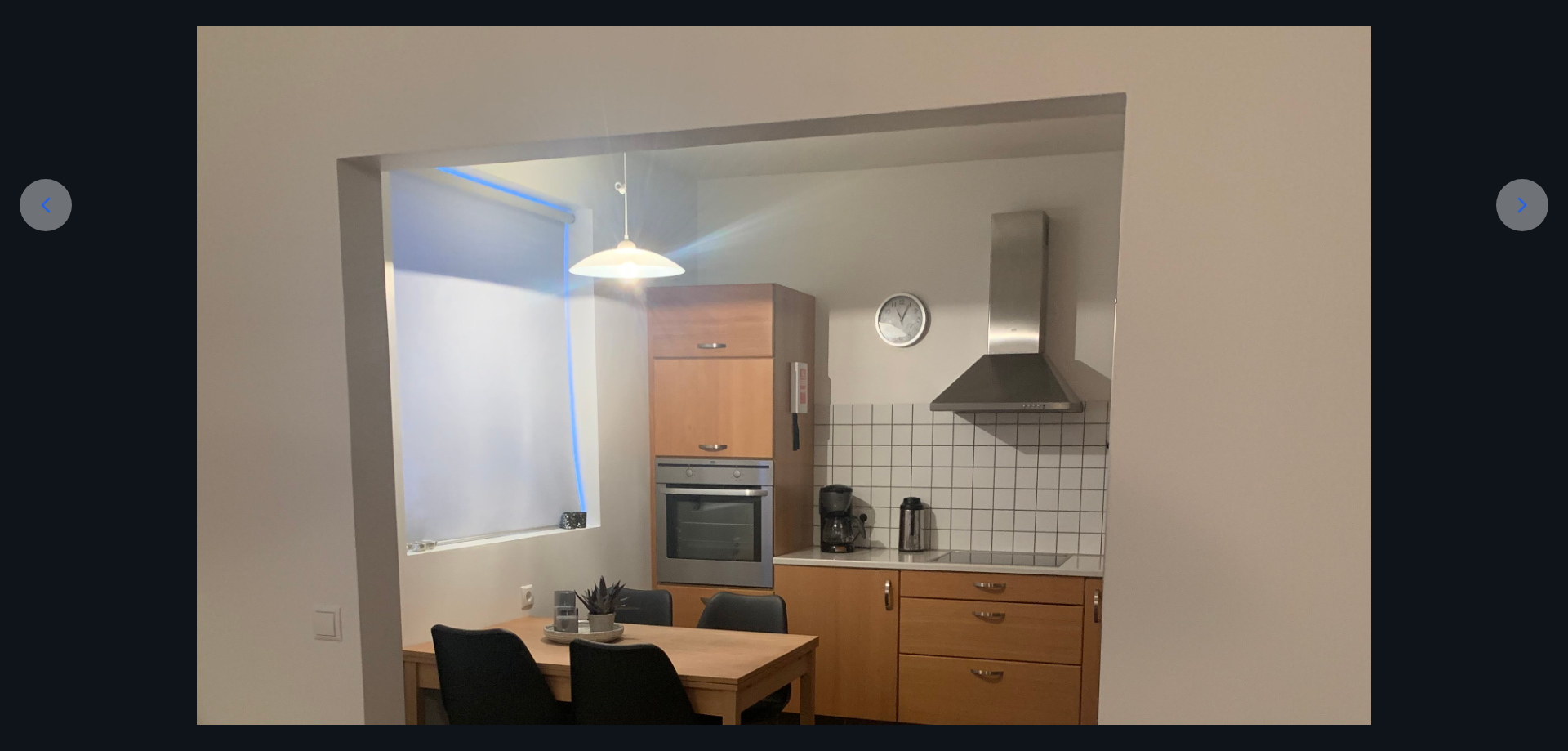
scroll to position [245, 0]
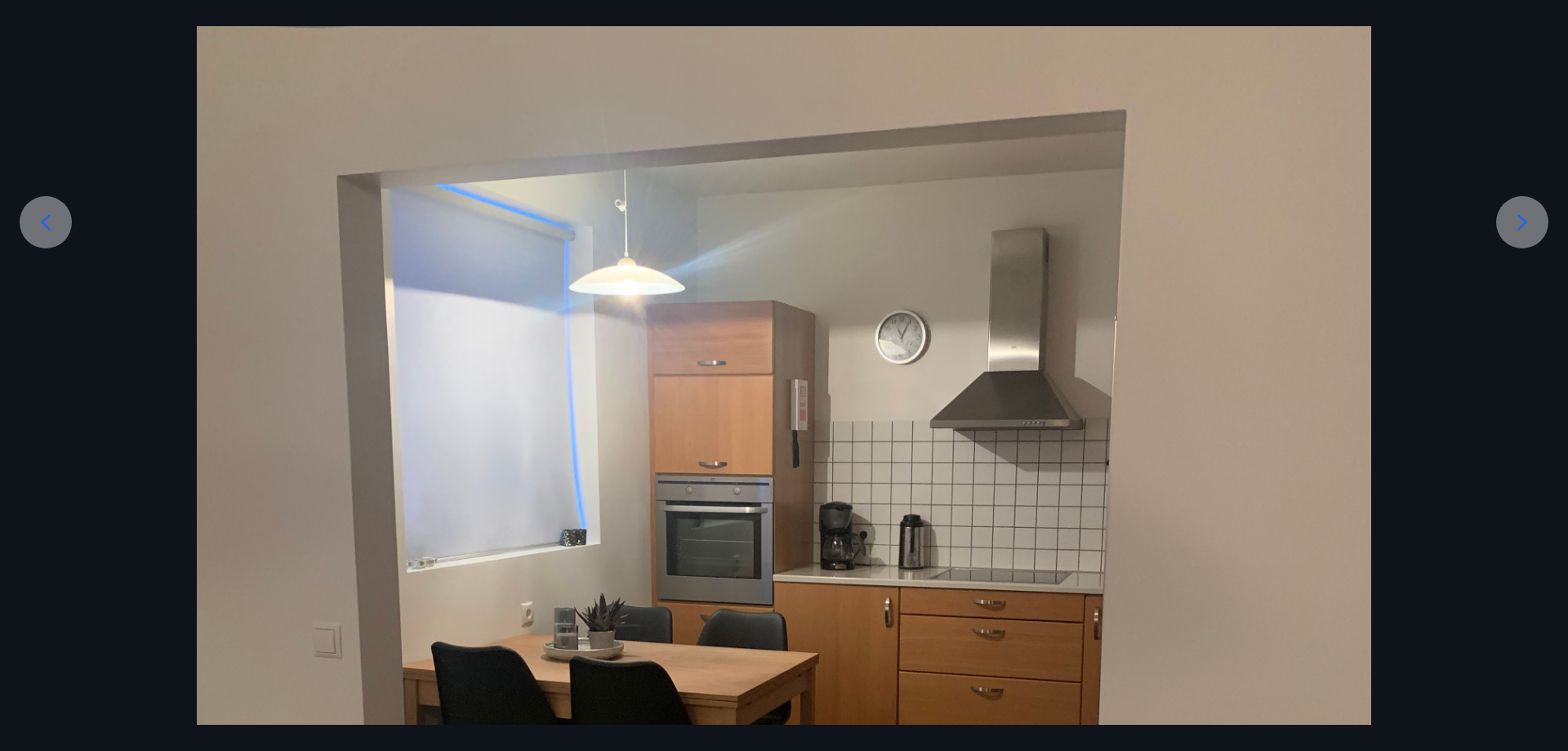
click at [1526, 221] on icon at bounding box center [1522, 222] width 26 height 26
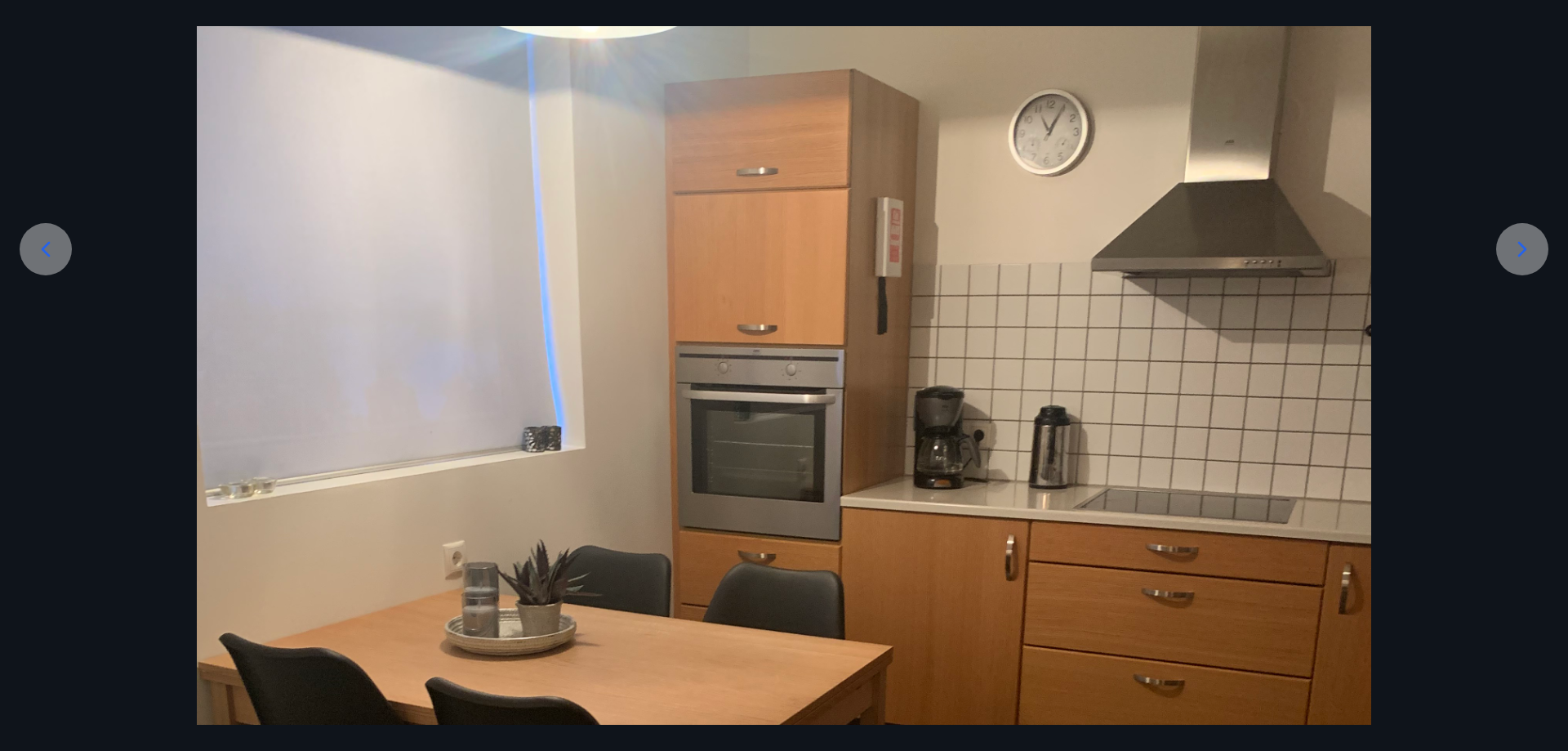
scroll to position [164, 0]
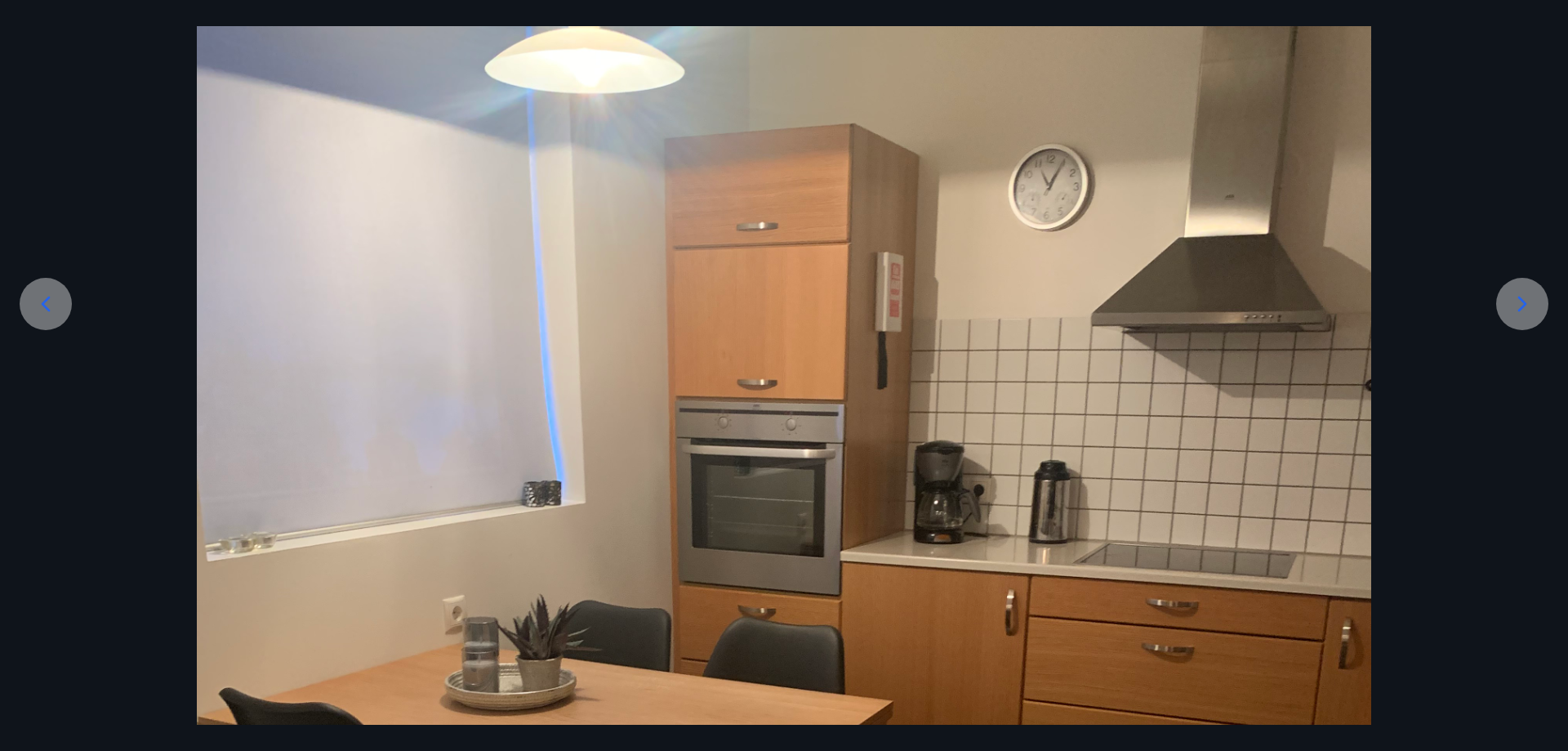
click at [1528, 302] on icon at bounding box center [1522, 304] width 26 height 26
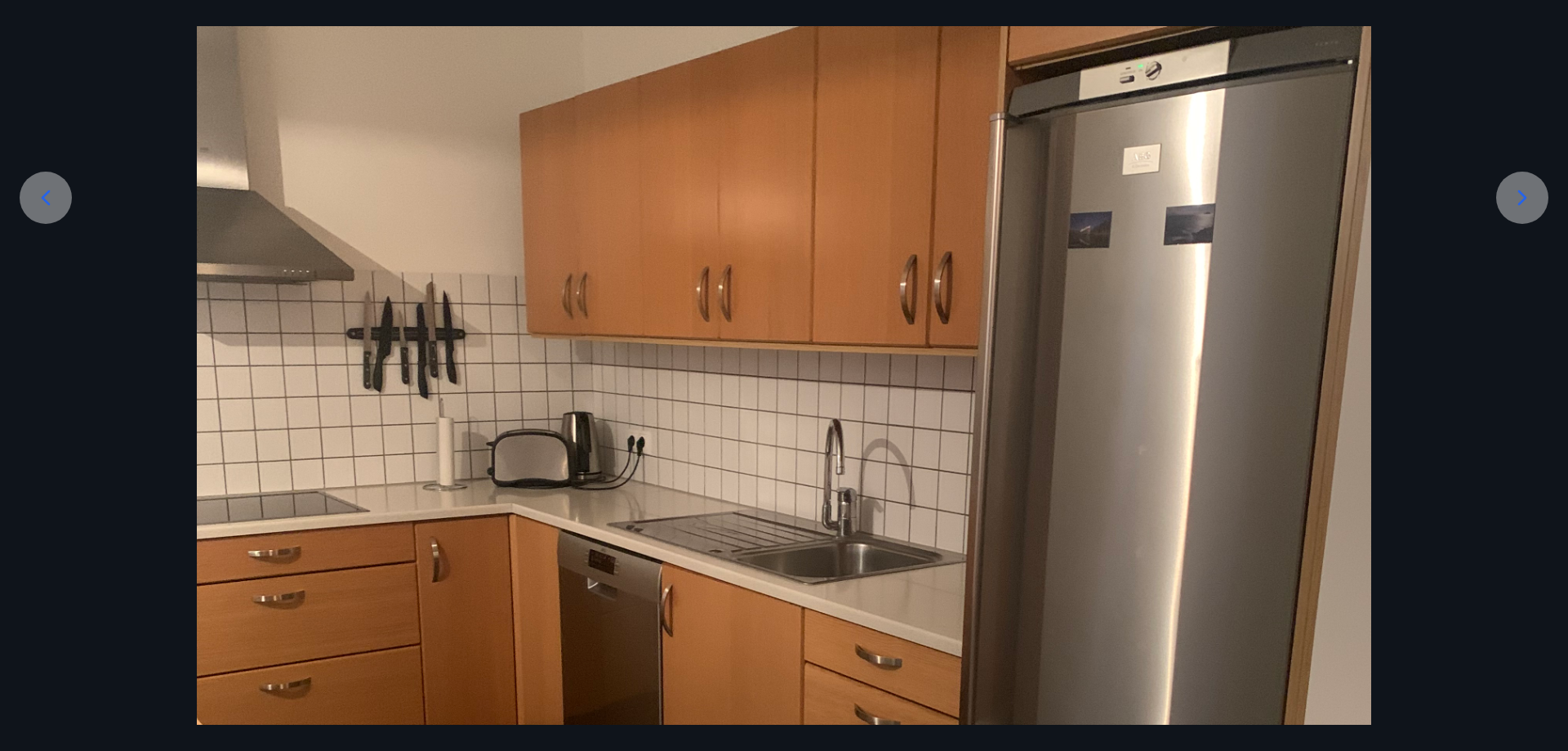
scroll to position [245, 0]
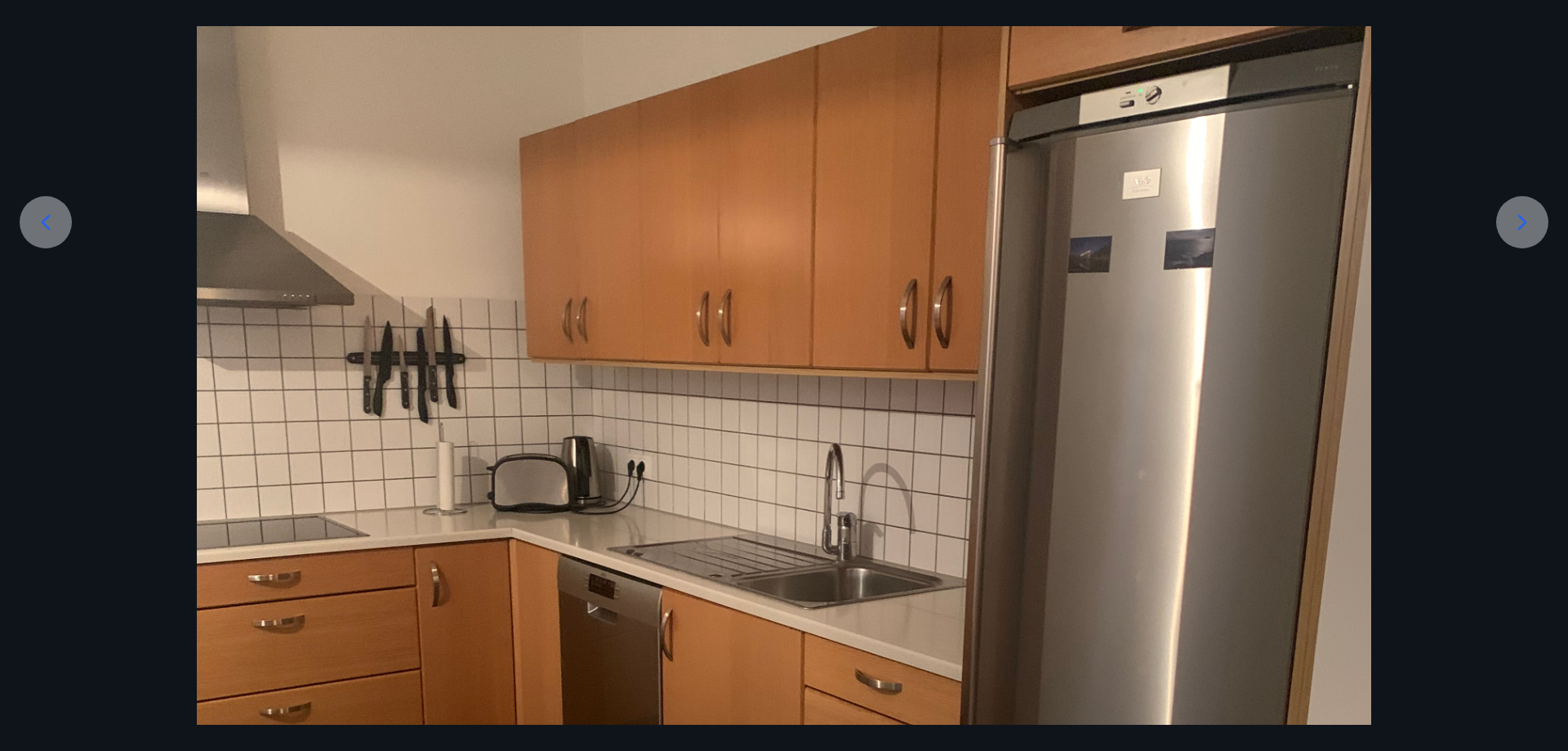
click at [1521, 220] on icon at bounding box center [1522, 222] width 26 height 26
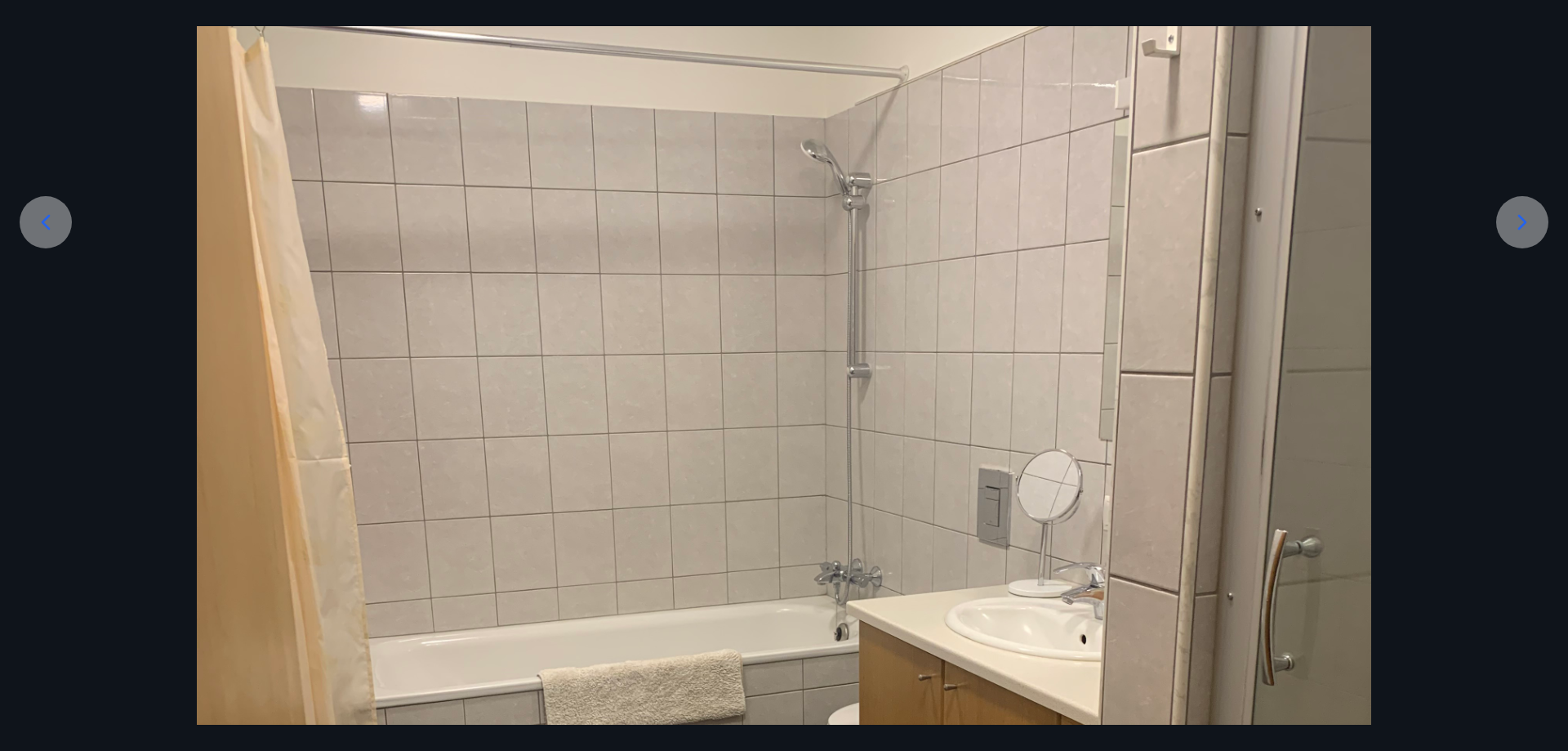
click at [1521, 221] on icon at bounding box center [1522, 222] width 26 height 26
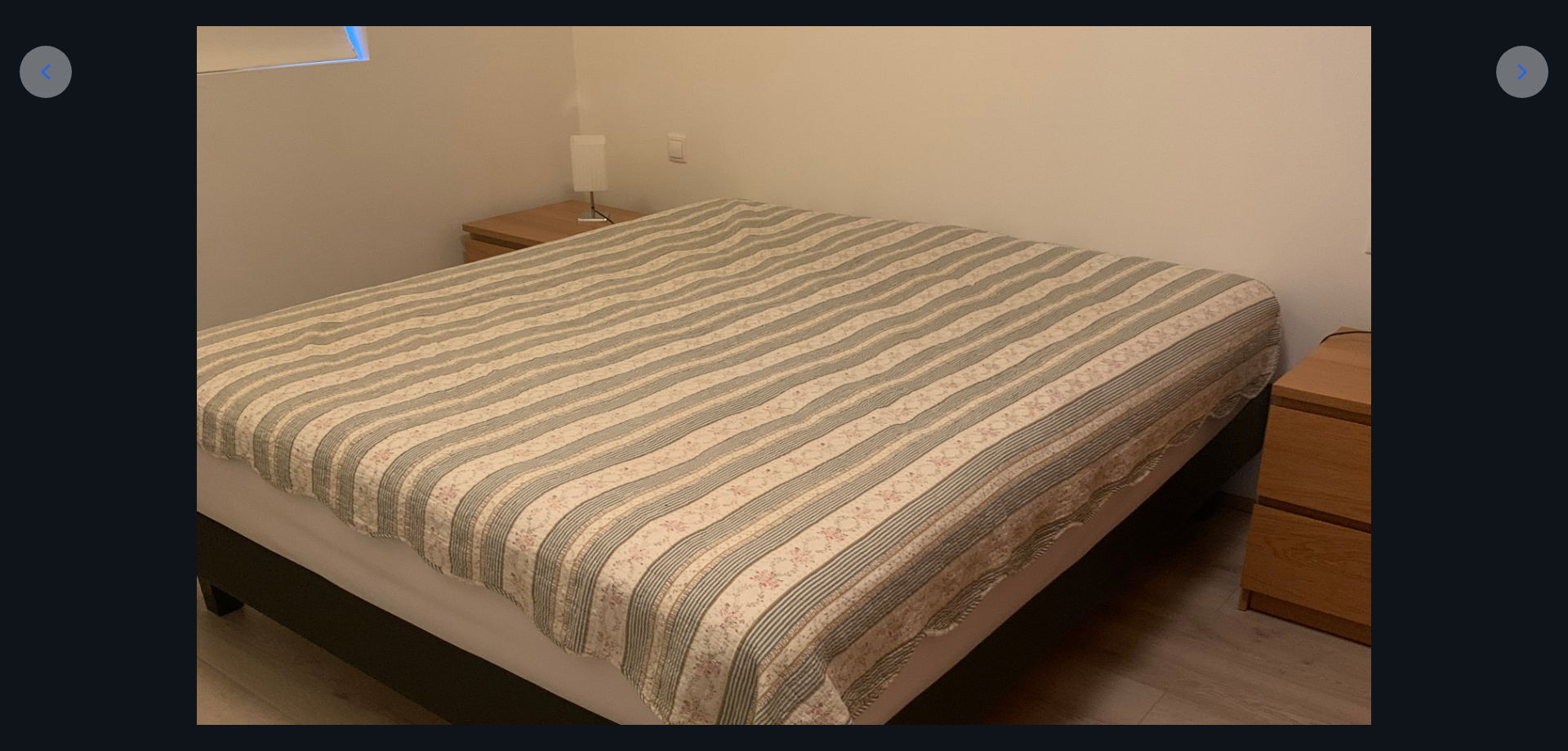
scroll to position [408, 0]
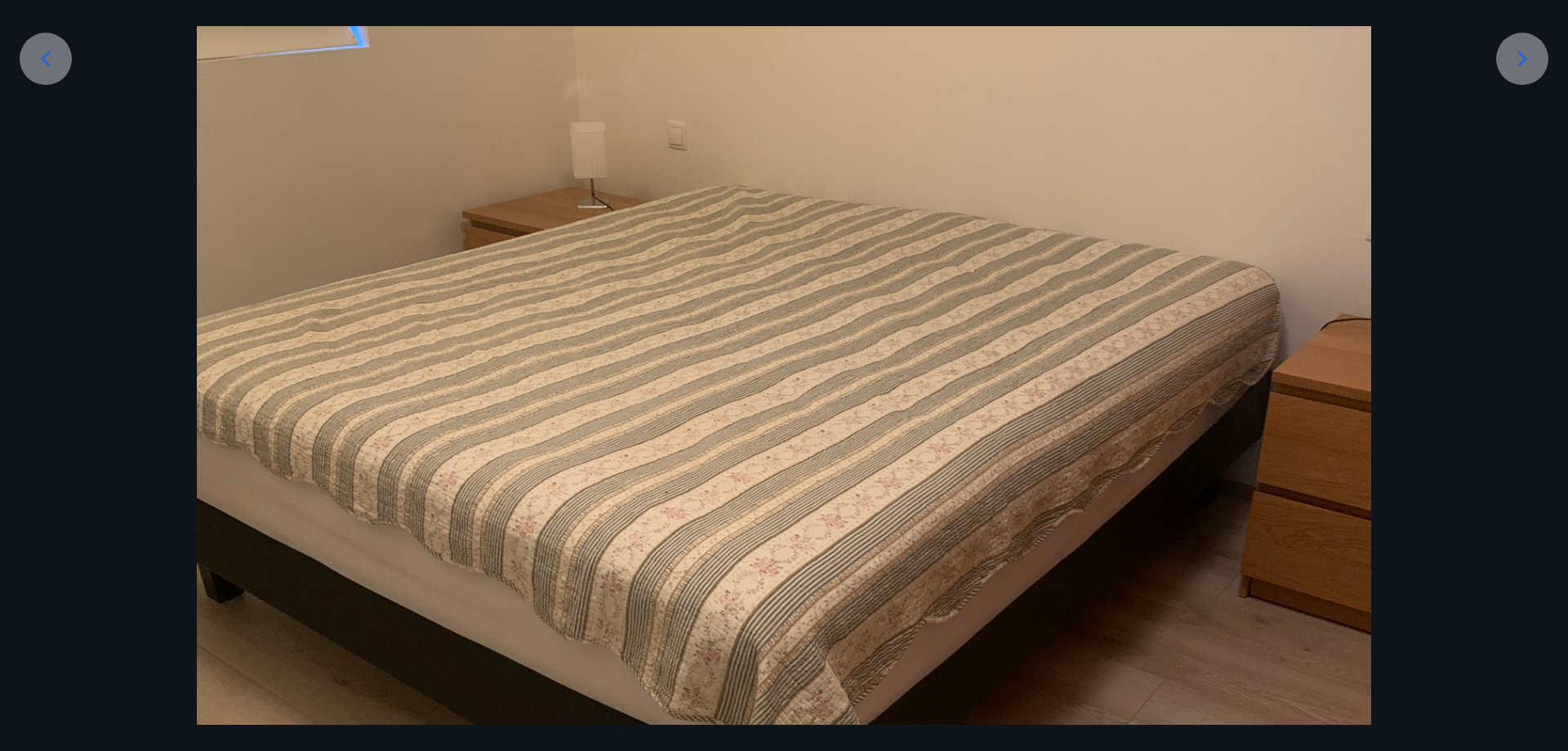
click at [1517, 56] on icon at bounding box center [1522, 59] width 26 height 26
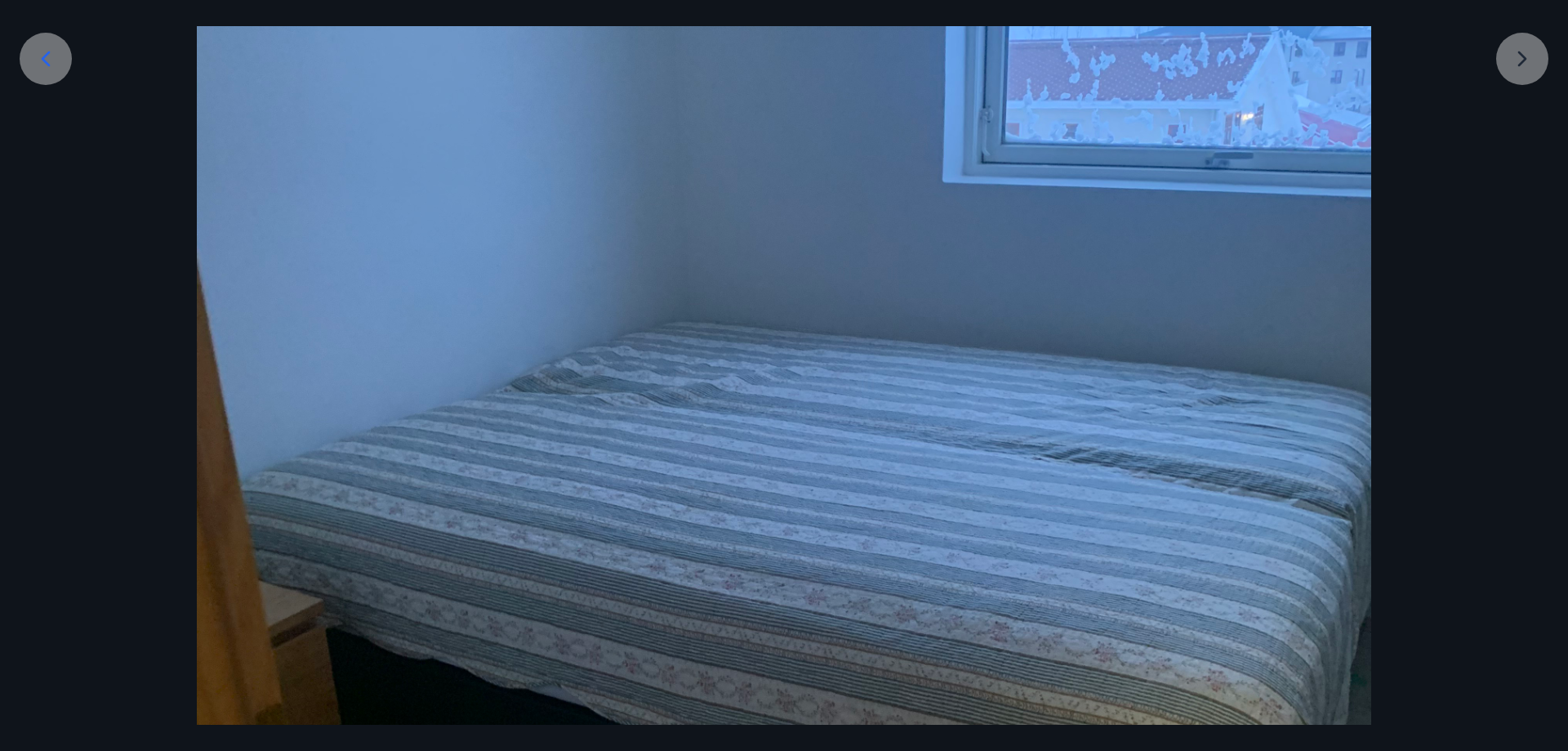
click at [1523, 63] on div at bounding box center [784, 465] width 1568 height 1567
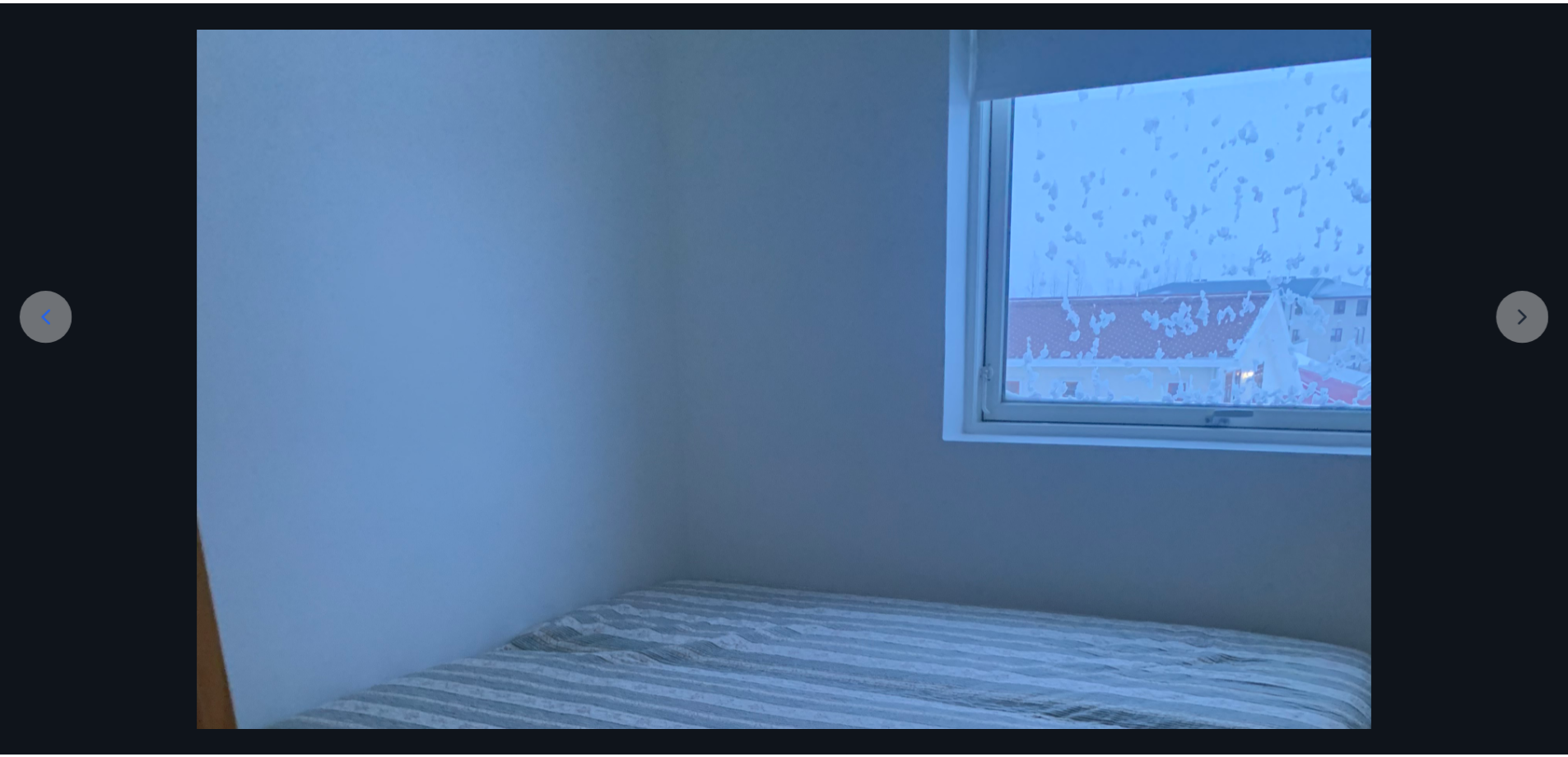
scroll to position [0, 0]
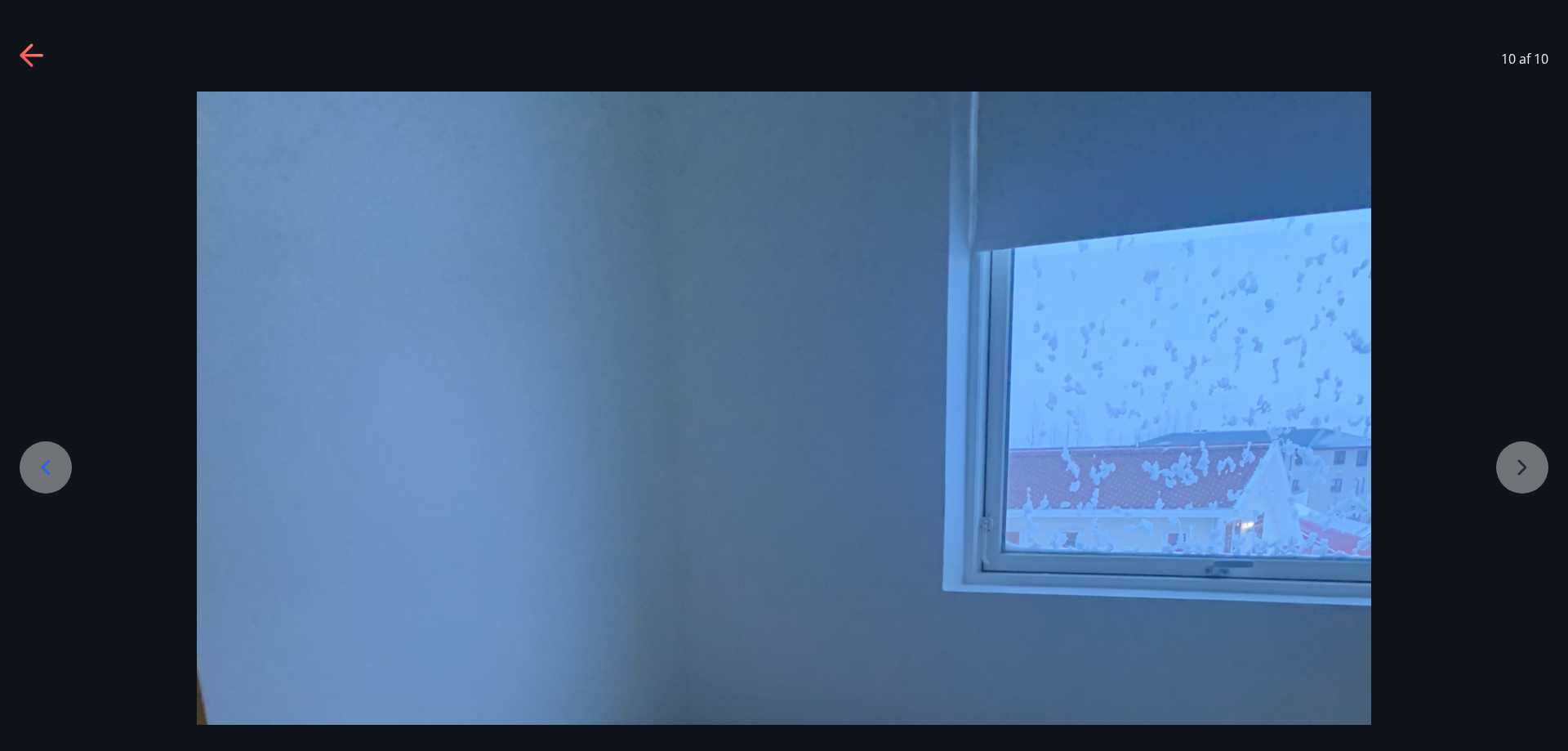
click at [18, 54] on div "10 af 10" at bounding box center [784, 59] width 1568 height 66
click at [27, 53] on icon at bounding box center [33, 56] width 26 height 26
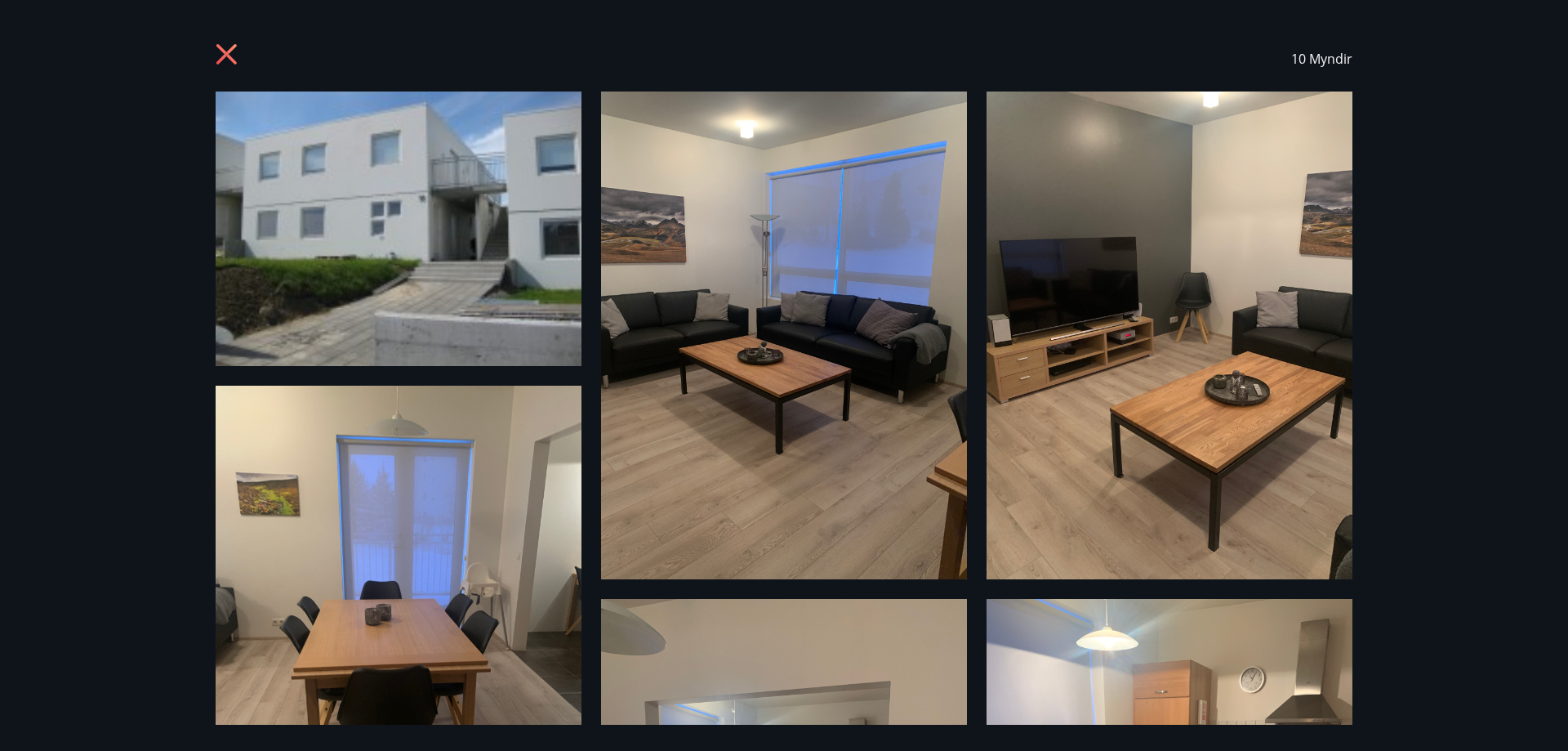
click at [222, 48] on icon at bounding box center [228, 56] width 26 height 26
